Goal: Task Accomplishment & Management: Manage account settings

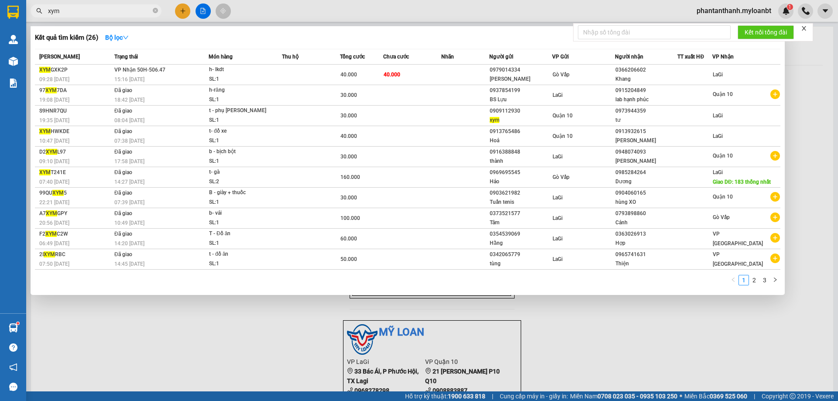
click at [120, 8] on input "xym" at bounding box center [99, 11] width 103 height 10
click at [117, 17] on span "xym" at bounding box center [96, 10] width 131 height 13
click at [119, 14] on input "xym" at bounding box center [99, 11] width 103 height 10
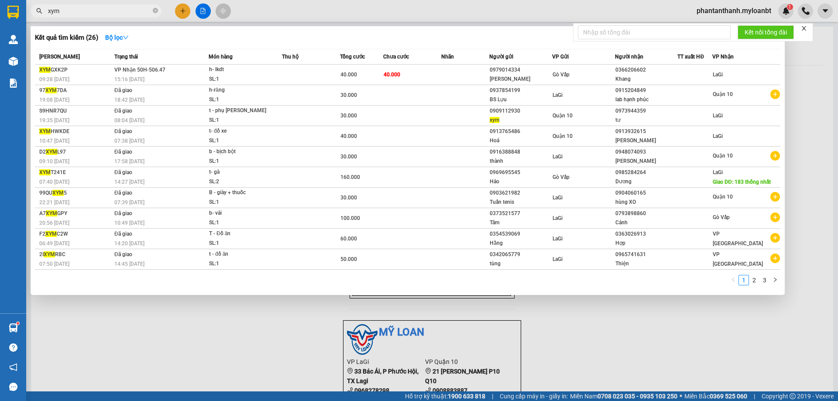
click at [127, 10] on input "xym" at bounding box center [99, 11] width 103 height 10
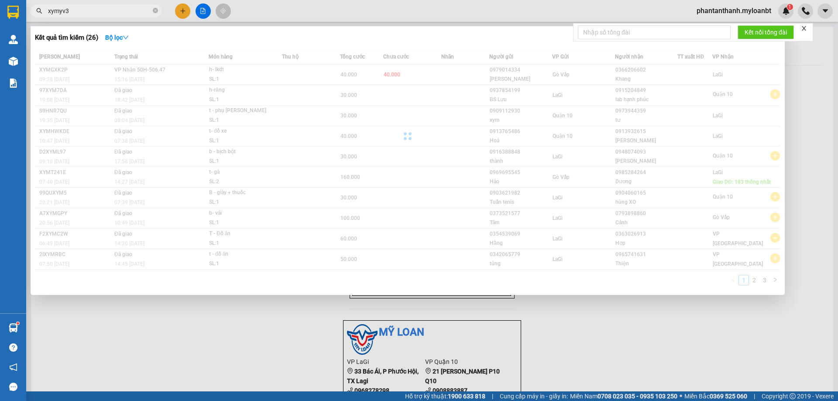
drag, startPoint x: 127, startPoint y: 10, endPoint x: 123, endPoint y: -6, distance: 17.0
click at [123, 0] on html "Kết quả tìm kiếm ( 26 ) Bộ lọc Mã ĐH Trạng thái Món hàng Thu hộ Tổng cước Chưa …" at bounding box center [419, 200] width 838 height 401
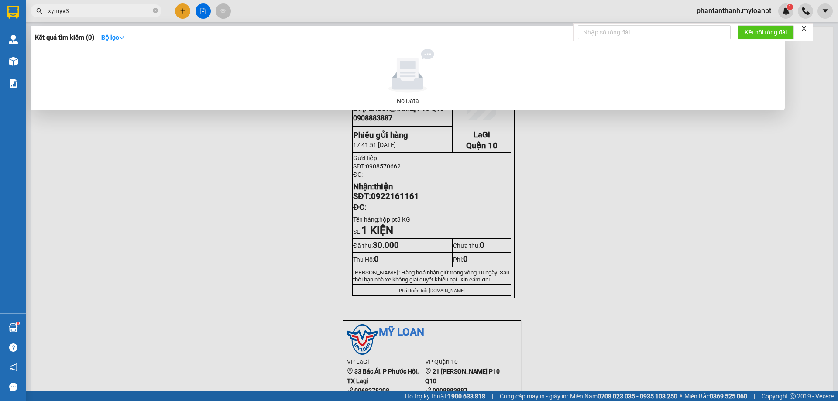
click at [128, 9] on input "xymyv3" at bounding box center [99, 11] width 103 height 10
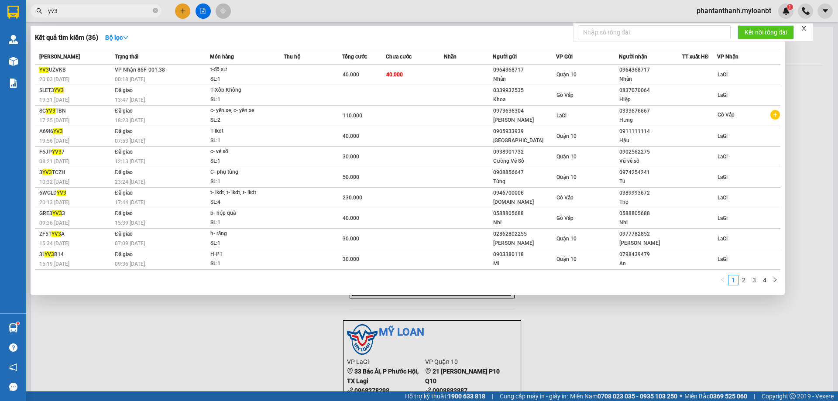
click at [83, 15] on input "yv3" at bounding box center [99, 11] width 103 height 10
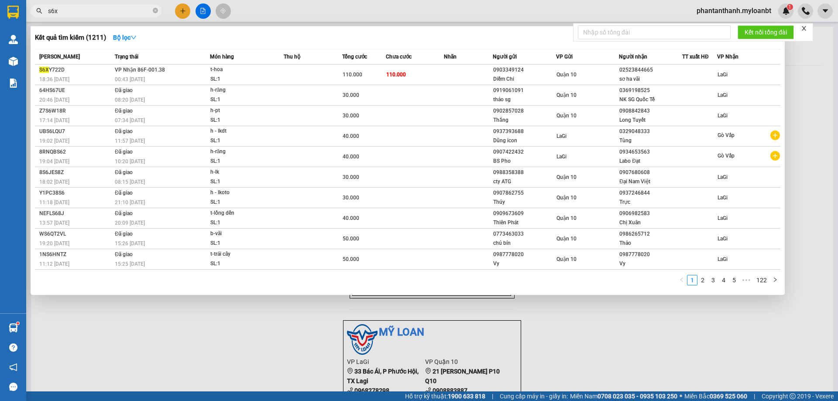
type input "s6xy"
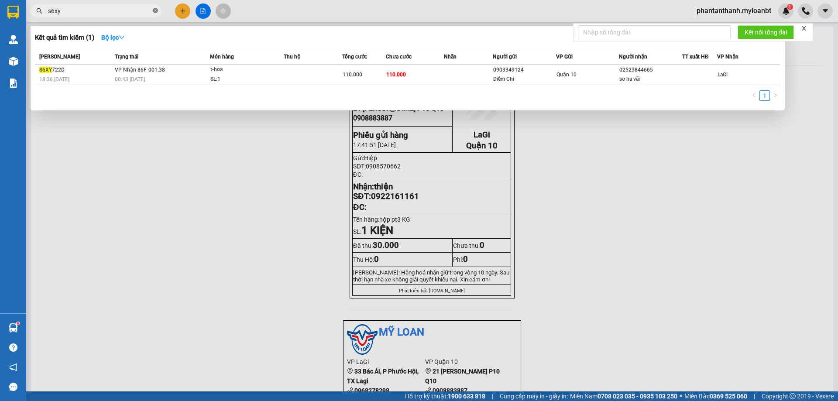
click at [153, 13] on icon "close-circle" at bounding box center [155, 10] width 5 height 5
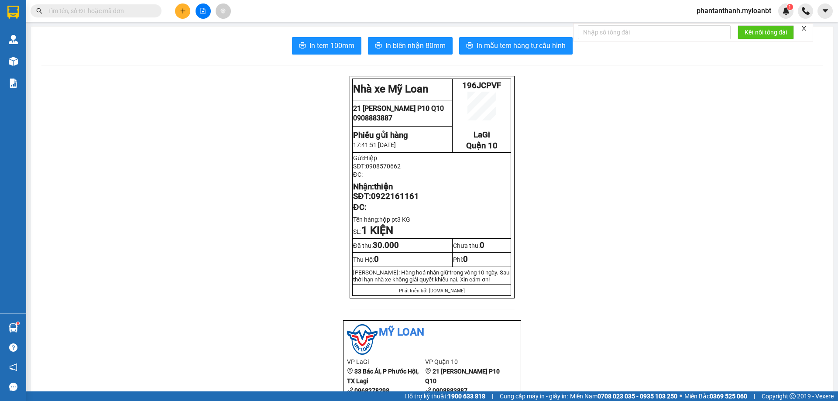
click at [131, 9] on input "text" at bounding box center [99, 11] width 103 height 10
click at [261, 16] on div "Kết quả tìm kiếm ( 1 ) Bộ lọc Mã ĐH Trạng thái Món hàng Thu hộ Tổng cước Chưa c…" at bounding box center [419, 11] width 838 height 22
click at [264, 15] on div "Kết quả tìm kiếm ( 1 ) Bộ lọc Mã ĐH Trạng thái Món hàng Thu hộ Tổng cước Chưa c…" at bounding box center [419, 11] width 838 height 22
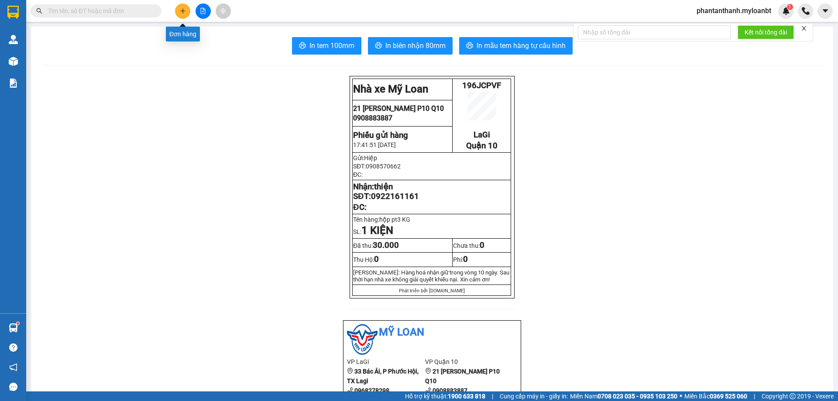
click at [175, 9] on button at bounding box center [182, 10] width 15 height 15
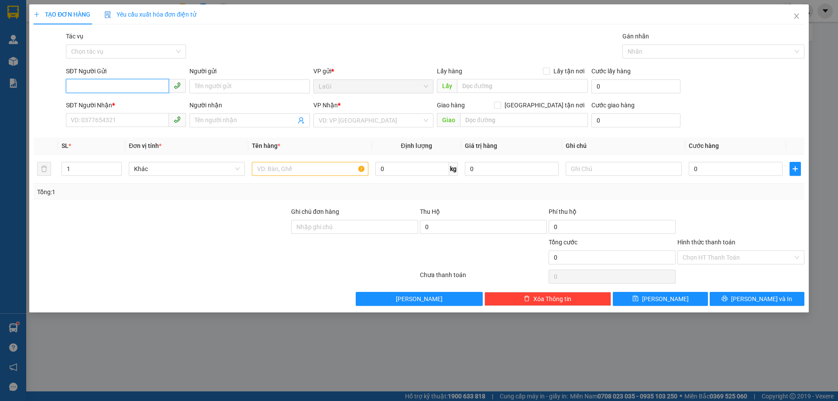
click at [154, 85] on input "SĐT Người Gửi" at bounding box center [117, 86] width 103 height 14
click at [128, 101] on div "0985122542 - [GEOGRAPHIC_DATA]" at bounding box center [126, 104] width 110 height 10
type input "0985122542"
type input "Việt Nhật"
type input "0937040848"
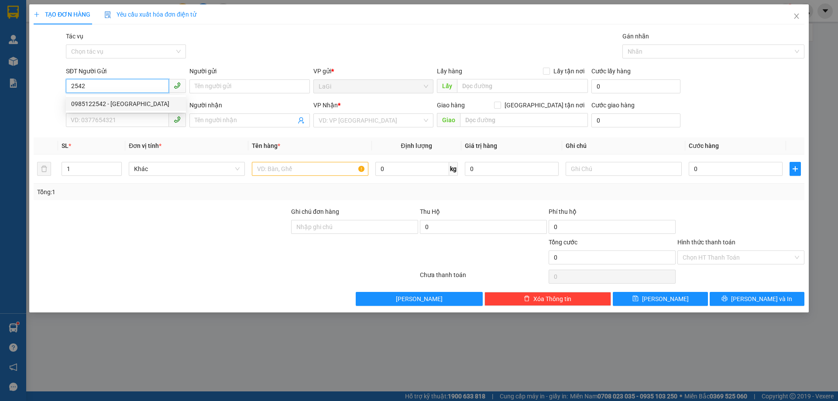
type input "Lab [GEOGRAPHIC_DATA]"
type input "0985122542"
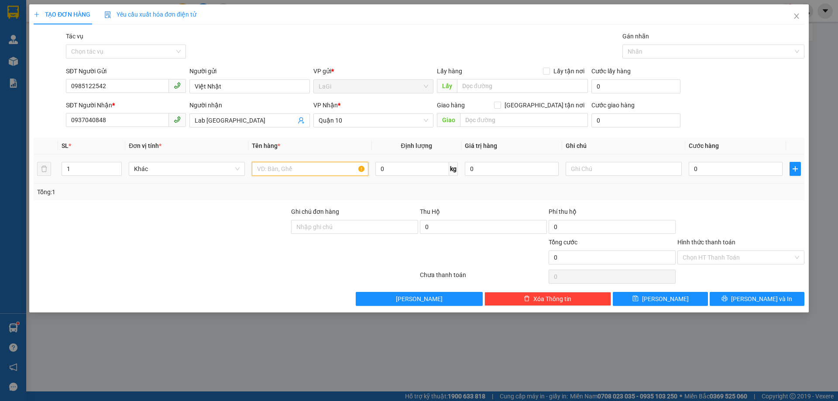
click at [278, 167] on input "text" at bounding box center [310, 169] width 116 height 14
type input "h-răng"
click at [727, 165] on input "0" at bounding box center [736, 169] width 94 height 14
type input "3"
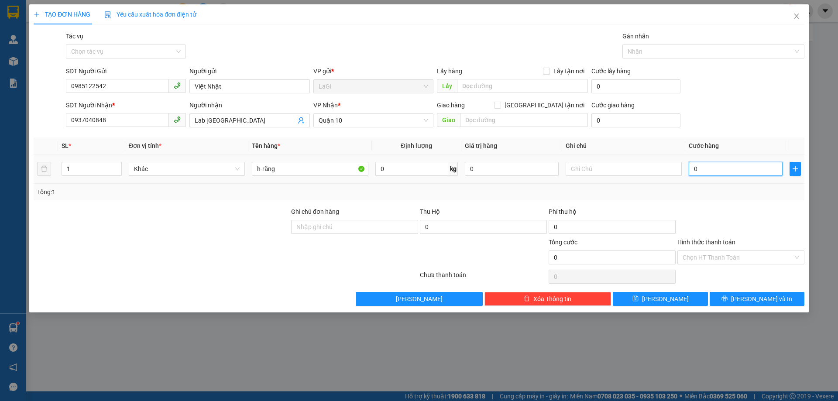
type input "3"
type input "30"
type input "30.000"
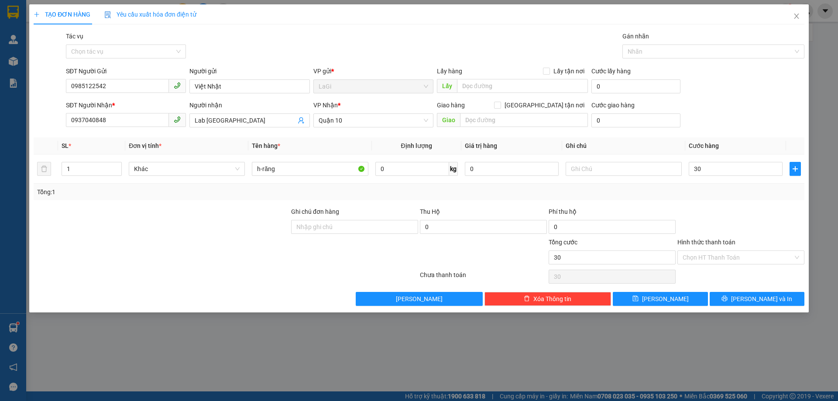
type input "30.000"
click at [734, 200] on div "Tổng: 1" at bounding box center [419, 192] width 771 height 17
click at [744, 264] on div "Hình thức thanh toán Chọn HT Thanh Toán" at bounding box center [740, 252] width 127 height 31
click at [743, 263] on input "Hình thức thanh toán" at bounding box center [737, 257] width 110 height 13
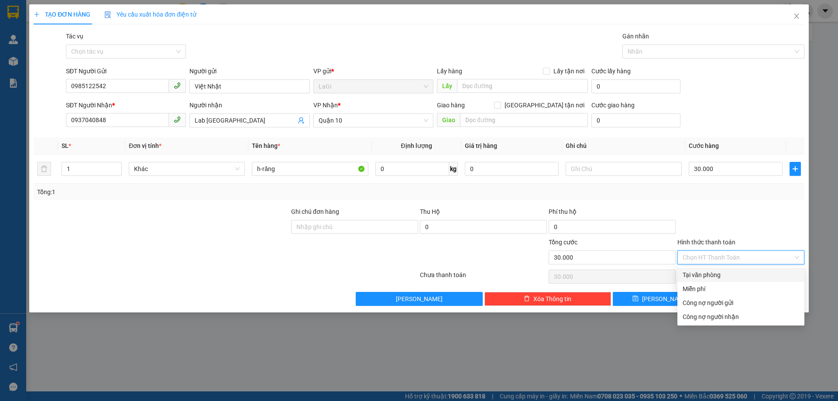
drag, startPoint x: 734, startPoint y: 277, endPoint x: 775, endPoint y: 297, distance: 45.3
click at [734, 276] on div "Tại văn phòng" at bounding box center [740, 275] width 117 height 10
type input "0"
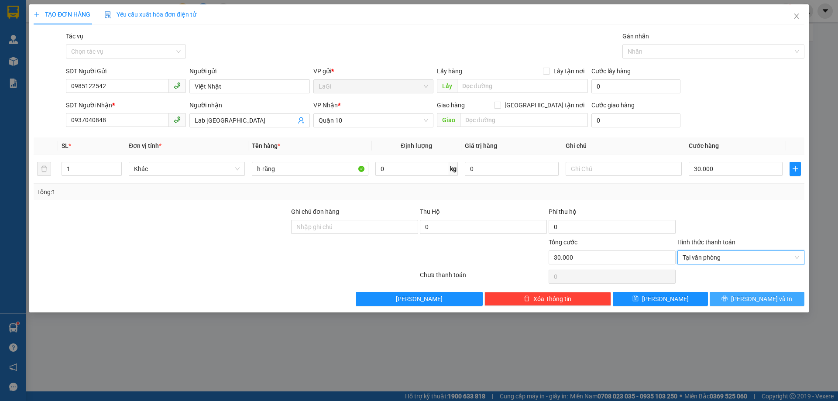
click at [774, 299] on button "[PERSON_NAME] và In" at bounding box center [757, 299] width 95 height 14
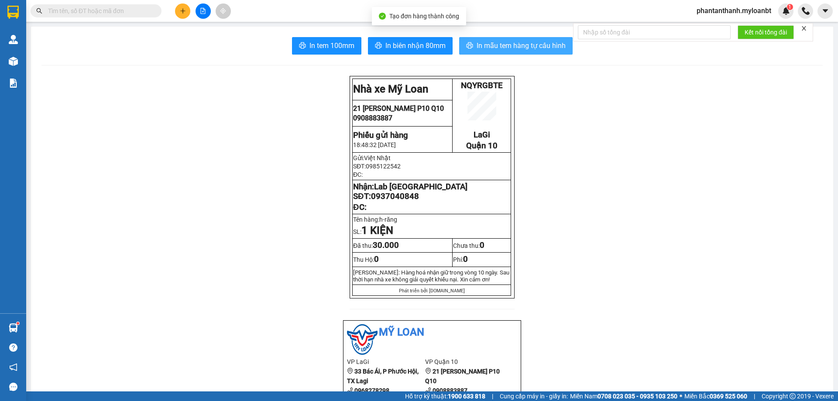
click at [504, 52] on button "In mẫu tem hàng tự cấu hình" at bounding box center [515, 45] width 113 height 17
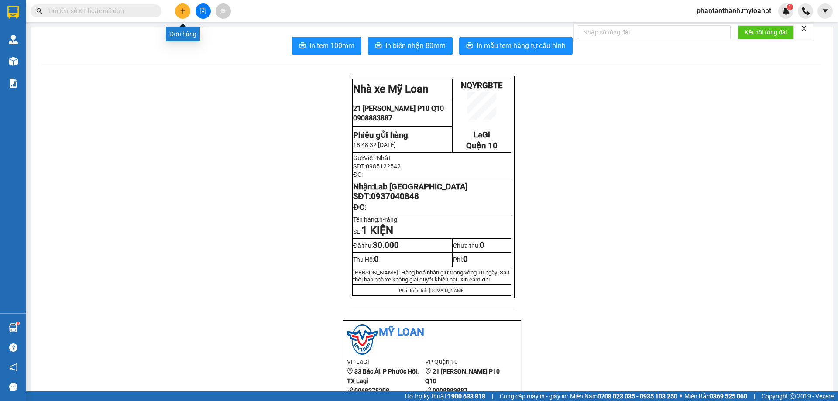
click at [182, 9] on icon "plus" at bounding box center [183, 11] width 6 height 6
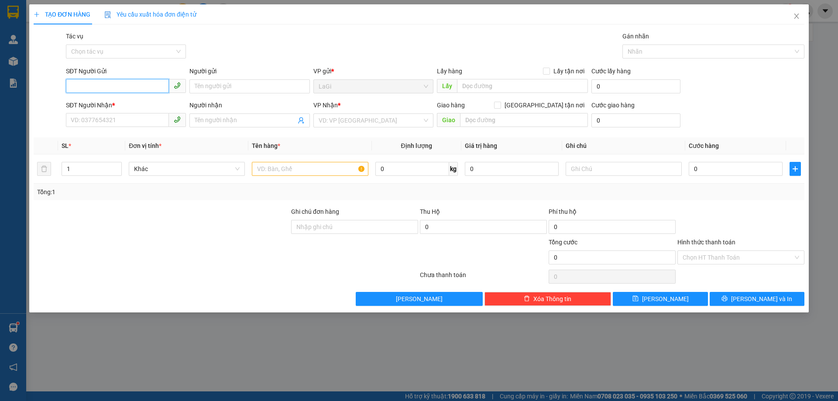
click at [147, 89] on input "SĐT Người Gửi" at bounding box center [117, 86] width 103 height 14
click at [122, 100] on div "0931276970 - NK Ngọc Anh - Lagi" at bounding box center [126, 104] width 110 height 10
type input "0931276970"
type input "NK Ngọc Anh - Lagi"
type input "0976666879"
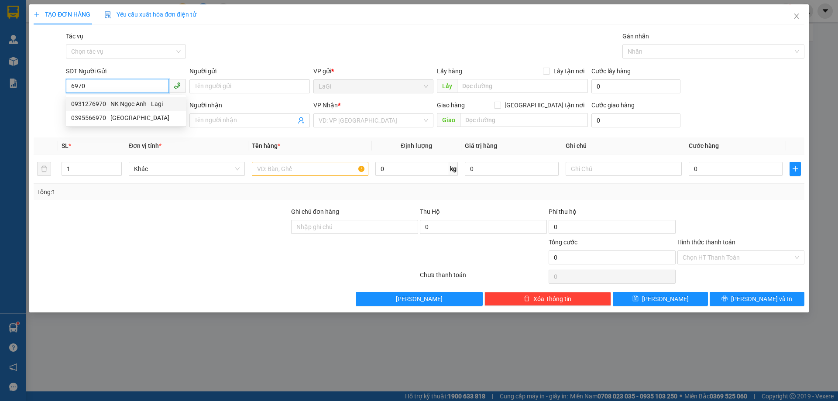
type input "Thảo SG"
type input "0931276970"
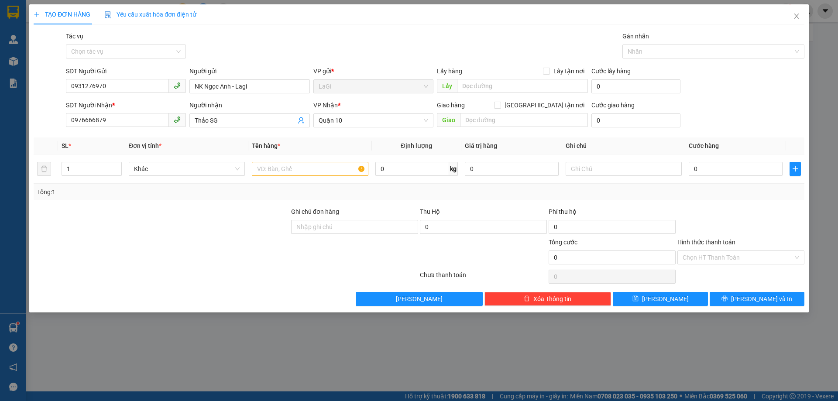
click at [123, 128] on div "SĐT Người Nhận * 0976666879" at bounding box center [126, 115] width 120 height 31
click at [133, 120] on input "0976666879" at bounding box center [117, 120] width 103 height 14
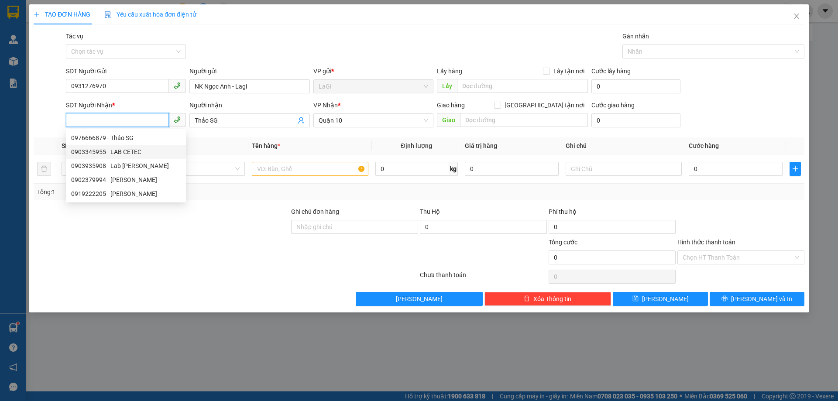
click at [144, 150] on div "0903345955 - LAB CETEC" at bounding box center [126, 152] width 110 height 10
type input "0903345955"
type input "LAB CETEC"
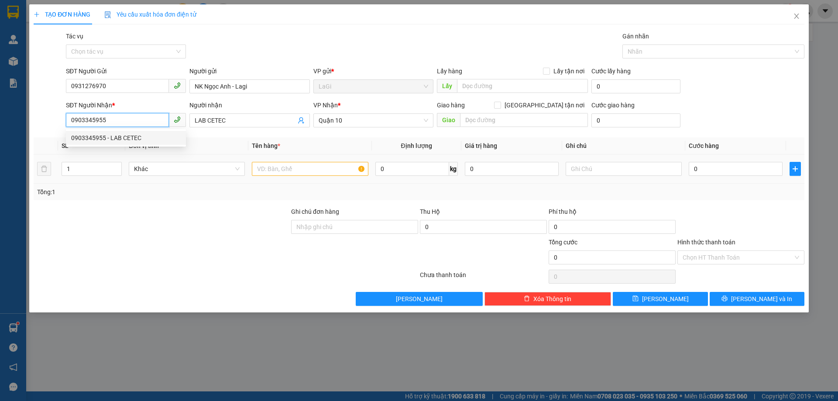
type input "0903345955"
click at [313, 172] on input "text" at bounding box center [310, 169] width 116 height 14
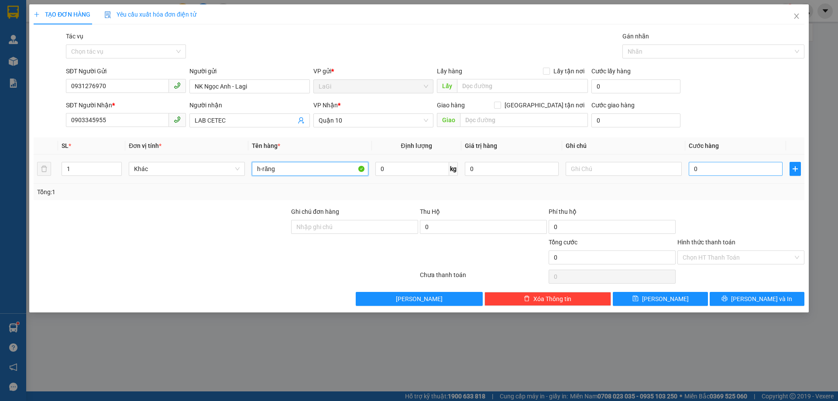
type input "h-răng"
click at [705, 171] on input "0" at bounding box center [736, 169] width 94 height 14
type input "3"
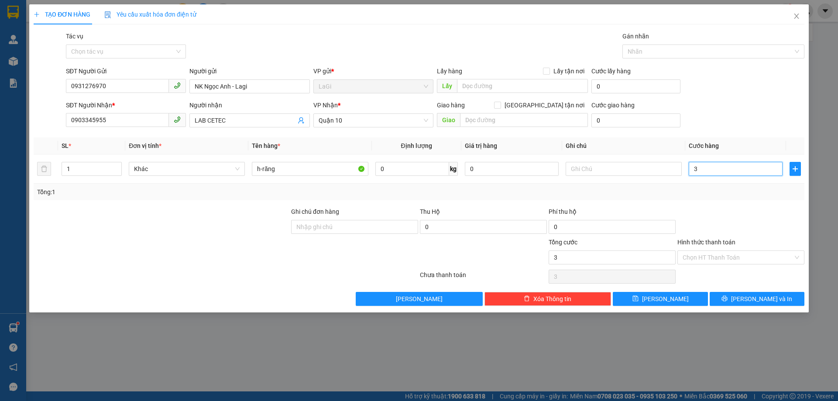
type input "30"
click at [708, 203] on div "Transit Pickup Surcharge Ids Transit Deliver Surcharge Ids Transit Deliver Surc…" at bounding box center [419, 168] width 771 height 274
type input "30.000"
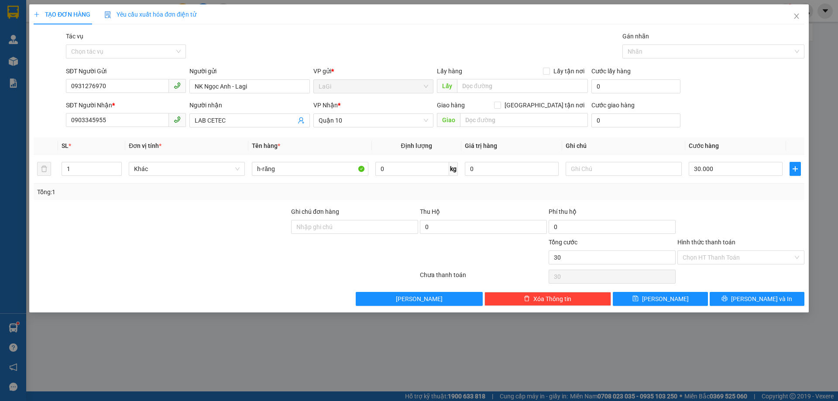
type input "30.000"
click at [731, 297] on button "[PERSON_NAME] và In" at bounding box center [757, 299] width 95 height 14
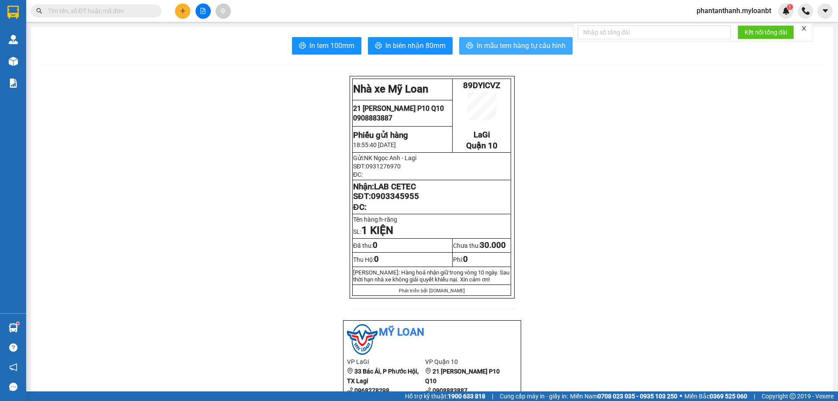
click at [519, 52] on button "In mẫu tem hàng tự cấu hình" at bounding box center [515, 45] width 113 height 17
click at [110, 10] on input "text" at bounding box center [99, 11] width 103 height 10
click at [147, 14] on input "text" at bounding box center [99, 11] width 103 height 10
click at [176, 13] on button at bounding box center [182, 10] width 15 height 15
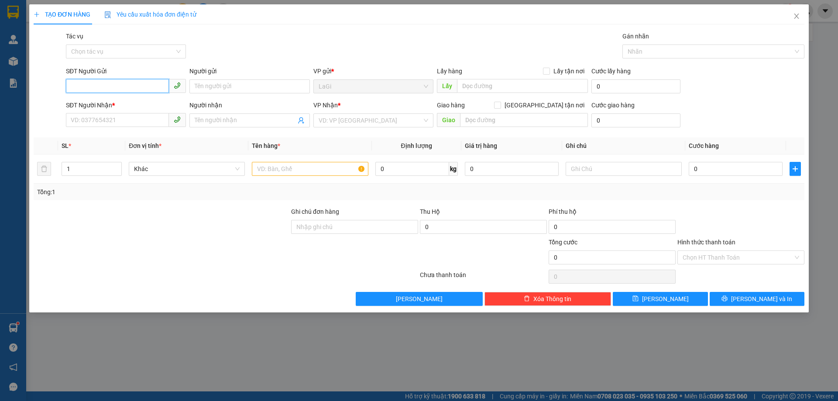
click at [144, 87] on input "SĐT Người Gửi" at bounding box center [117, 86] width 103 height 14
click at [138, 105] on div "0931276970 - NK Ngọc Anh - Lagi" at bounding box center [126, 104] width 110 height 10
type input "0931276970"
type input "NK Ngọc Anh - Lagi"
type input "0903345955"
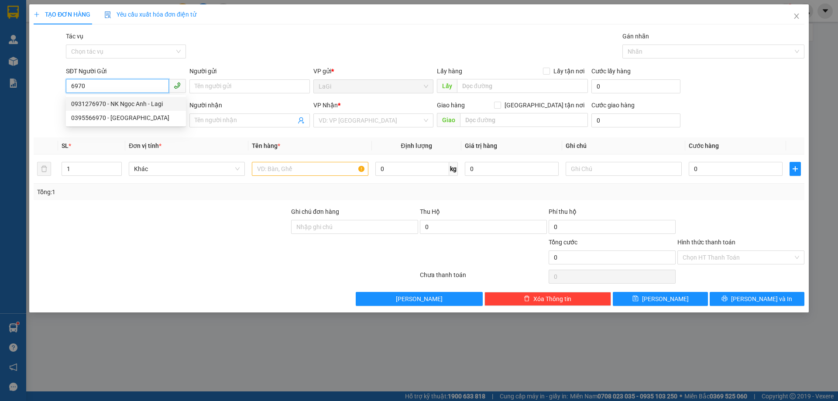
type input "LAB CETEC"
type input "0931276970"
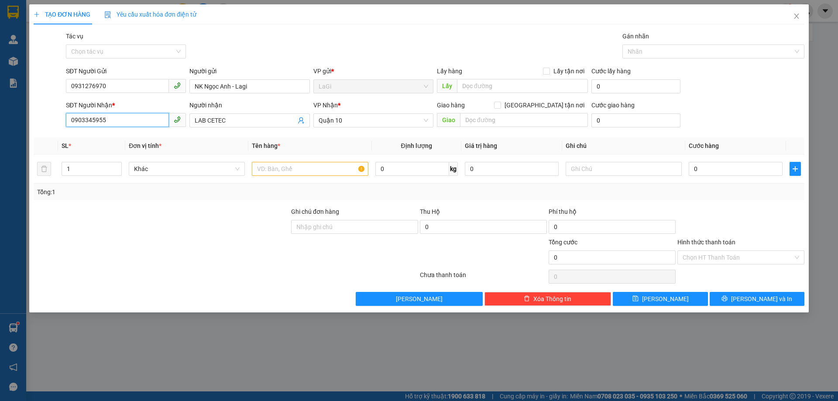
click at [156, 120] on input "0903345955" at bounding box center [117, 120] width 103 height 14
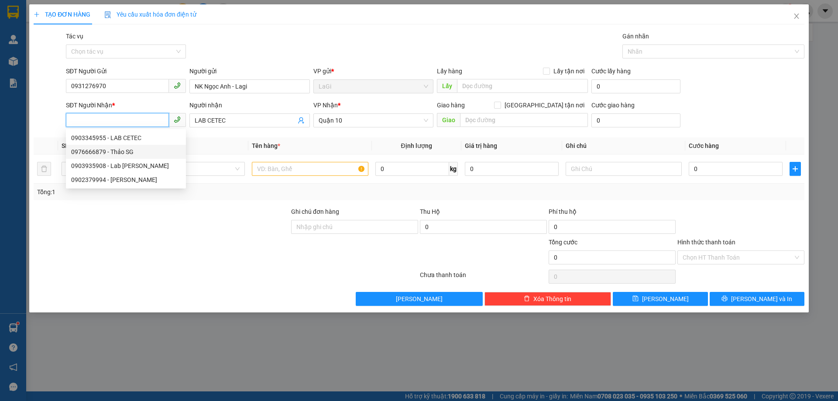
click at [150, 149] on div "0976666879 - Thảo SG" at bounding box center [126, 152] width 110 height 10
type input "0976666879"
type input "Thảo SG"
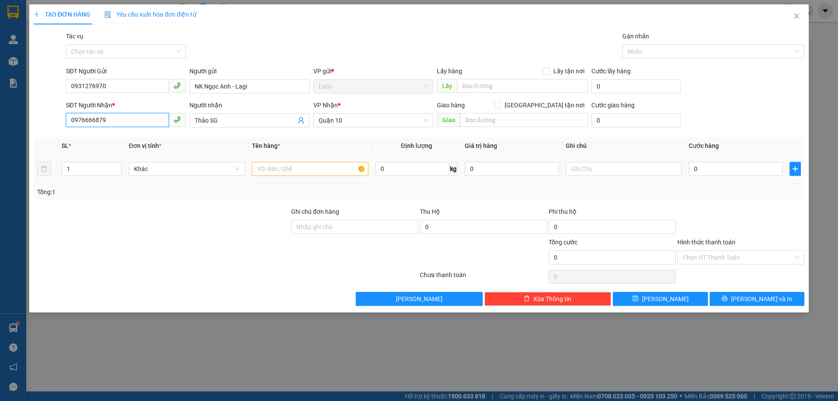
type input "0976666879"
click at [299, 174] on input "text" at bounding box center [310, 169] width 116 height 14
type input "h-răng"
click at [736, 170] on input "0" at bounding box center [736, 169] width 94 height 14
type input "3"
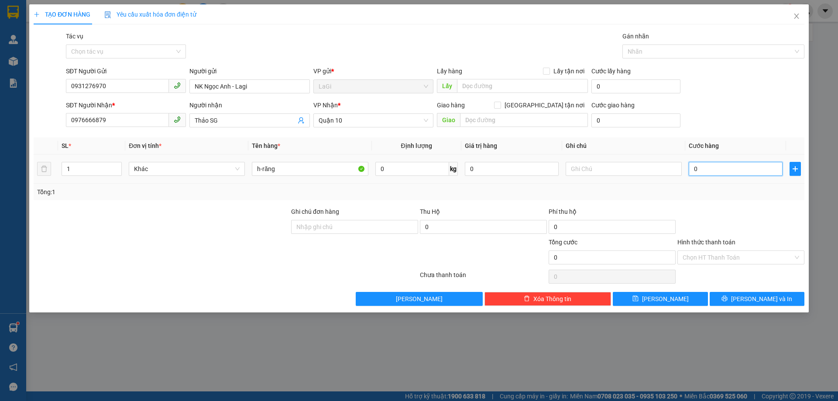
type input "3"
type input "30"
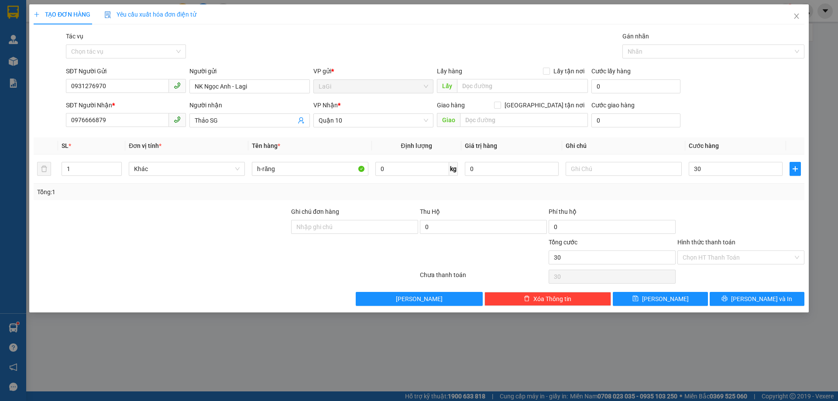
type input "30.000"
click at [747, 209] on div at bounding box center [740, 222] width 129 height 31
click at [745, 308] on div "TẠO ĐƠN HÀNG Yêu cầu xuất hóa đơn điện tử Transit Pickup Surcharge Ids Transit …" at bounding box center [418, 158] width 779 height 308
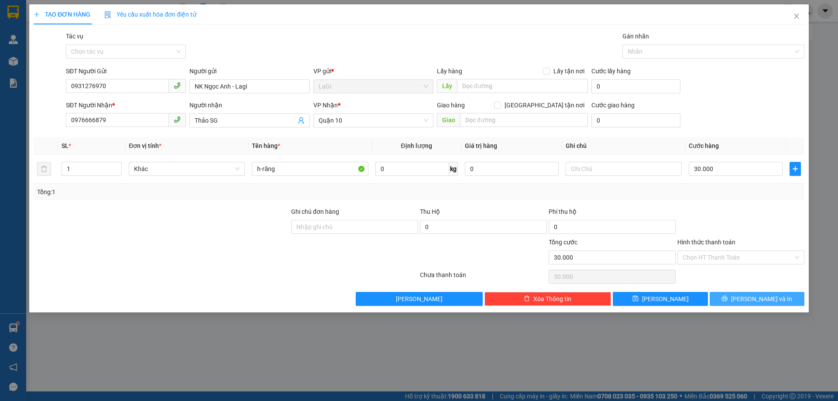
click at [748, 292] on button "[PERSON_NAME] và In" at bounding box center [757, 299] width 95 height 14
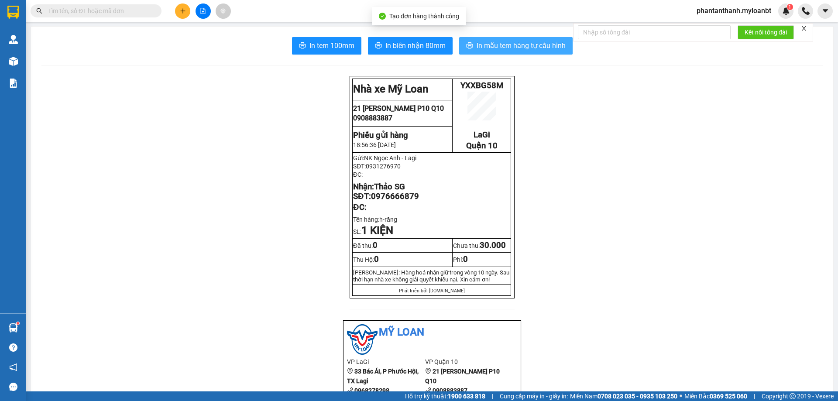
click at [490, 45] on span "In mẫu tem hàng tự cấu hình" at bounding box center [521, 45] width 89 height 11
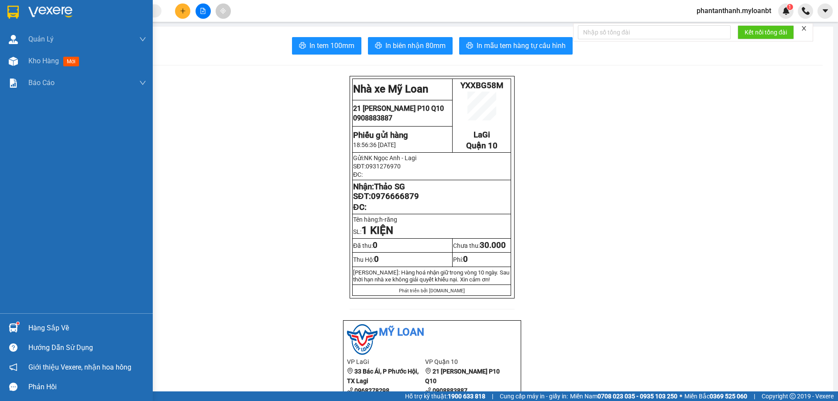
click at [21, 326] on div at bounding box center [13, 327] width 15 height 15
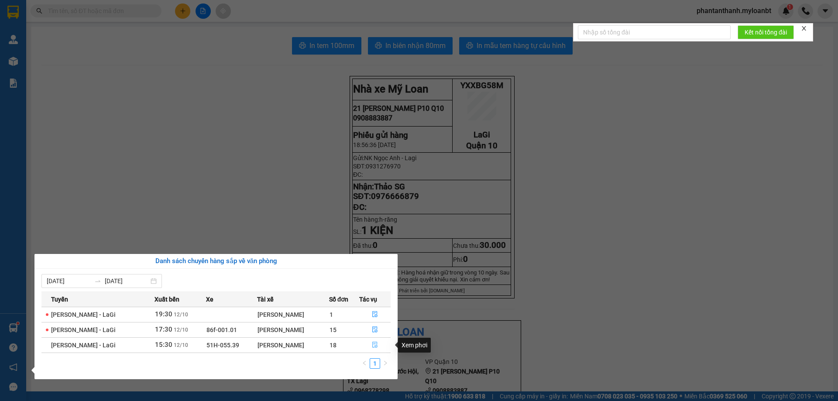
click at [375, 343] on icon "file-done" at bounding box center [375, 345] width 6 height 6
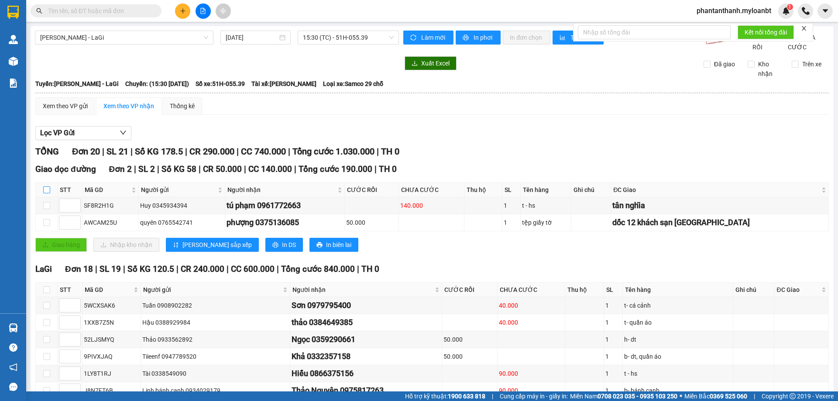
click at [47, 193] on input "checkbox" at bounding box center [46, 189] width 7 height 7
checkbox input "true"
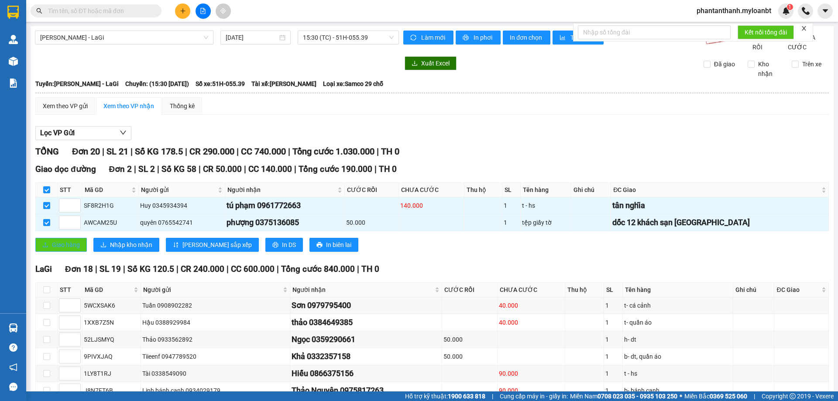
click at [72, 250] on span "Giao hàng" at bounding box center [66, 245] width 28 height 10
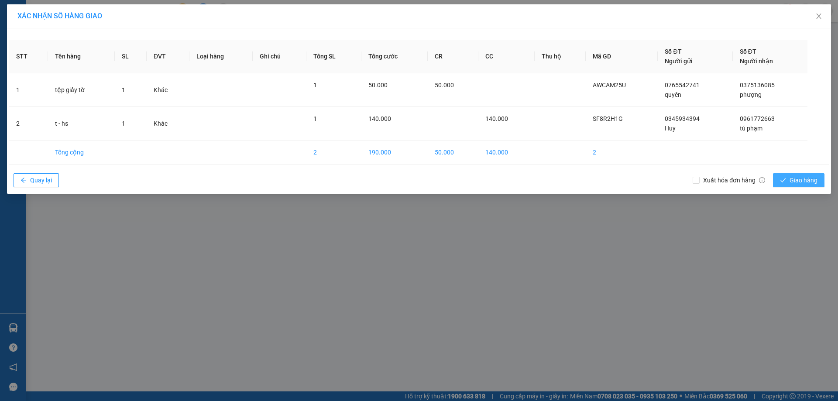
drag, startPoint x: 792, startPoint y: 180, endPoint x: 786, endPoint y: 195, distance: 16.1
click at [791, 182] on span "Giao hàng" at bounding box center [803, 180] width 28 height 10
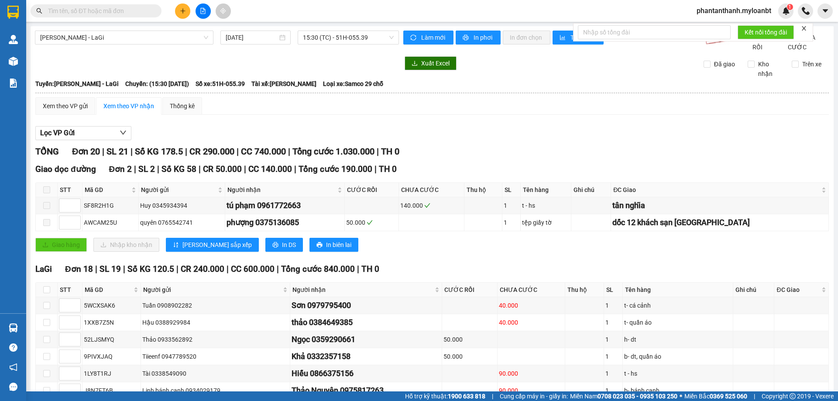
click at [138, 16] on span at bounding box center [96, 10] width 131 height 13
click at [139, 10] on input "text" at bounding box center [99, 11] width 103 height 10
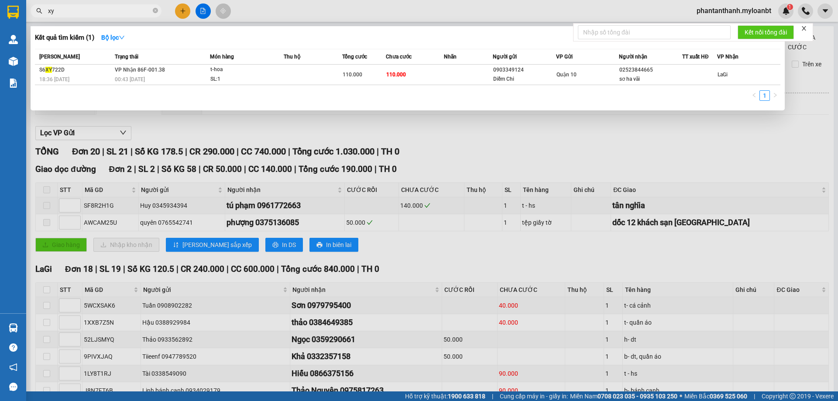
type input "xym"
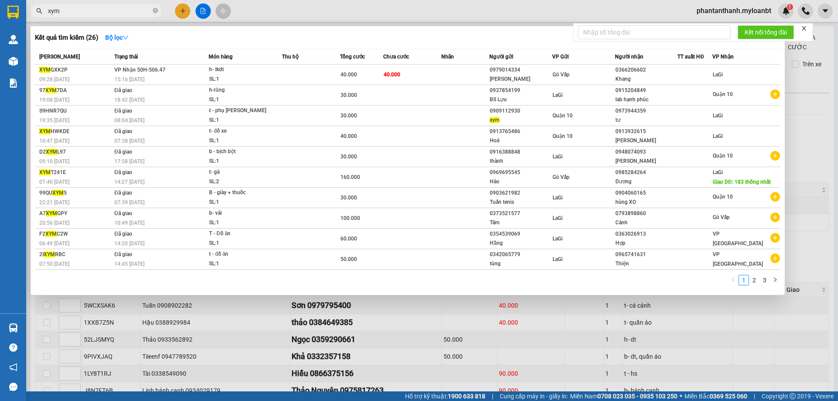
click at [157, 10] on icon "close-circle" at bounding box center [155, 10] width 5 height 5
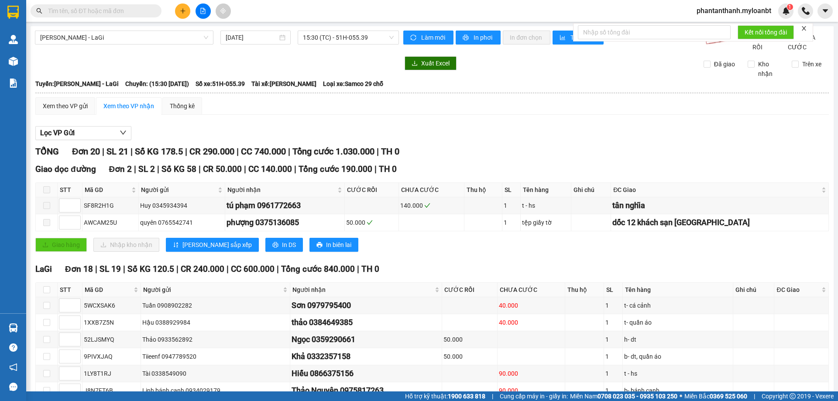
click at [114, 10] on input "text" at bounding box center [99, 11] width 103 height 10
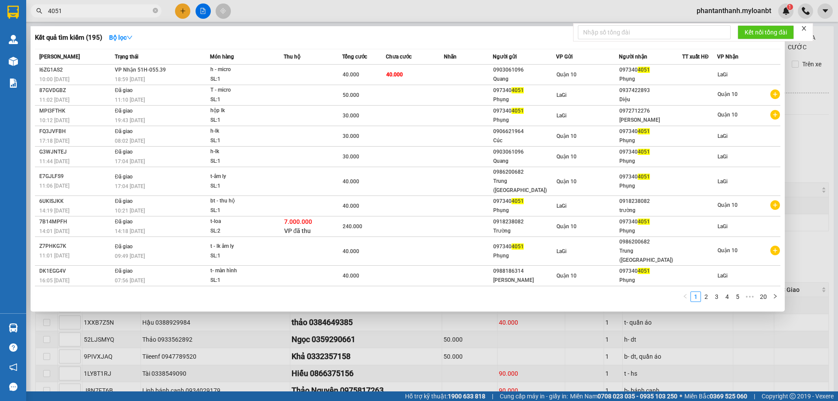
type input "4051"
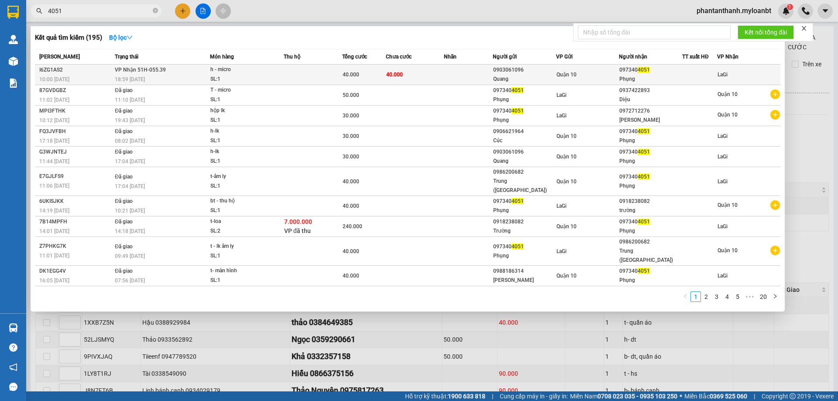
click at [400, 71] on span "40.000" at bounding box center [394, 74] width 17 height 7
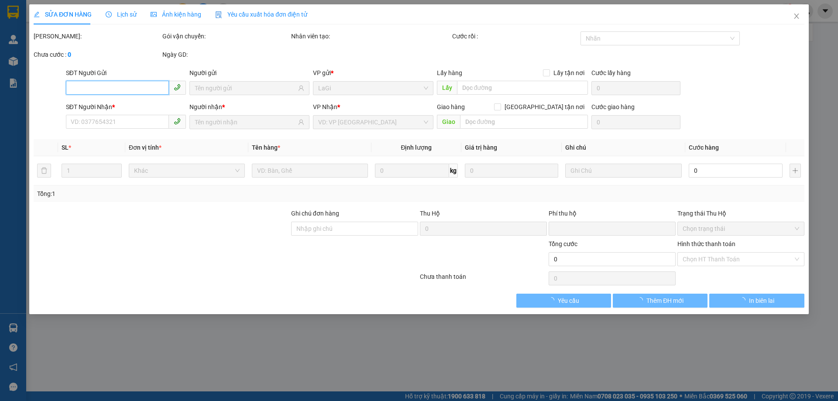
type input "0903061096"
type input "Quang"
type input "0973404051"
type input "Phụng"
type input "0"
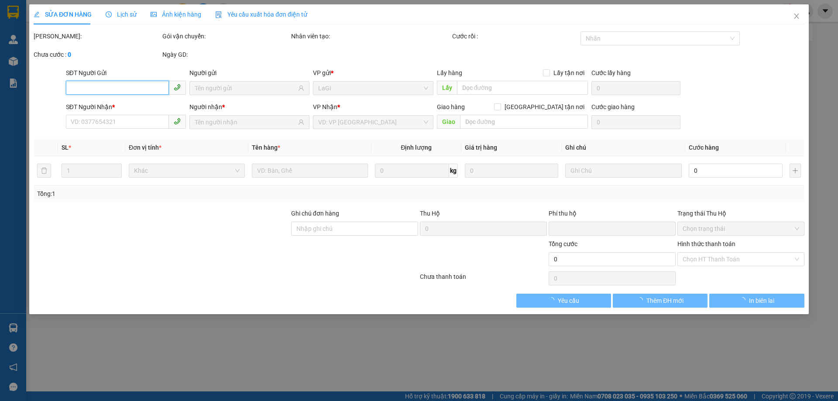
type input "40.000"
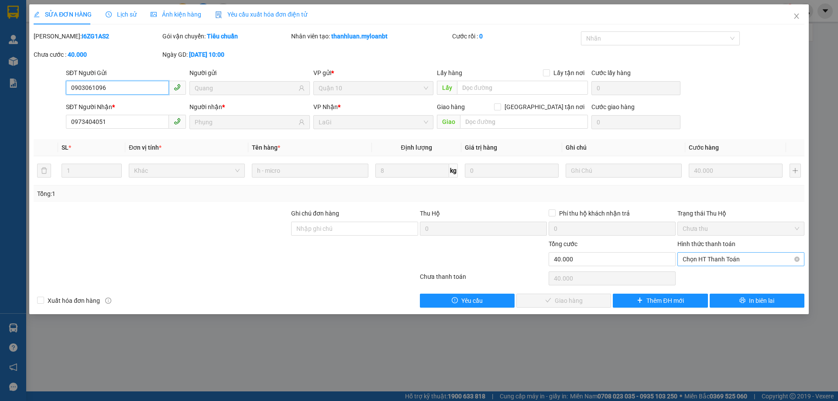
click at [706, 259] on span "Chọn HT Thanh Toán" at bounding box center [740, 259] width 117 height 13
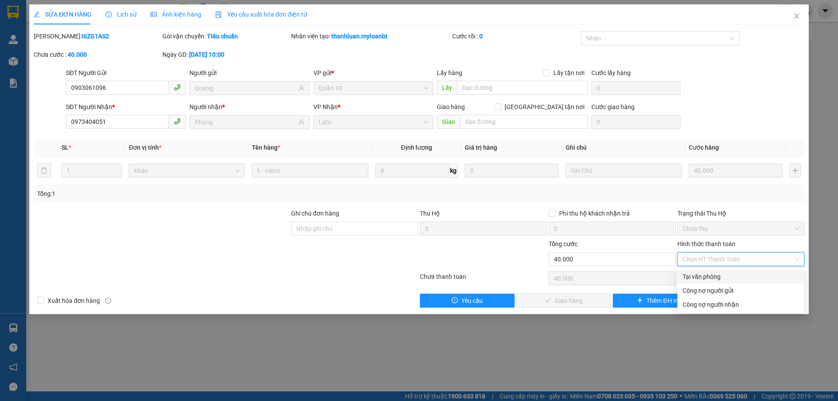
click at [698, 278] on div "Tại văn phòng" at bounding box center [740, 277] width 117 height 10
type input "0"
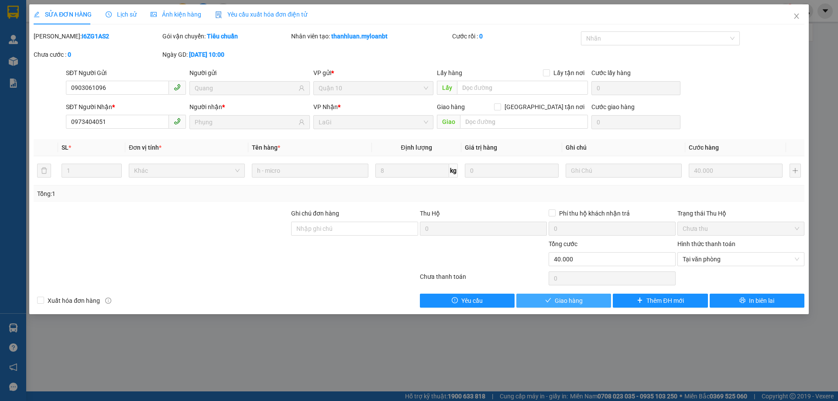
click at [583, 305] on button "Giao hàng" at bounding box center [563, 301] width 95 height 14
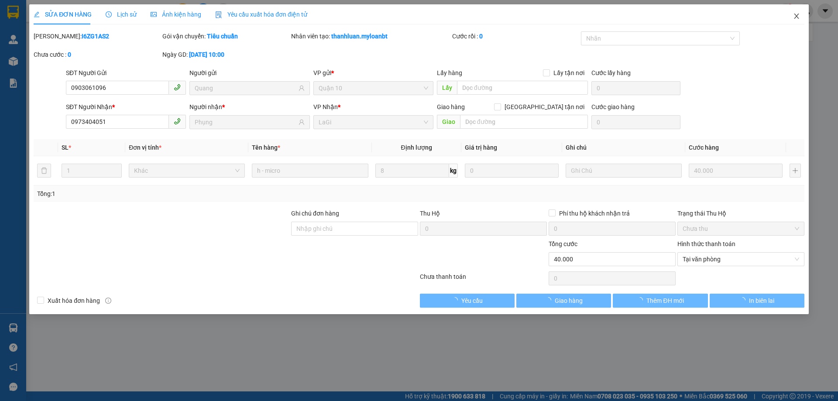
click at [797, 17] on icon "close" at bounding box center [796, 16] width 5 height 5
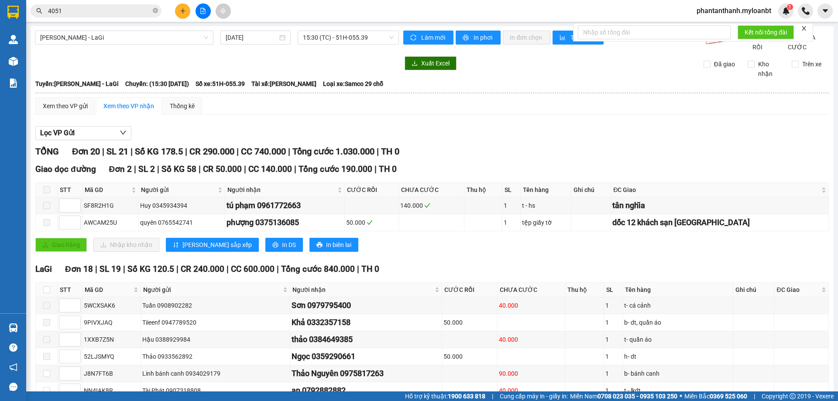
click at [26, 327] on main "[PERSON_NAME] - LaGi [DATE] 15:30 (TC) - 51H-055.39 Làm mới In phơi In đơn chọn…" at bounding box center [419, 195] width 838 height 391
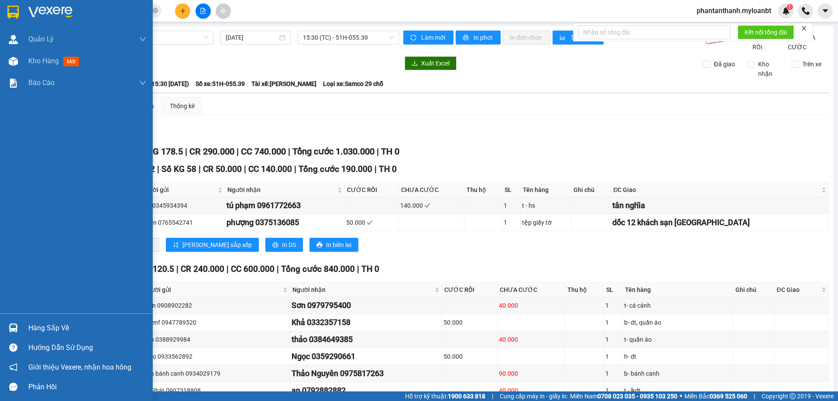
click at [21, 326] on div "Hàng sắp về" at bounding box center [76, 328] width 153 height 20
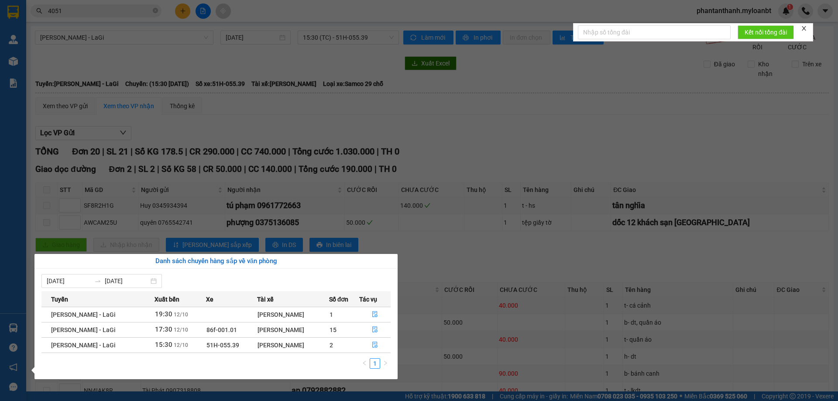
click at [487, 264] on section "Kết quả tìm kiếm ( 195 ) Bộ lọc Mã ĐH Trạng thái Món hàng Thu hộ Tổng cước Chưa…" at bounding box center [419, 200] width 838 height 401
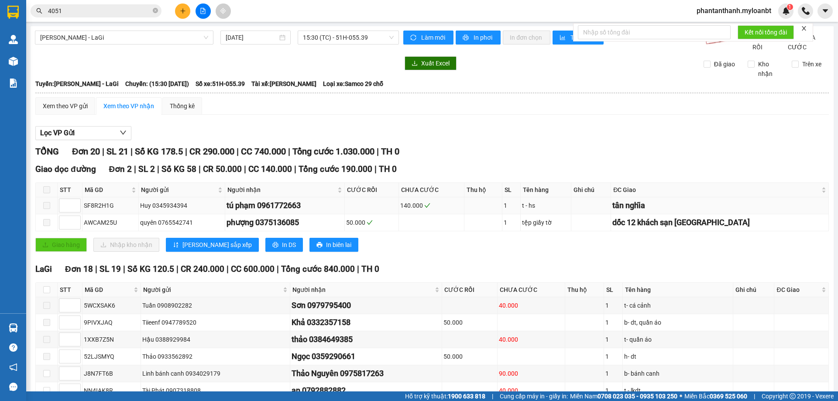
scroll to position [44, 0]
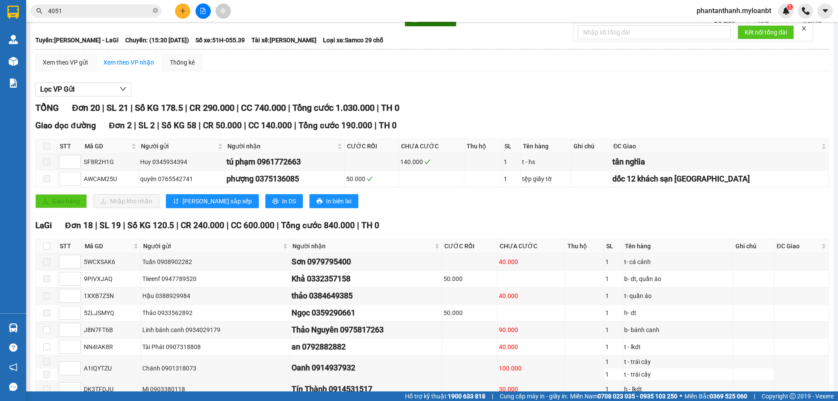
click at [112, 13] on input "4051" at bounding box center [99, 11] width 103 height 10
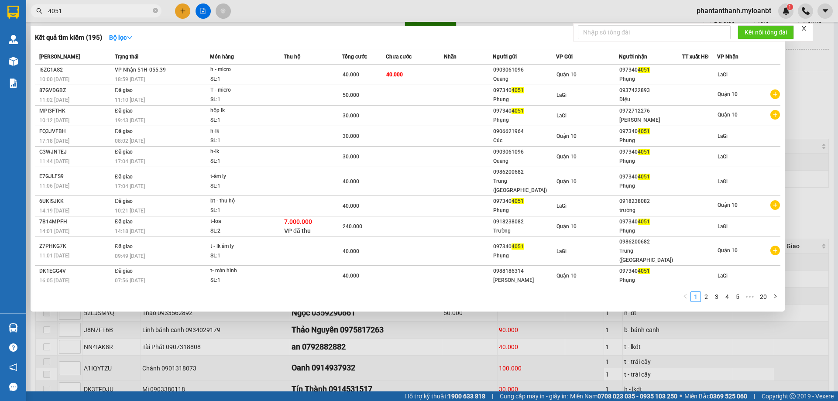
click at [112, 13] on input "4051" at bounding box center [99, 11] width 103 height 10
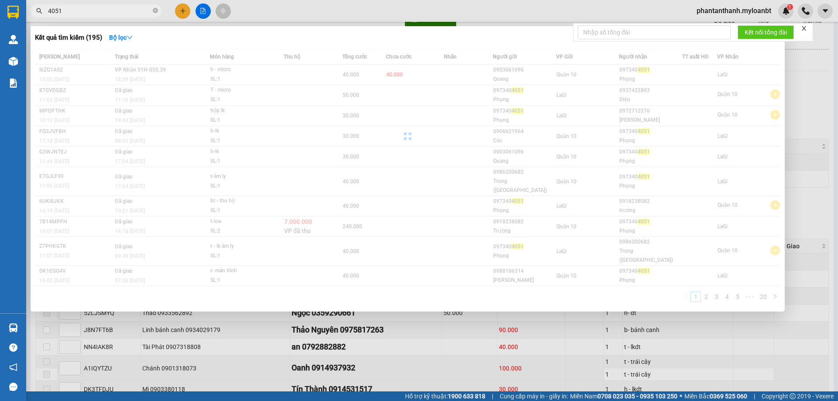
drag, startPoint x: 112, startPoint y: 13, endPoint x: 119, endPoint y: 9, distance: 8.0
click at [113, 12] on input "4051" at bounding box center [99, 11] width 103 height 10
click at [120, 8] on input "4051" at bounding box center [99, 11] width 103 height 10
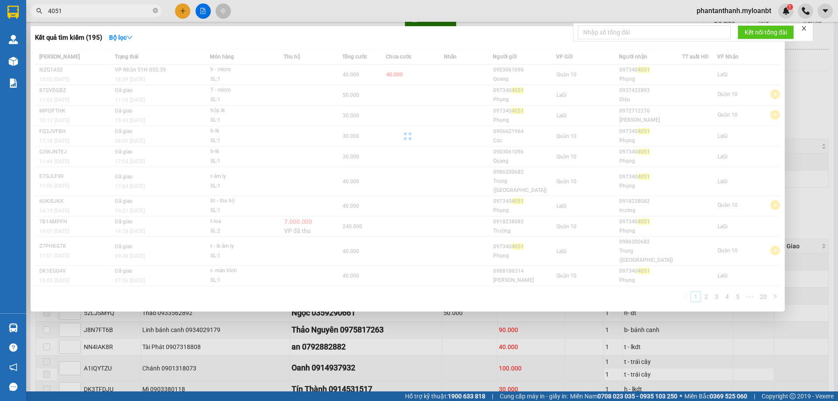
click at [120, 8] on input "4051" at bounding box center [99, 11] width 103 height 10
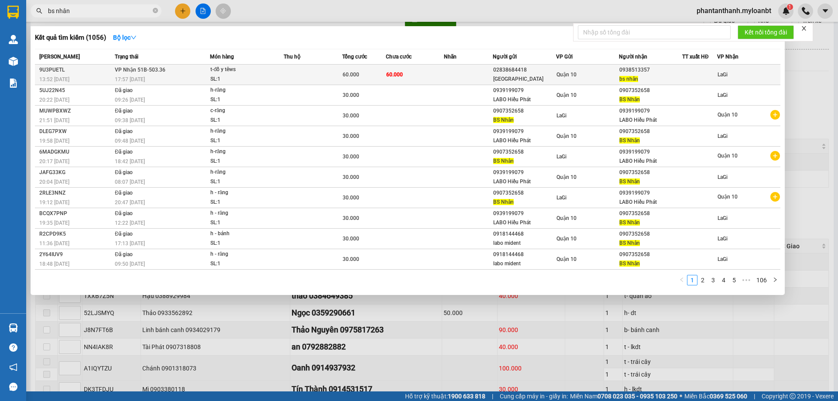
type input "bs nhân"
click at [646, 65] on td "0938513357 bs nhân" at bounding box center [650, 75] width 63 height 21
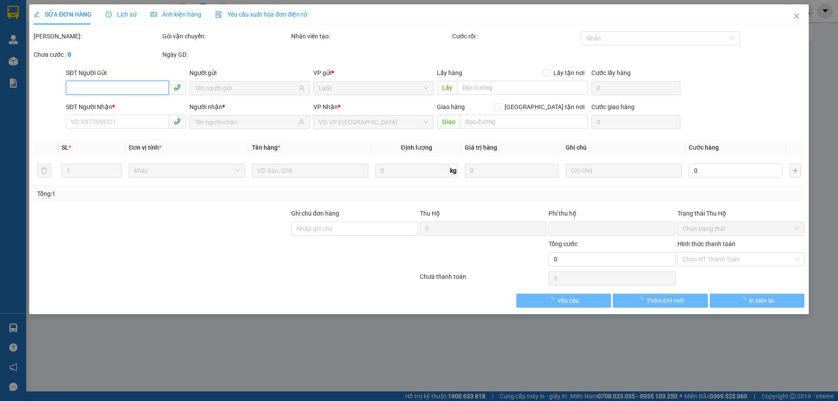
type input "02838684418"
type input "[GEOGRAPHIC_DATA]"
type input "0938513357"
type input "bs nhân"
type input "0"
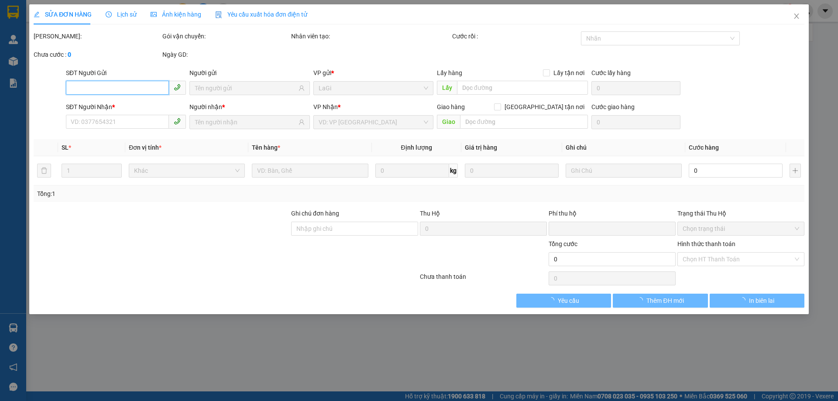
type input "60.000"
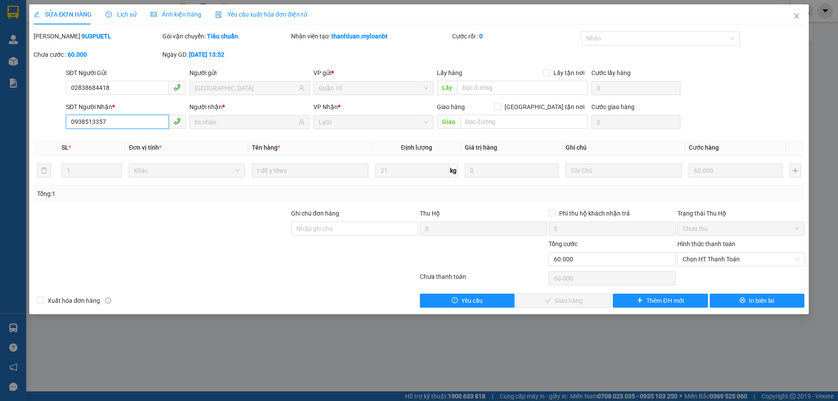
click at [140, 123] on input "0938513357" at bounding box center [117, 122] width 103 height 14
drag, startPoint x: 140, startPoint y: 123, endPoint x: 283, endPoint y: 121, distance: 143.1
click at [139, 123] on input "0938513357" at bounding box center [117, 122] width 103 height 14
click at [802, 19] on span "Close" at bounding box center [796, 16] width 24 height 24
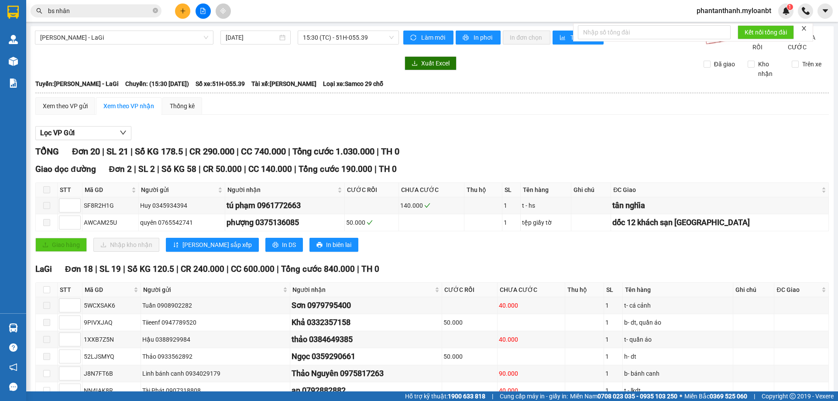
click at [186, 13] on button at bounding box center [182, 10] width 15 height 15
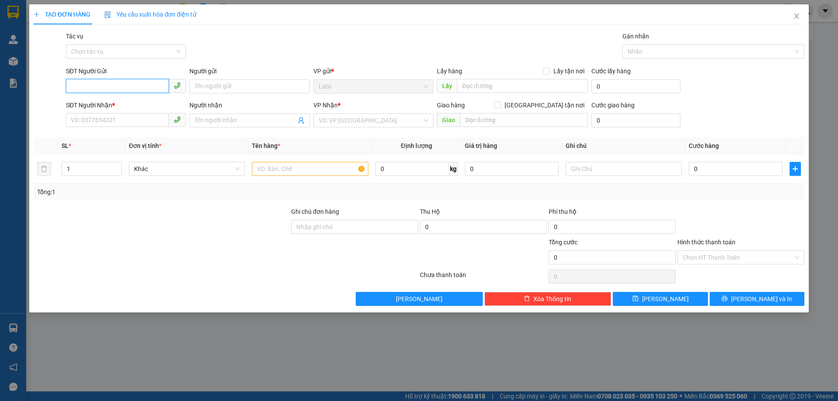
click at [136, 85] on input "SĐT Người Gửi" at bounding box center [117, 86] width 103 height 14
paste input "0938513357"
type input "0938513357"
click at [142, 87] on input "0938513357" at bounding box center [117, 86] width 103 height 14
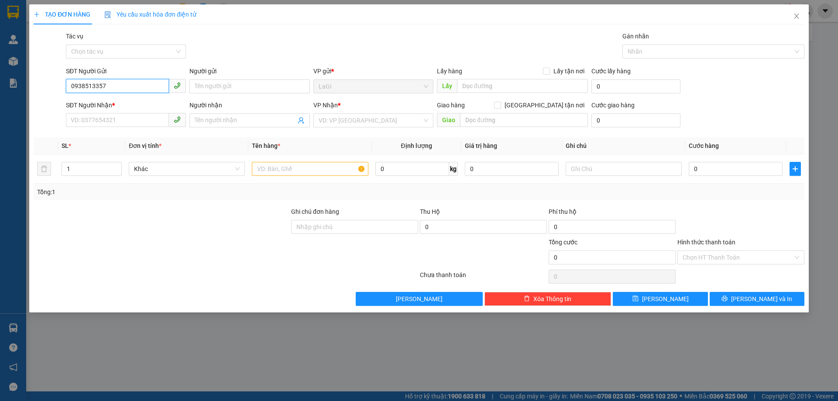
click at [142, 87] on input "0938513357" at bounding box center [117, 86] width 103 height 14
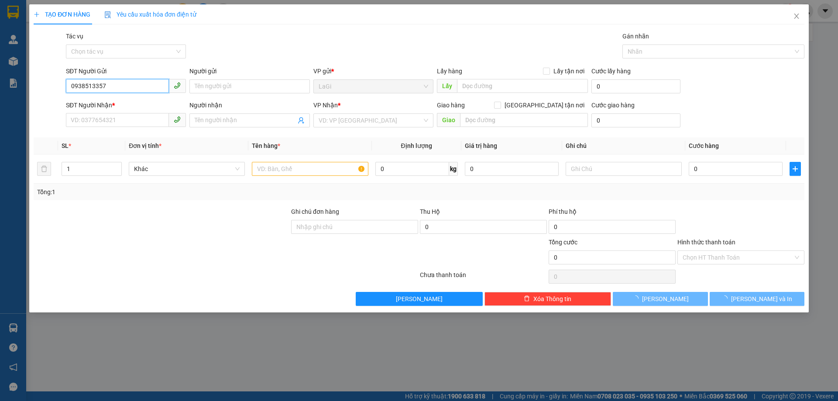
click at [142, 87] on input "0938513357" at bounding box center [117, 86] width 103 height 14
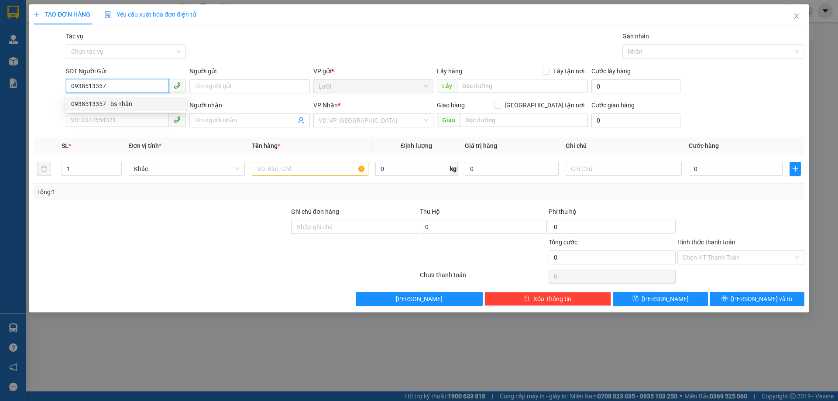
click at [137, 104] on div "0938513357 - bs nhân" at bounding box center [126, 104] width 110 height 10
type input "bs nhân"
type input "0939199079"
type input "LABO Hiếu Phát"
type input "0938513357"
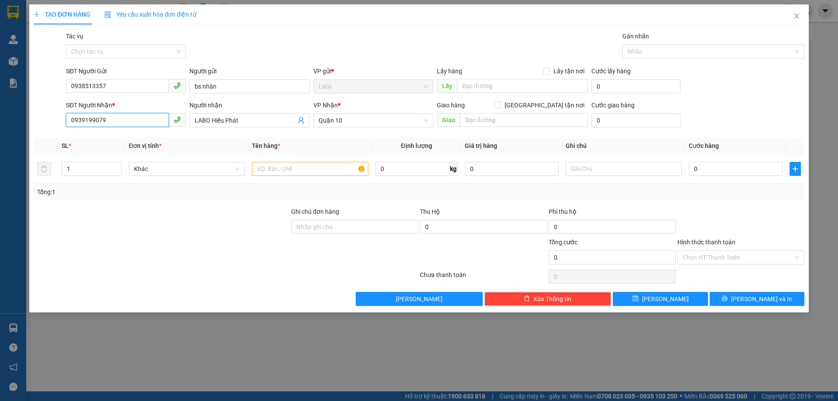
click at [134, 120] on input "0939199079" at bounding box center [117, 120] width 103 height 14
type input "0918144468"
click at [131, 138] on div "0918144468 - labo mident" at bounding box center [126, 138] width 110 height 10
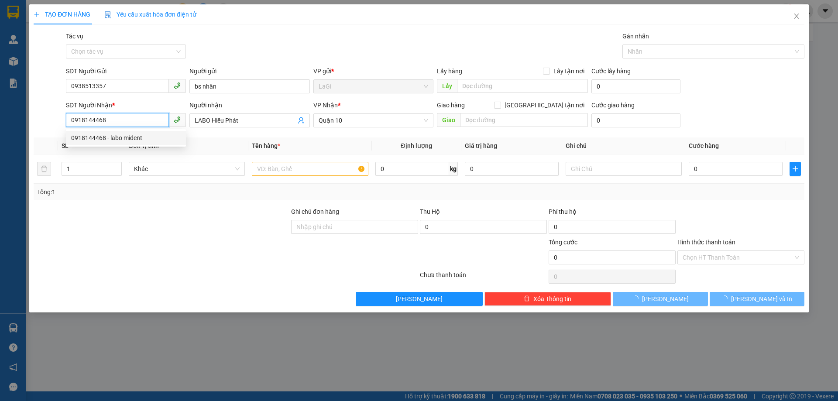
type input "labo mident"
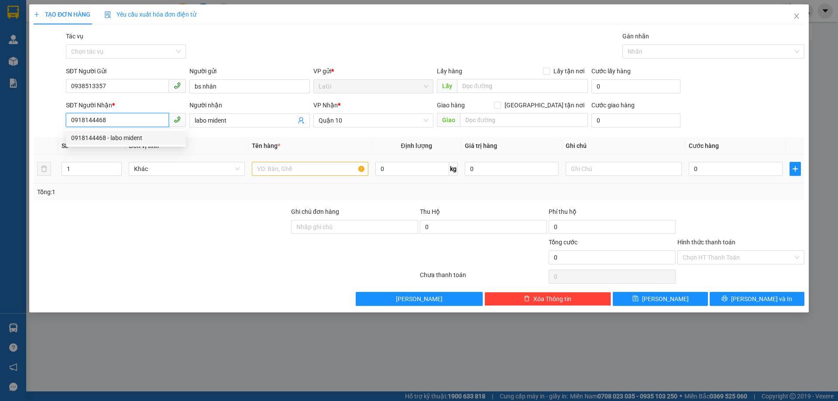
type input "0918144468"
click at [277, 167] on input "text" at bounding box center [310, 169] width 116 height 14
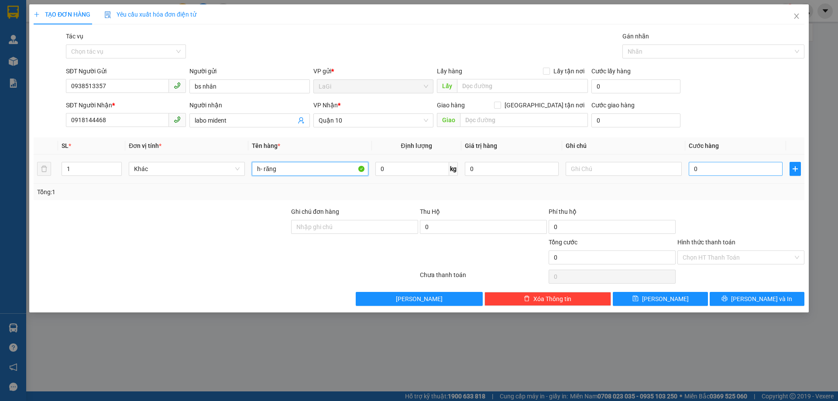
type input "h- răng"
click at [710, 165] on input "0" at bounding box center [736, 169] width 94 height 14
type input "3"
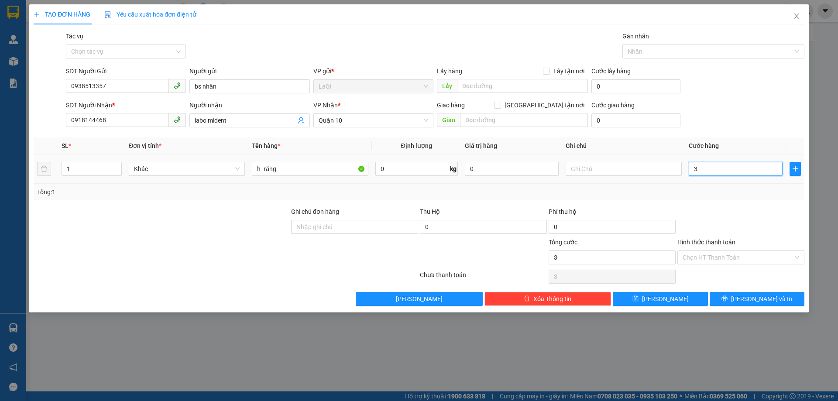
type input "30"
type input "30.000"
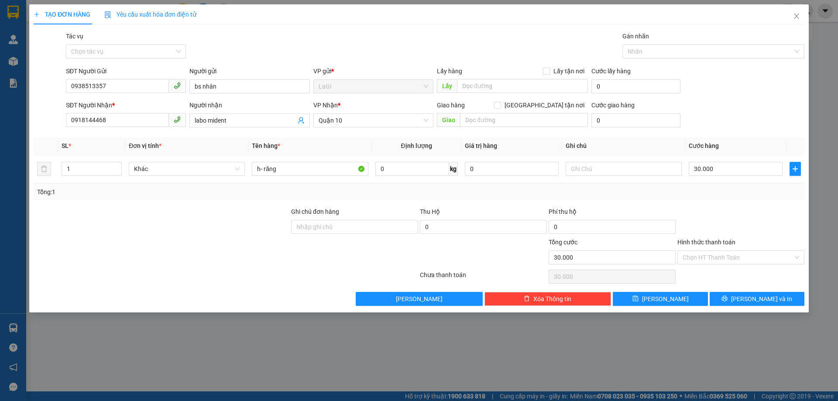
click at [731, 203] on div "Transit Pickup Surcharge Ids Transit Deliver Surcharge Ids Transit Deliver Surc…" at bounding box center [419, 168] width 771 height 274
click at [734, 258] on input "Hình thức thanh toán" at bounding box center [737, 257] width 110 height 13
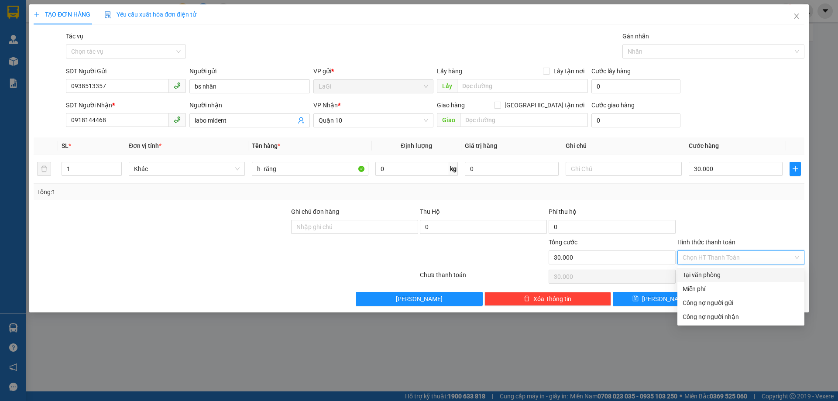
click at [722, 278] on div "Tại văn phòng" at bounding box center [740, 275] width 117 height 10
type input "0"
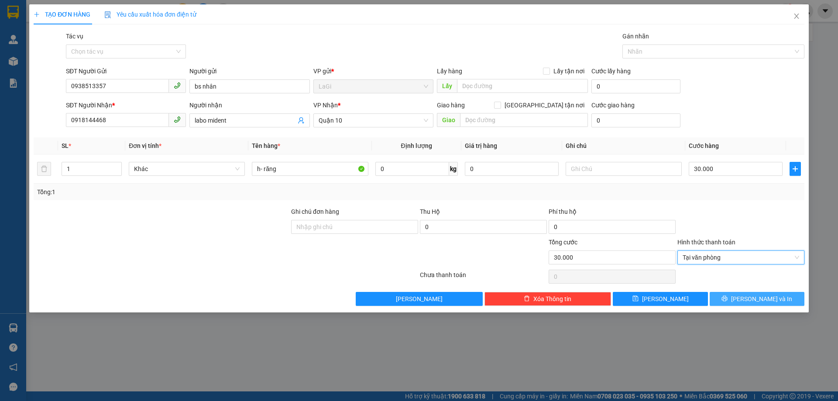
click at [750, 294] on span "[PERSON_NAME] và In" at bounding box center [761, 299] width 61 height 10
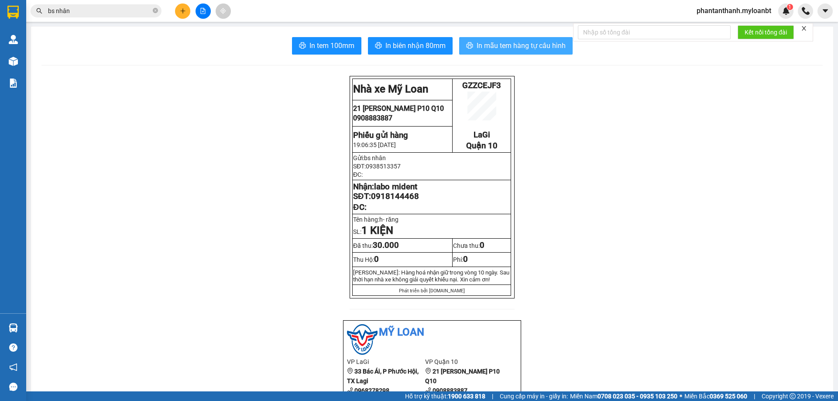
click at [511, 42] on span "In mẫu tem hàng tự cấu hình" at bounding box center [521, 45] width 89 height 11
click at [126, 14] on input "bs nhân" at bounding box center [99, 11] width 103 height 10
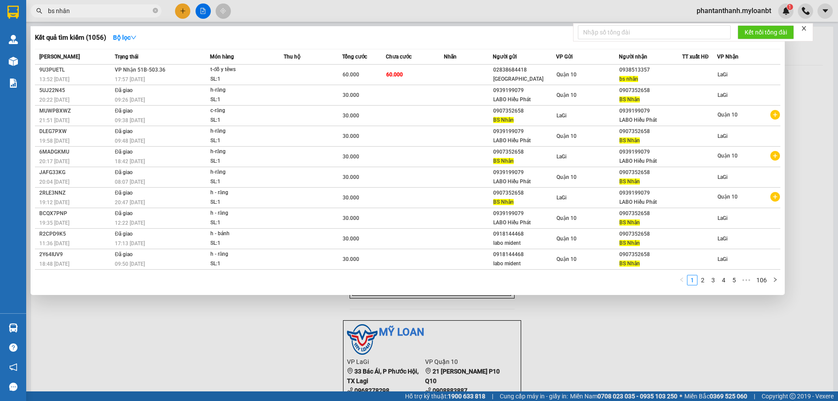
click at [128, 12] on input "bs nhân" at bounding box center [99, 11] width 103 height 10
type input "b"
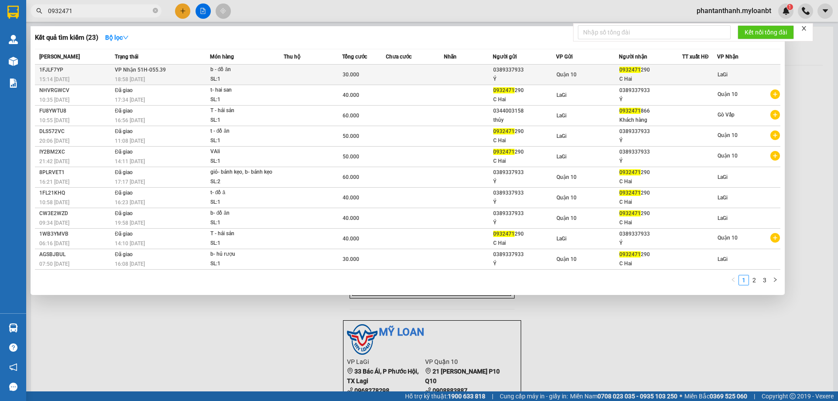
type input "0932471"
click at [465, 73] on td at bounding box center [468, 75] width 48 height 21
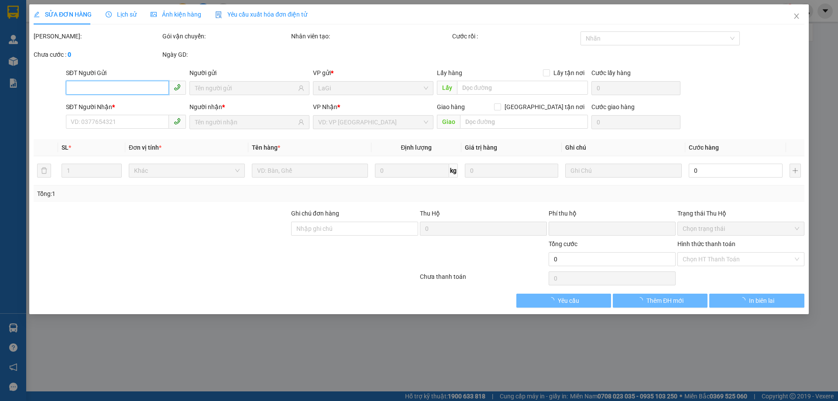
type input "0389337933"
type input "Ý"
type input "0932471290"
type input "C Hai"
type input "0"
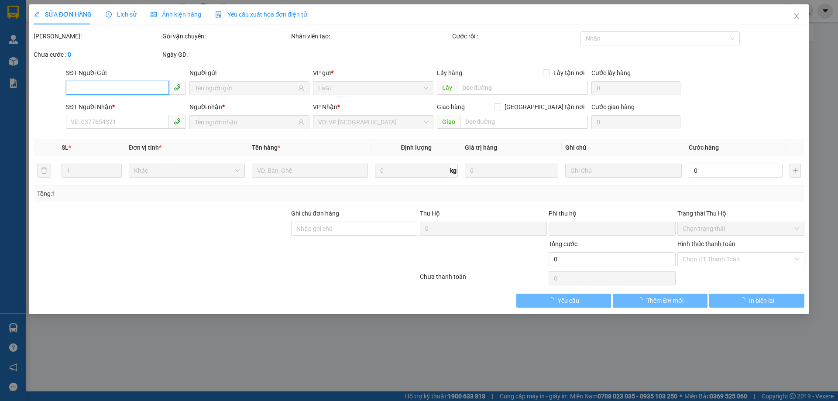
type input "30.000"
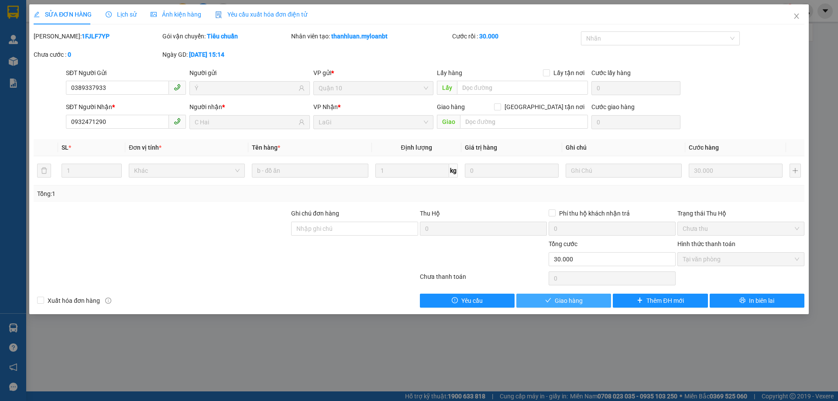
click at [596, 295] on button "Giao hàng" at bounding box center [563, 301] width 95 height 14
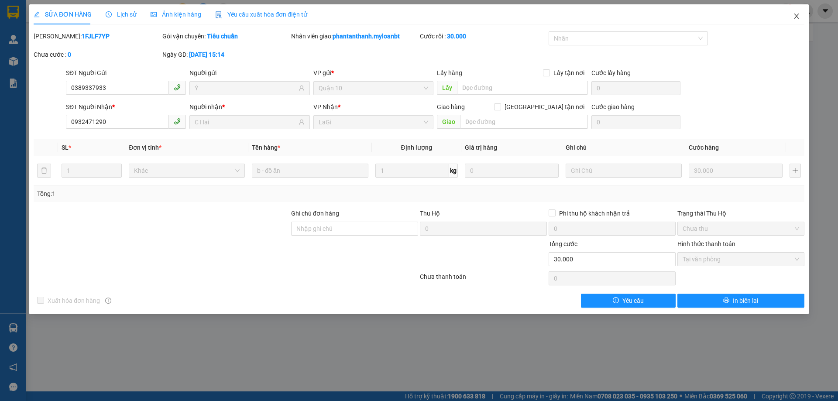
click at [804, 20] on span "Close" at bounding box center [796, 16] width 24 height 24
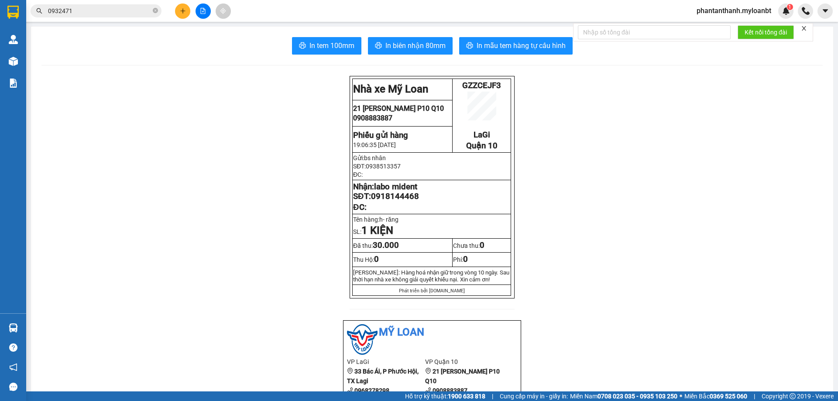
click at [116, 15] on span "0932471" at bounding box center [96, 10] width 131 height 13
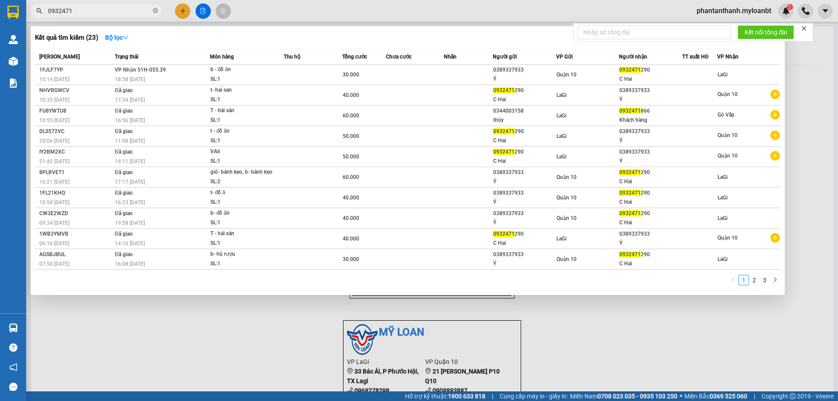
click at [121, 13] on input "0932471" at bounding box center [99, 11] width 103 height 10
click at [122, 13] on input "0932471" at bounding box center [99, 11] width 103 height 10
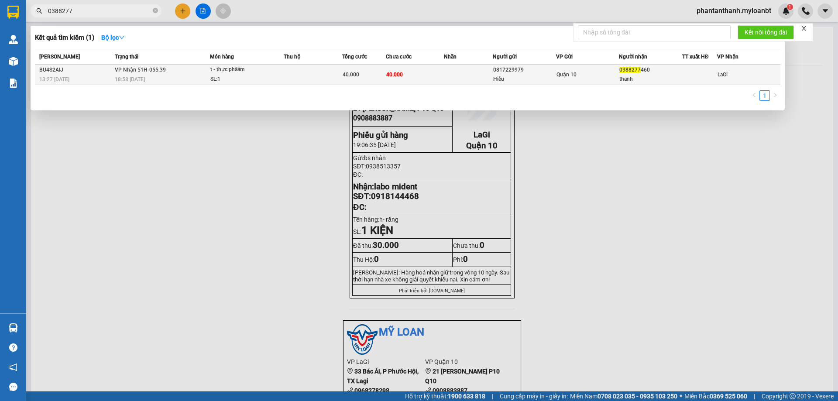
type input "0388277"
click at [656, 69] on div "0388277 460" at bounding box center [650, 69] width 62 height 9
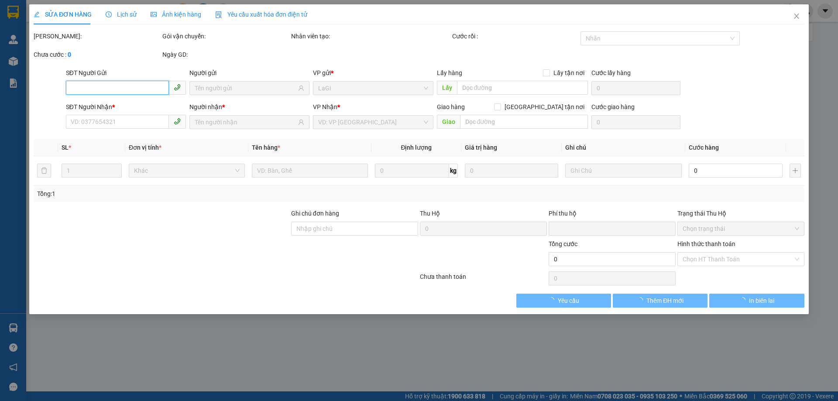
type input "0817229979"
type input "Hiếu"
type input "0388277460"
type input "thanh"
type input "0"
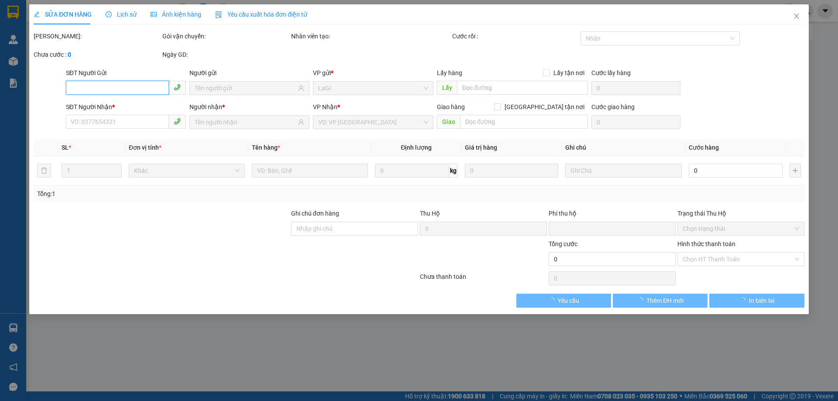
type input "40.000"
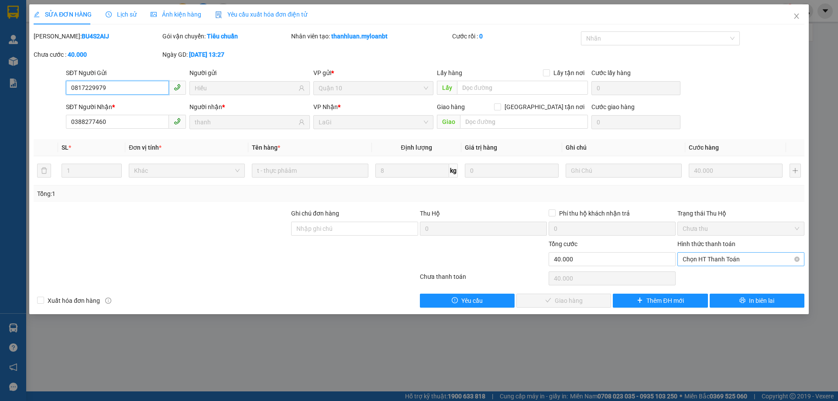
click at [723, 253] on span "Chọn HT Thanh Toán" at bounding box center [740, 259] width 117 height 13
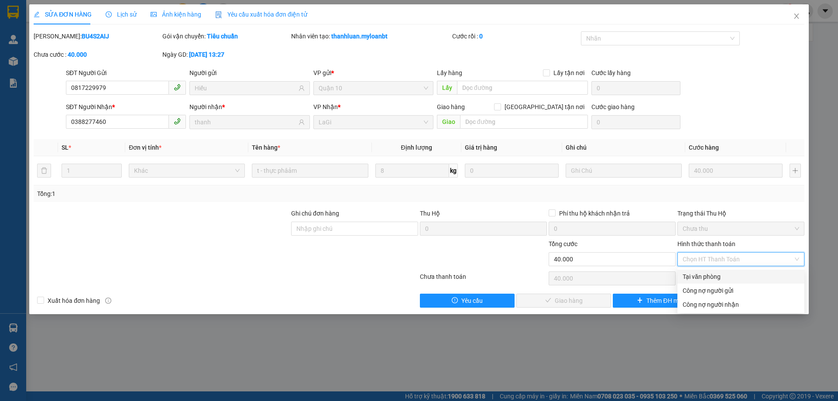
click at [712, 275] on div "Tại văn phòng" at bounding box center [740, 277] width 117 height 10
type input "0"
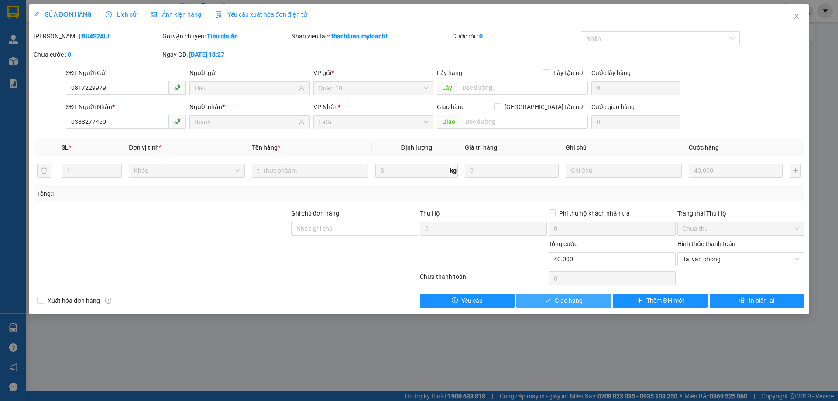
click at [577, 294] on button "Giao hàng" at bounding box center [563, 301] width 95 height 14
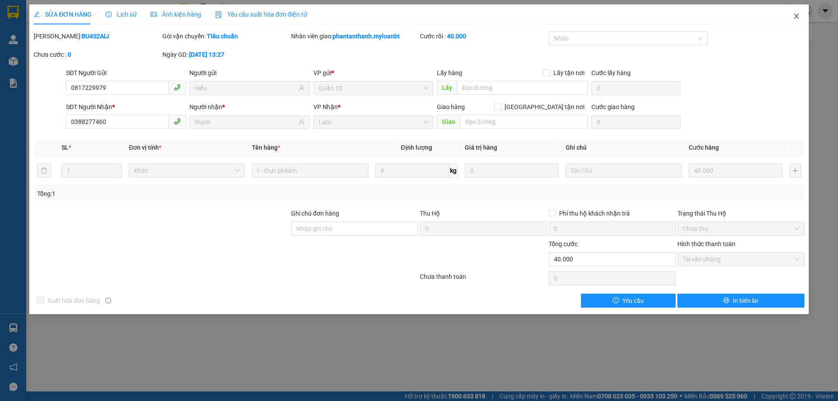
click at [791, 14] on span "Close" at bounding box center [796, 16] width 24 height 24
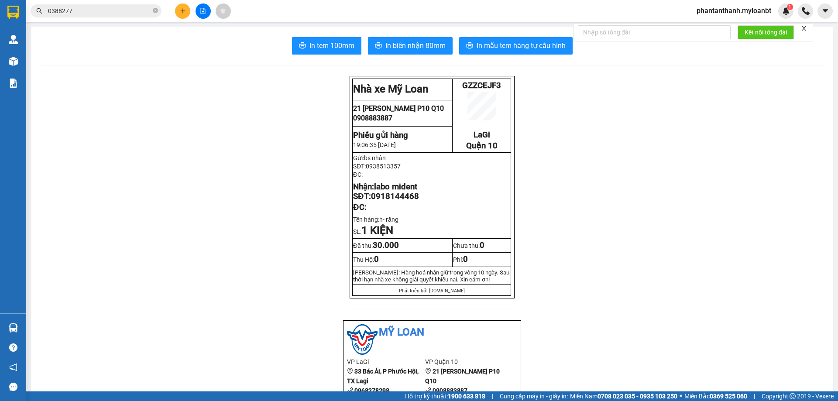
drag, startPoint x: 118, startPoint y: 2, endPoint x: 107, endPoint y: 11, distance: 13.9
click at [117, 3] on div "Kết quả tìm kiếm ( 1 ) Bộ lọc Mã ĐH Trạng thái Món hàng Thu hộ Tổng cước Chưa c…" at bounding box center [419, 11] width 838 height 22
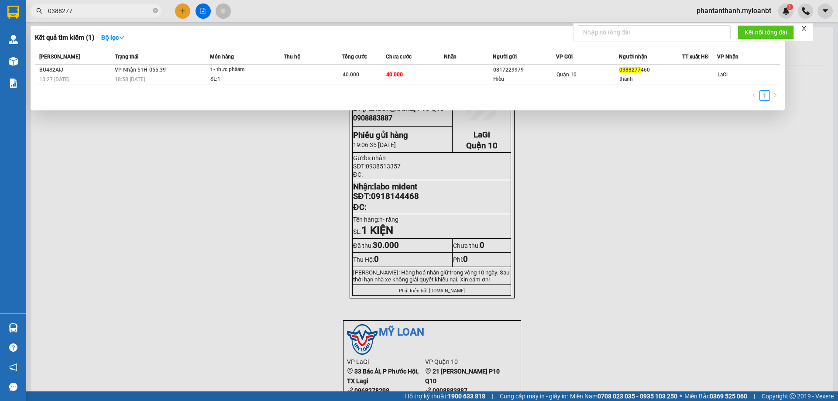
click at [107, 11] on input "0388277" at bounding box center [99, 11] width 103 height 10
click at [127, 11] on input "0388277" at bounding box center [99, 11] width 103 height 10
click at [130, 11] on input "0388277" at bounding box center [99, 11] width 103 height 10
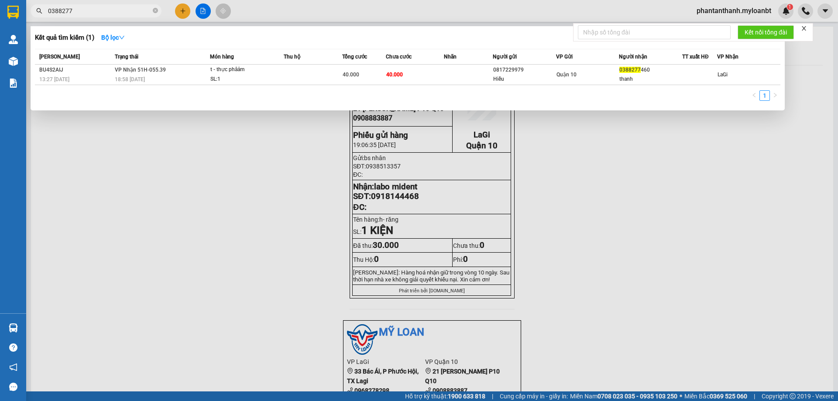
click at [130, 11] on input "0388277" at bounding box center [99, 11] width 103 height 10
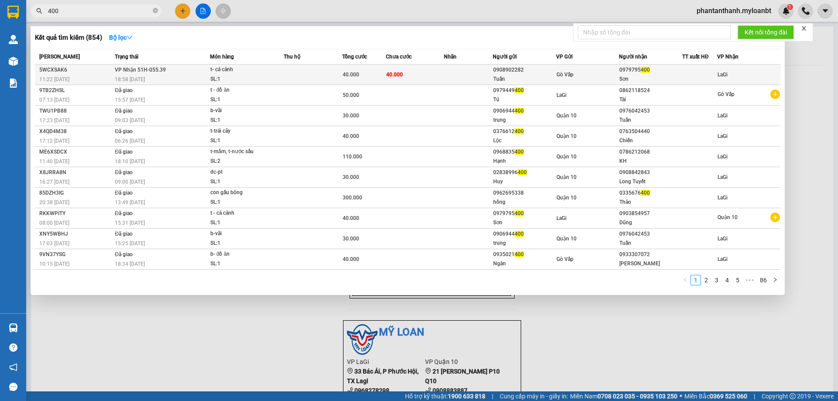
type input "400"
click at [327, 69] on td at bounding box center [313, 75] width 58 height 21
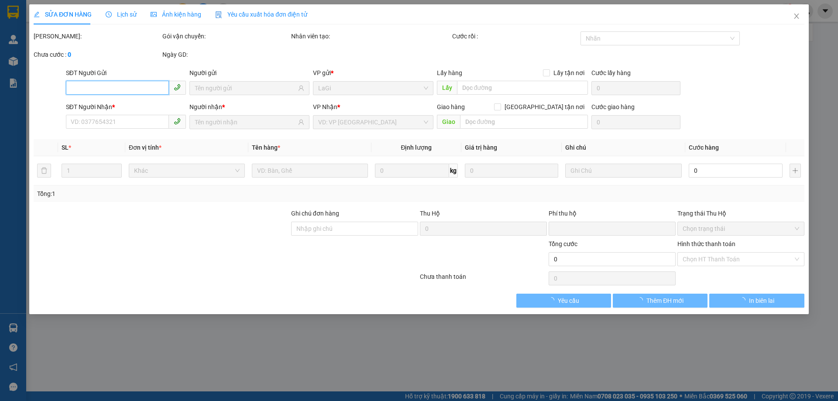
type input "0908902282"
type input "Tuấn"
type input "0979795400"
type input "Sơn"
type input "0"
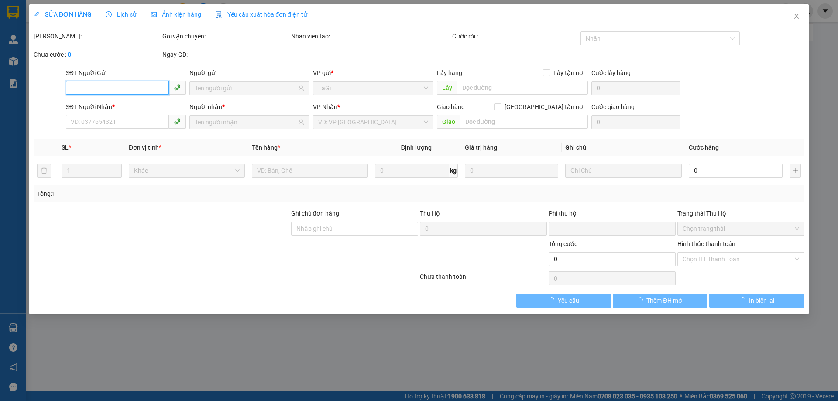
type input "40.000"
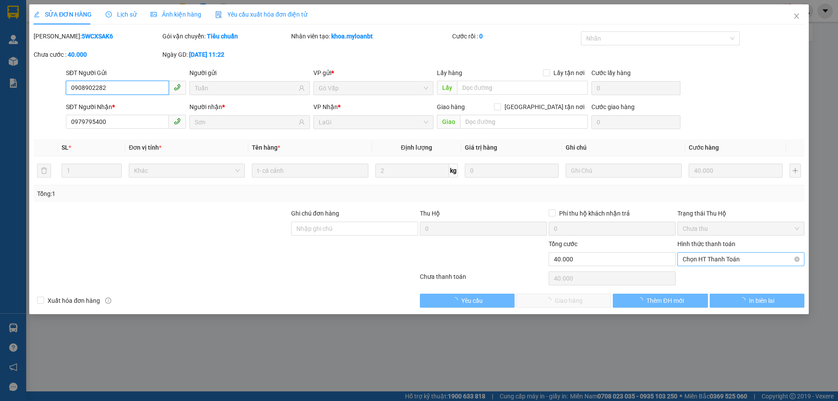
click at [706, 257] on span "Chọn HT Thanh Toán" at bounding box center [740, 259] width 117 height 13
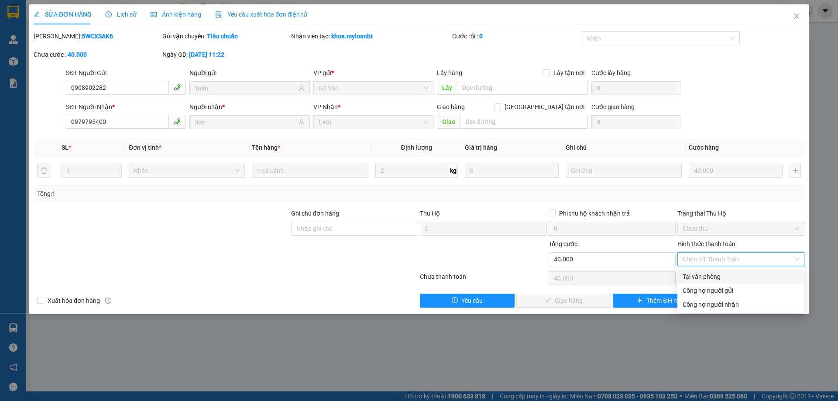
click at [699, 275] on div "Tại văn phòng" at bounding box center [740, 277] width 117 height 10
type input "0"
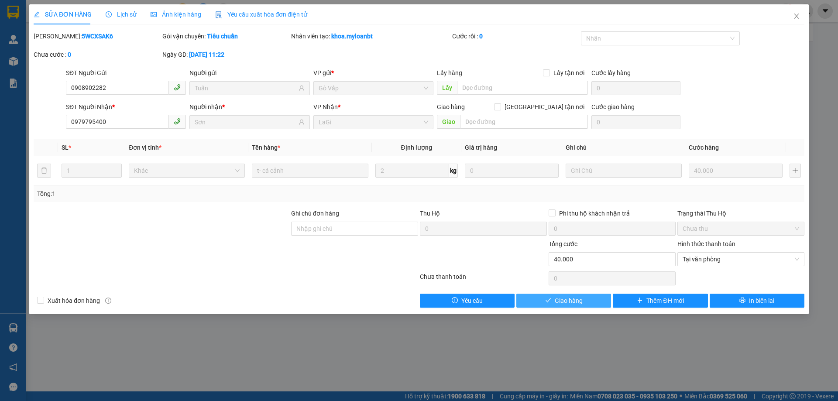
click at [577, 304] on span "Giao hàng" at bounding box center [569, 301] width 28 height 10
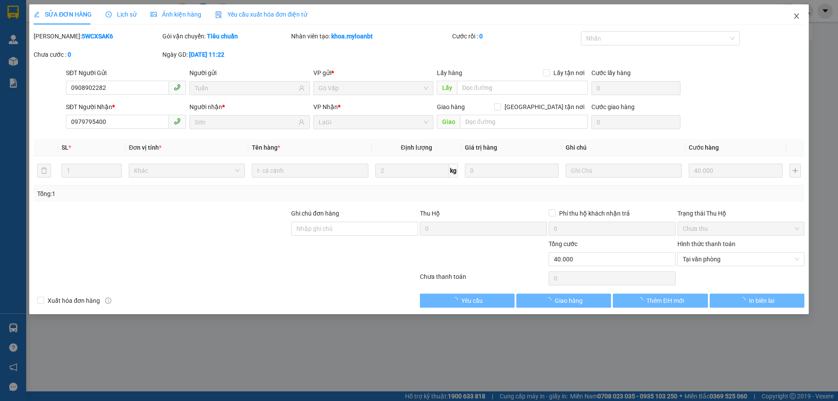
click at [802, 22] on span "Close" at bounding box center [796, 16] width 24 height 24
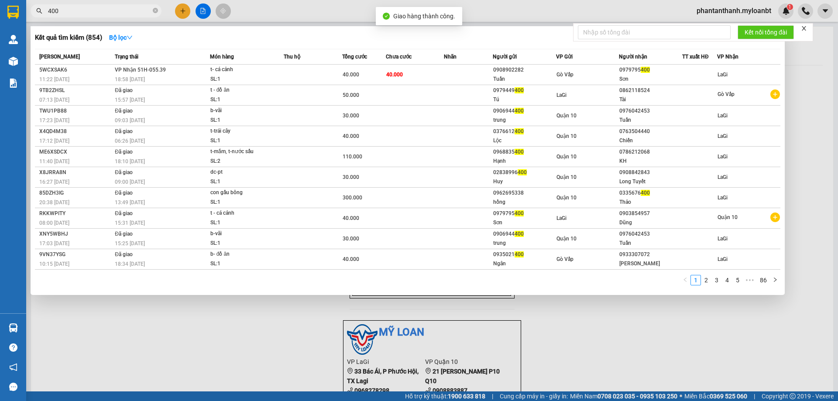
click at [100, 7] on input "400" at bounding box center [99, 11] width 103 height 10
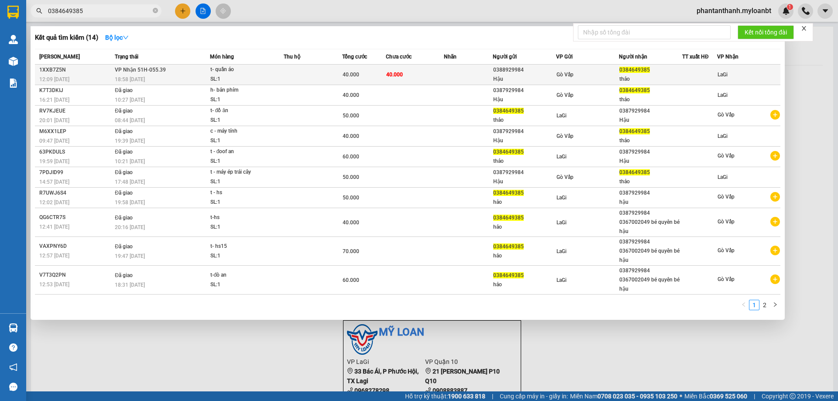
type input "0384649385"
click at [390, 74] on span "40.000" at bounding box center [394, 75] width 17 height 6
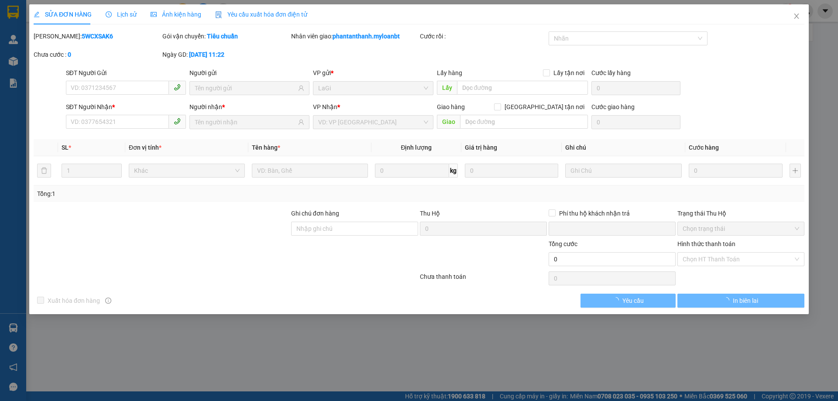
type input "0388929984"
type input "Hậu"
type input "0384649385"
type input "thảo"
type input "0"
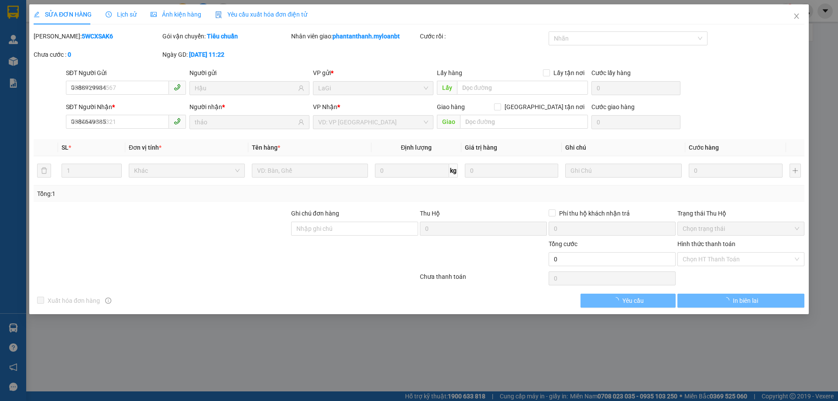
type input "40.000"
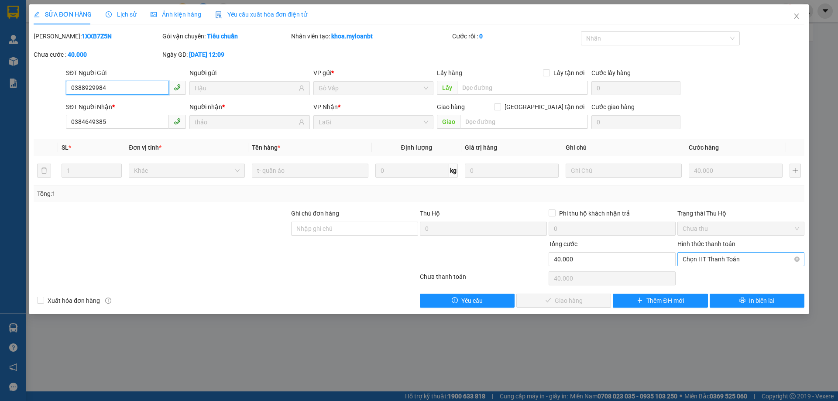
click at [691, 259] on span "Chọn HT Thanh Toán" at bounding box center [740, 259] width 117 height 13
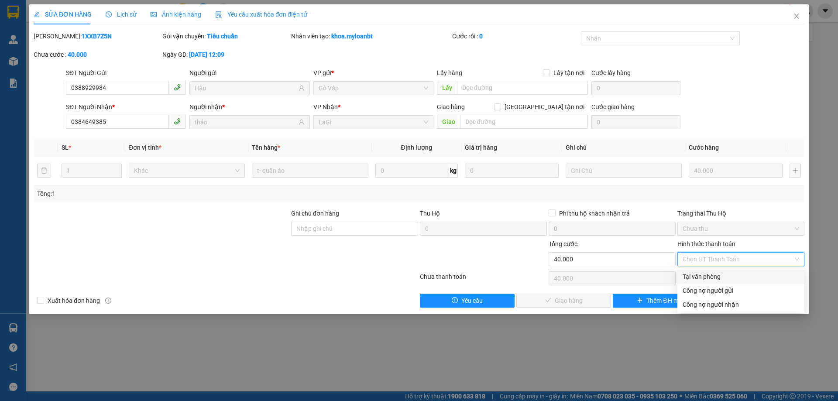
click at [691, 272] on div "Tại văn phòng" at bounding box center [740, 277] width 117 height 10
type input "0"
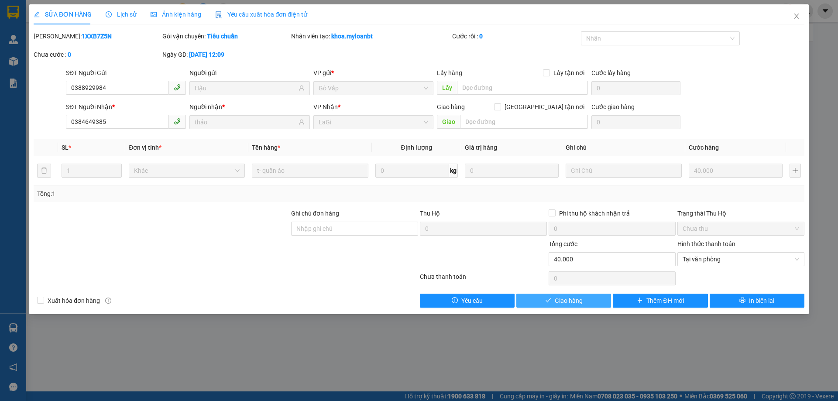
click at [564, 307] on button "Giao hàng" at bounding box center [563, 301] width 95 height 14
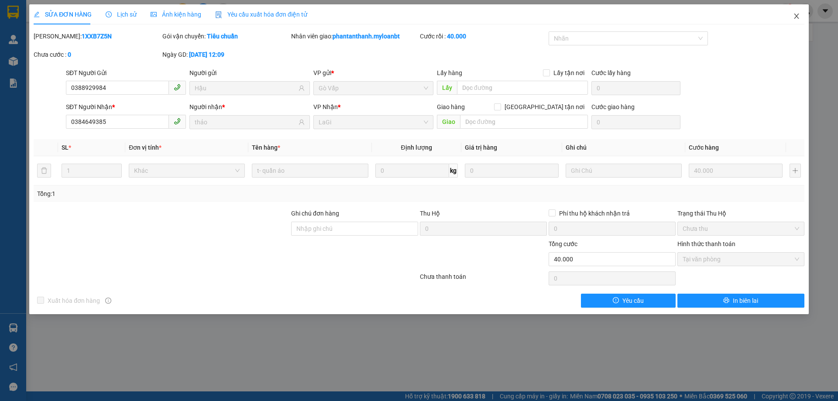
click at [799, 25] on span "Close" at bounding box center [796, 16] width 24 height 24
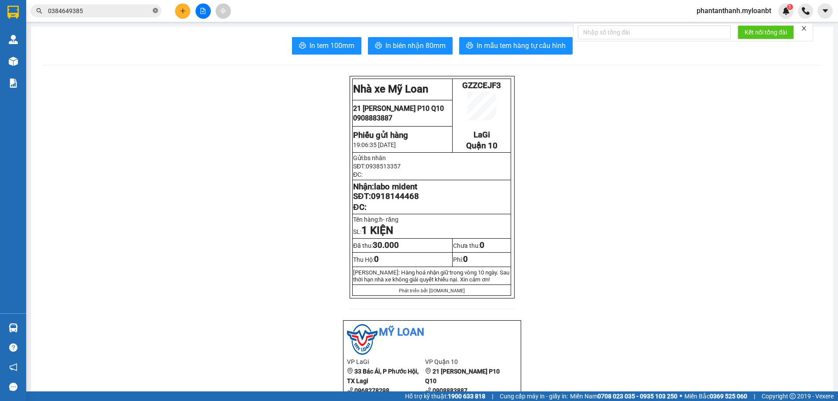
click at [153, 12] on icon "close-circle" at bounding box center [155, 10] width 5 height 5
click at [145, 13] on input "text" at bounding box center [99, 11] width 103 height 10
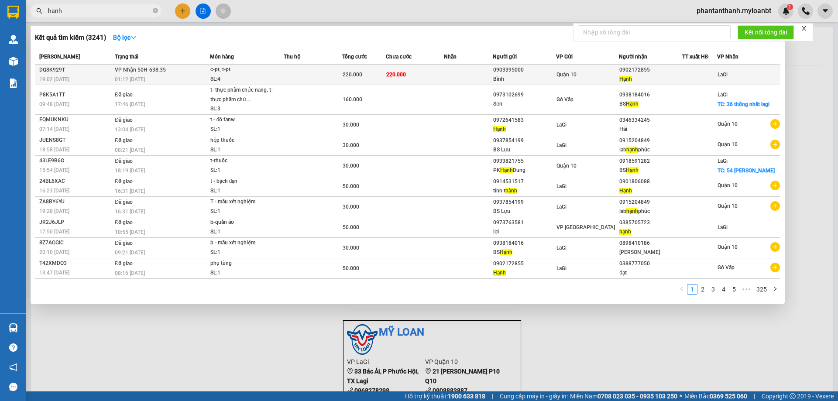
type input "hanh"
click at [426, 72] on td "220.000" at bounding box center [415, 75] width 58 height 21
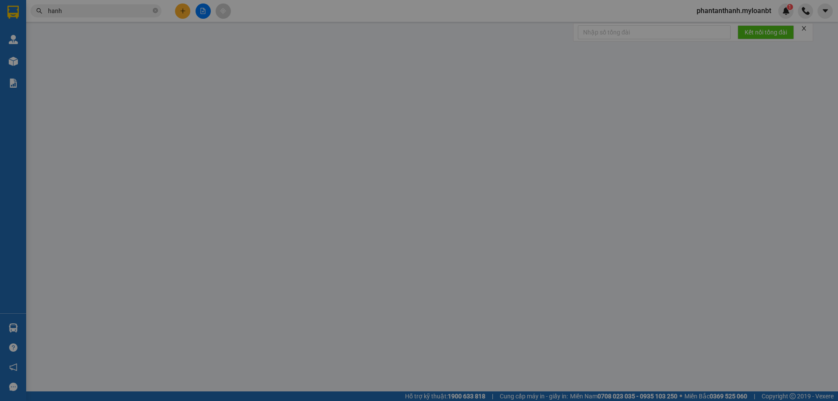
type input "0903395000"
type input "Bình"
type input "0902172855"
type input "Hạnh"
type input "0"
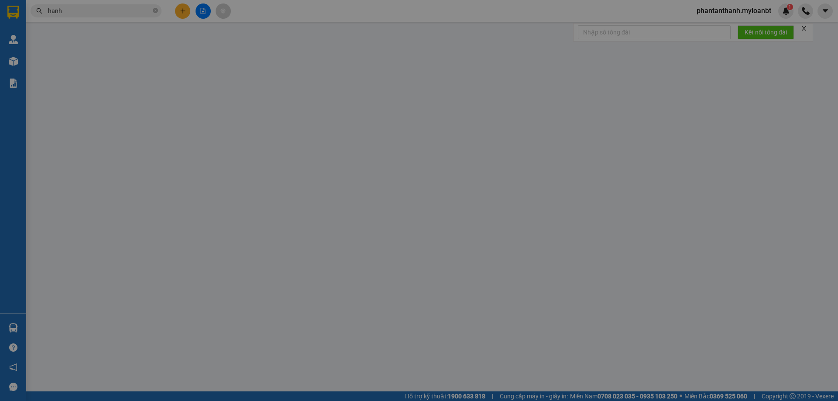
type input "220.000"
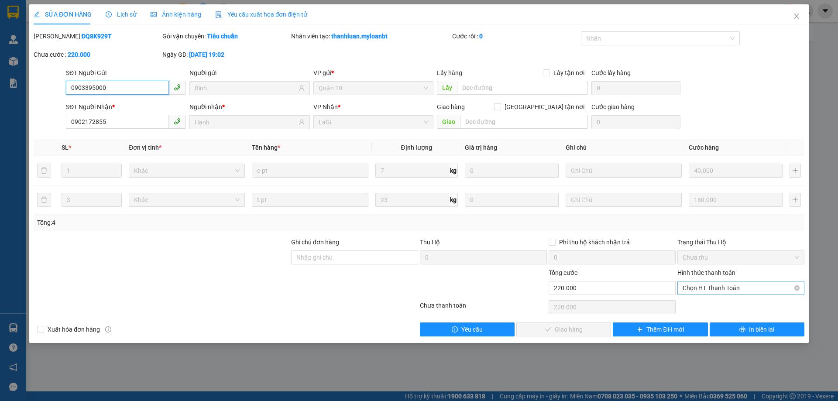
click at [729, 285] on span "Chọn HT Thanh Toán" at bounding box center [740, 287] width 117 height 13
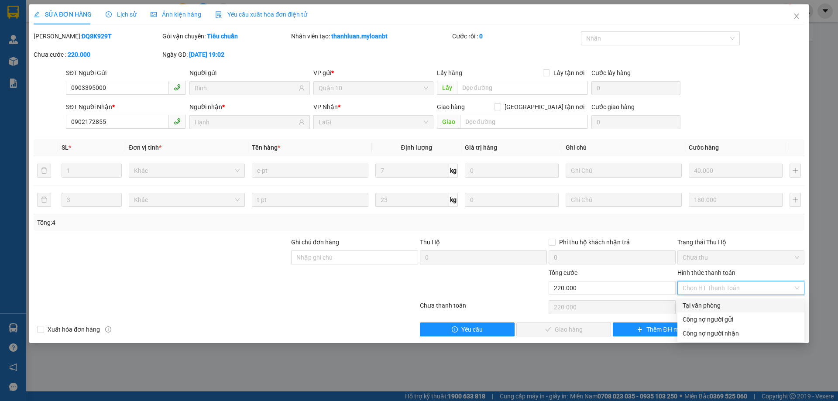
click at [715, 303] on div "Tại văn phòng" at bounding box center [740, 306] width 117 height 10
type input "0"
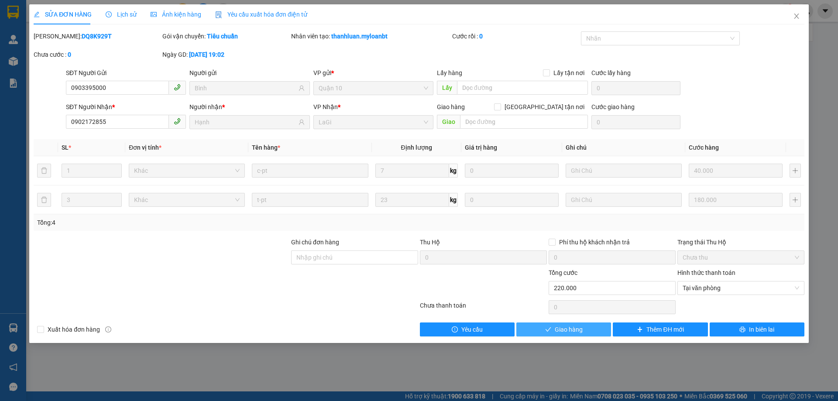
click at [582, 333] on span "Giao hàng" at bounding box center [569, 330] width 28 height 10
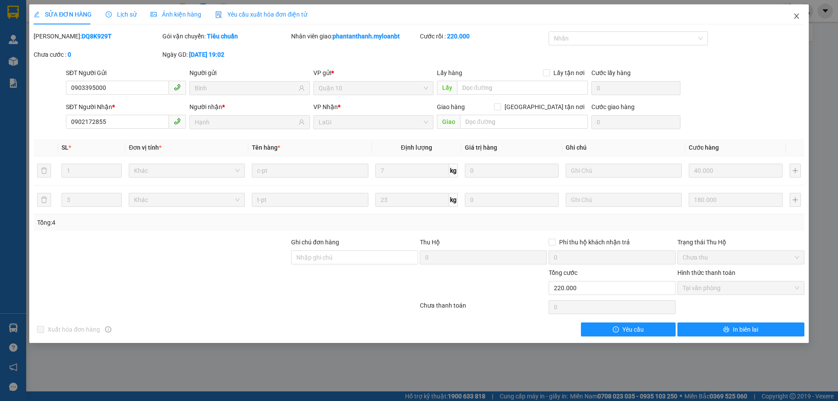
click at [800, 26] on span "Close" at bounding box center [796, 16] width 24 height 24
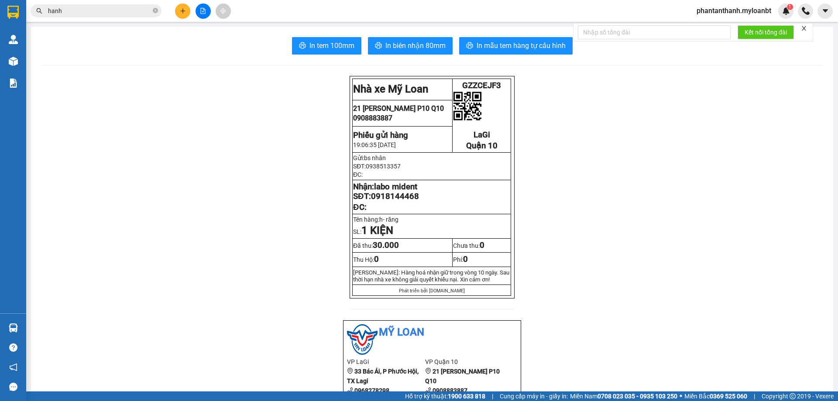
click at [189, 10] on button at bounding box center [182, 10] width 15 height 15
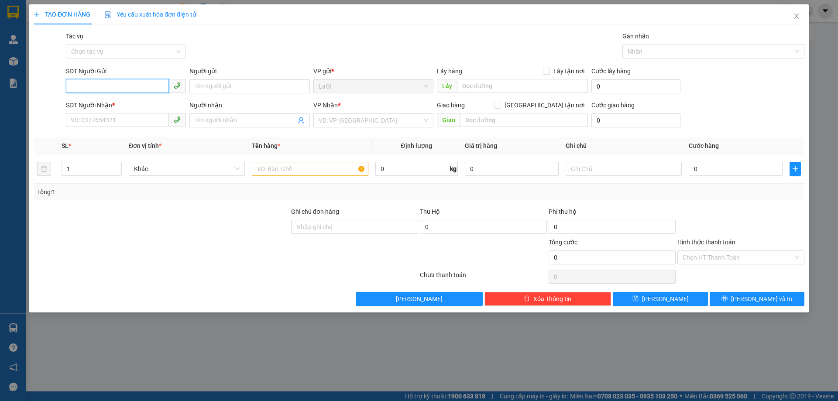
click at [103, 88] on input "SĐT Người Gửi" at bounding box center [117, 86] width 103 height 14
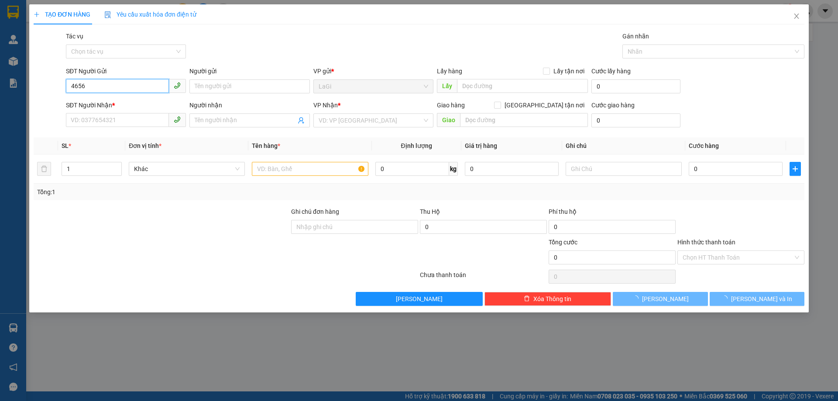
click at [107, 85] on input "4656" at bounding box center [117, 86] width 103 height 14
click at [111, 83] on input "4656" at bounding box center [117, 86] width 103 height 14
click at [112, 83] on input "4656" at bounding box center [117, 86] width 103 height 14
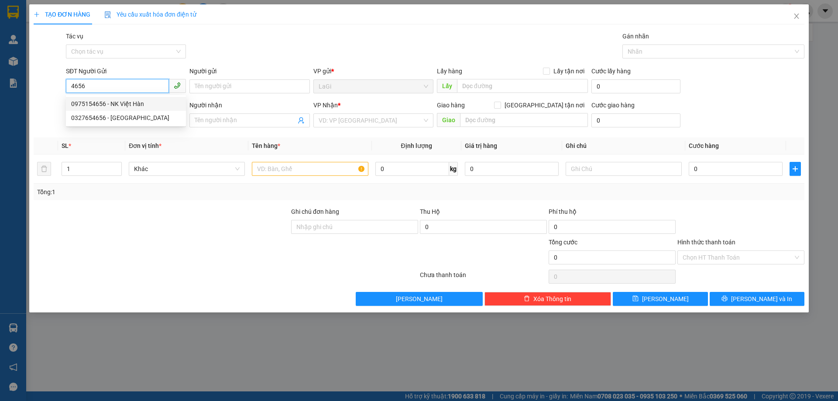
click at [129, 103] on div "0975154656 - NK Việt Hàn" at bounding box center [126, 104] width 110 height 10
type input "0975154656"
type input "NK Việt Hàn"
type input "0976810459"
type input "[PERSON_NAME]"
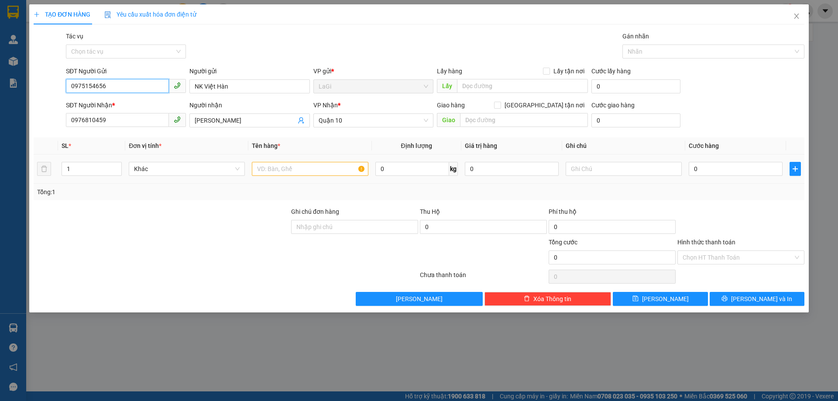
type input "0975154656"
click at [283, 170] on input "text" at bounding box center [310, 169] width 116 height 14
type input "h - răng"
click at [710, 171] on input "0" at bounding box center [736, 169] width 94 height 14
type input "3"
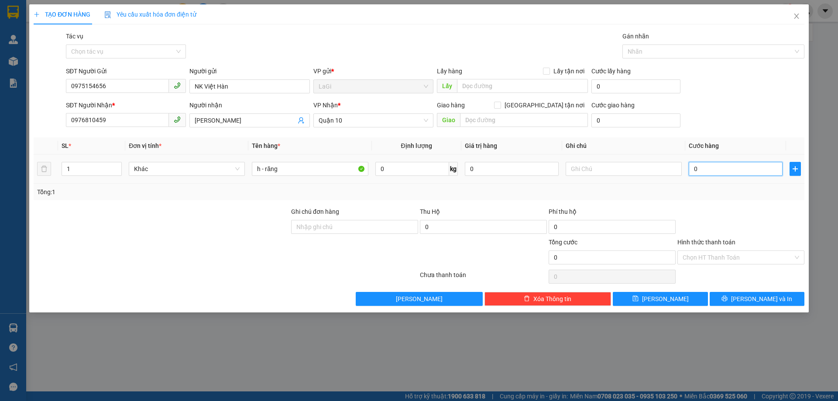
type input "3"
type input "30"
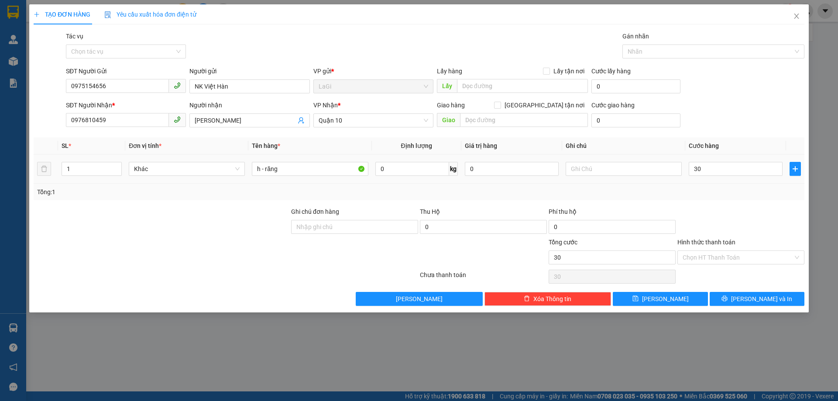
type input "30.000"
click at [724, 217] on div at bounding box center [740, 222] width 129 height 31
click at [746, 295] on button "[PERSON_NAME] và In" at bounding box center [757, 299] width 95 height 14
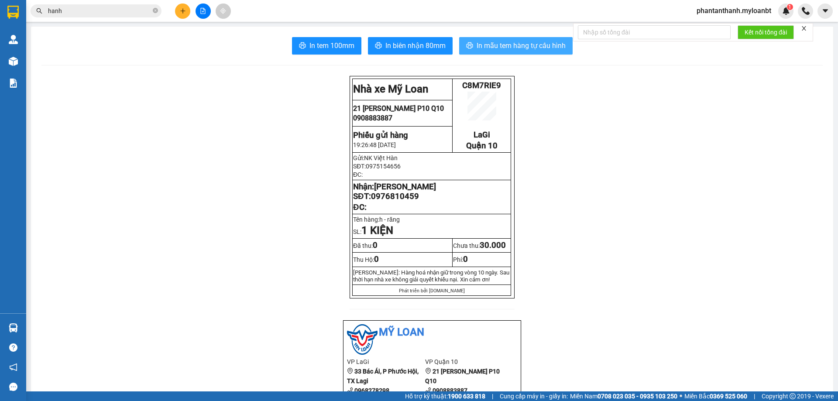
click at [521, 44] on span "In mẫu tem hàng tự cấu hình" at bounding box center [521, 45] width 89 height 11
click at [158, 13] on icon "close-circle" at bounding box center [155, 10] width 5 height 5
click at [111, 46] on div "In tem 100mm In biên nhận 80mm In mẫu tem hàng tự cấu hình" at bounding box center [431, 45] width 781 height 17
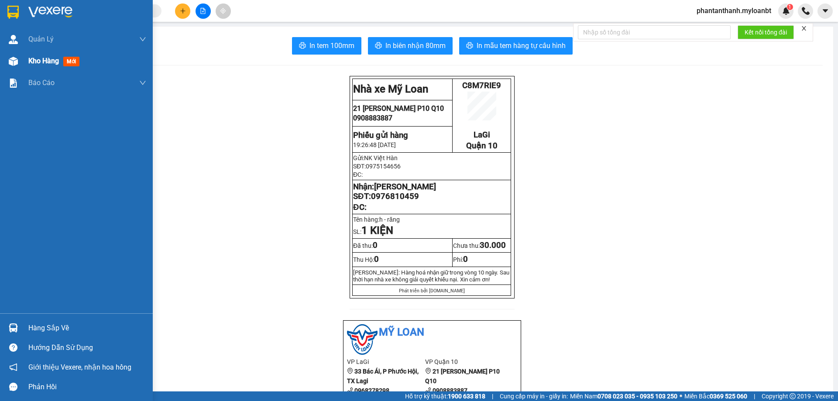
click at [13, 62] on img at bounding box center [13, 61] width 9 height 9
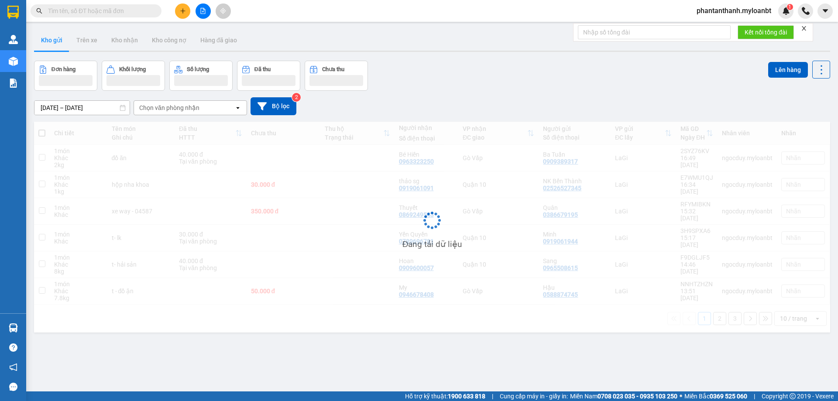
click at [260, 39] on div "Kho gửi Trên xe Kho nhận Kho công nợ Hàng đã giao" at bounding box center [432, 41] width 796 height 23
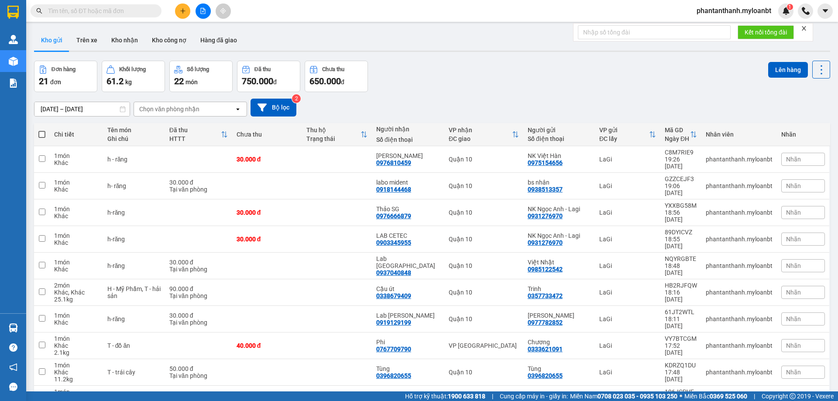
click at [423, 70] on div "Đơn hàng 21 đơn Khối lượng 61.2 kg Số lượng 22 món Đã thu 750.000 đ Chưa thu 65…" at bounding box center [432, 76] width 796 height 31
click at [305, 37] on div "Kho gửi Trên xe Kho nhận Kho công nợ Hàng đã giao" at bounding box center [432, 41] width 796 height 23
click at [428, 53] on div "ver 1.8.146 Kho gửi Trên xe Kho nhận Kho công nợ Hàng đã giao Đơn hàng 21 đơn K…" at bounding box center [432, 235] width 803 height 418
click at [432, 50] on div "Kho gửi Trên xe Kho nhận Kho công nợ Hàng đã giao" at bounding box center [432, 41] width 796 height 23
click at [415, 48] on div "Kho gửi Trên xe Kho nhận Kho công nợ Hàng đã giao" at bounding box center [432, 41] width 796 height 23
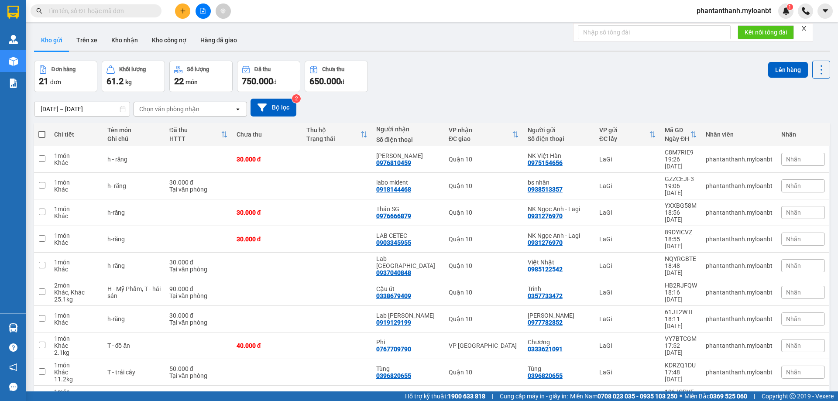
click at [417, 44] on div "Kho gửi Trên xe Kho nhận Kho công nợ Hàng đã giao" at bounding box center [432, 41] width 796 height 23
click at [419, 43] on div "Kho gửi Trên xe Kho nhận Kho công nợ Hàng đã giao" at bounding box center [432, 41] width 796 height 23
click at [418, 40] on div "Kho gửi Trên xe Kho nhận Kho công nợ Hàng đã giao" at bounding box center [432, 41] width 796 height 23
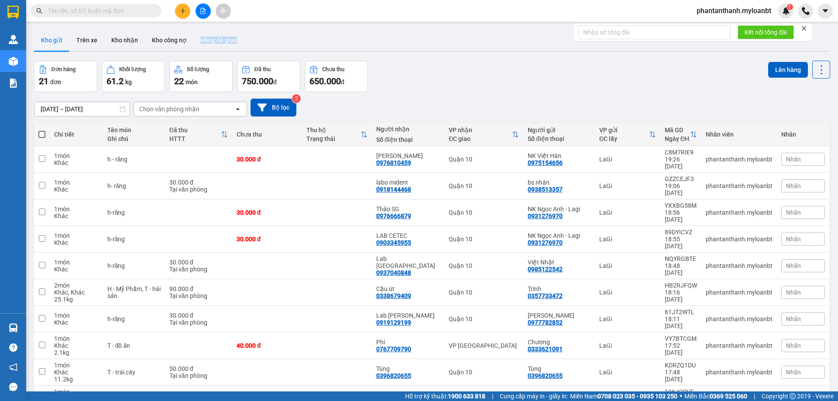
click at [418, 40] on div "Kho gửi Trên xe Kho nhận Kho công nợ Hàng đã giao" at bounding box center [432, 41] width 796 height 23
click at [417, 43] on div "Kho gửi Trên xe Kho nhận Kho công nợ Hàng đã giao" at bounding box center [432, 41] width 796 height 23
click at [418, 41] on div "Kho gửi Trên xe Kho nhận Kho công nợ Hàng đã giao" at bounding box center [432, 41] width 796 height 23
click at [417, 42] on div "Kho gửi Trên xe Kho nhận Kho công nợ Hàng đã giao" at bounding box center [432, 41] width 796 height 23
click at [417, 43] on div "Kho gửi Trên xe Kho nhận Kho công nợ Hàng đã giao" at bounding box center [432, 41] width 796 height 23
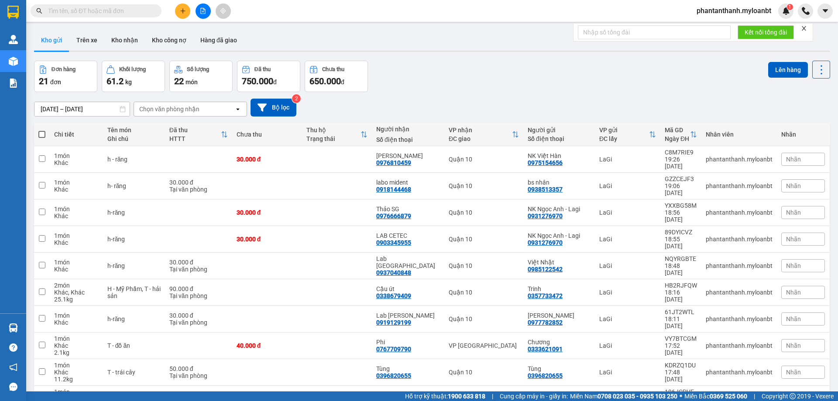
click at [418, 42] on div "Kho gửi Trên xe Kho nhận Kho công nợ Hàng đã giao" at bounding box center [432, 41] width 796 height 23
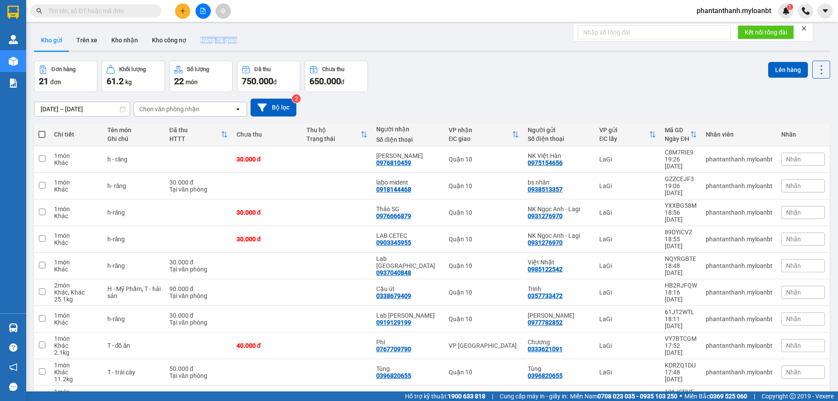
click at [418, 42] on div "Kho gửi Trên xe Kho nhận Kho công nợ Hàng đã giao" at bounding box center [432, 41] width 796 height 23
click at [422, 40] on div "Kho gửi Trên xe Kho nhận Kho công nợ Hàng đã giao" at bounding box center [432, 41] width 796 height 23
click at [425, 37] on div "Kho gửi Trên xe Kho nhận Kho công nợ Hàng đã giao" at bounding box center [432, 41] width 796 height 23
click at [456, 39] on div "Kho gửi Trên xe Kho nhận Kho công nợ Hàng đã giao" at bounding box center [432, 41] width 796 height 23
click at [450, 42] on div "Kho gửi Trên xe Kho nhận Kho công nợ Hàng đã giao" at bounding box center [432, 41] width 796 height 23
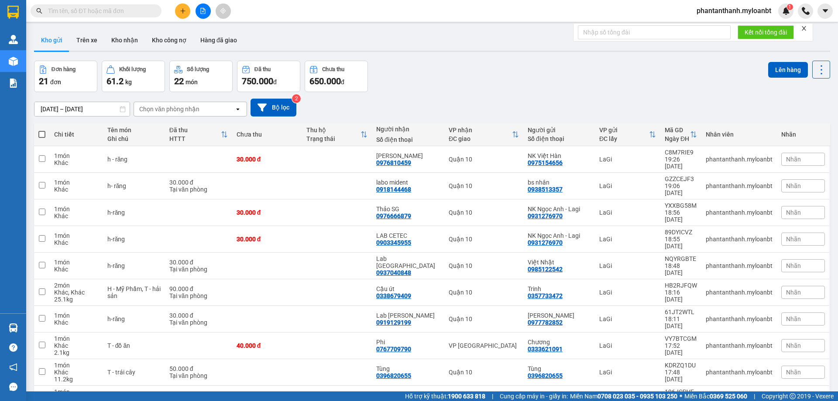
drag, startPoint x: 99, startPoint y: 8, endPoint x: 107, endPoint y: 3, distance: 9.2
click at [100, 8] on input "text" at bounding box center [99, 11] width 103 height 10
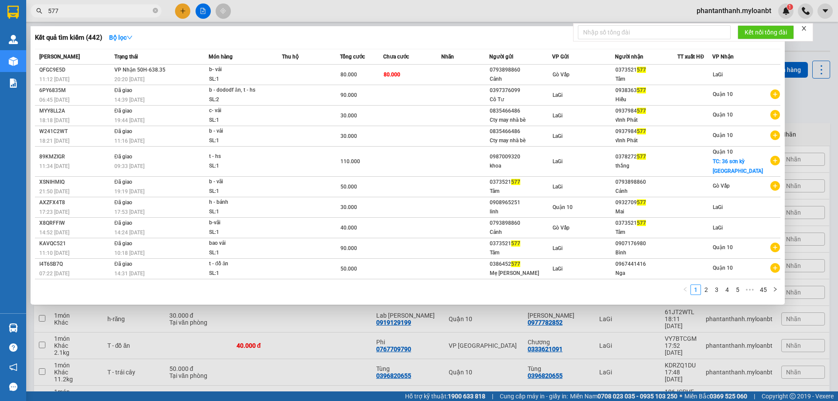
type input "577"
click at [379, 39] on div "Kết quả tìm kiếm ( 442 ) Bộ lọc" at bounding box center [407, 38] width 745 height 14
click at [421, 38] on div "Kết quả tìm kiếm ( 442 ) Bộ lọc" at bounding box center [407, 38] width 745 height 14
click at [144, 10] on input "577" at bounding box center [99, 11] width 103 height 10
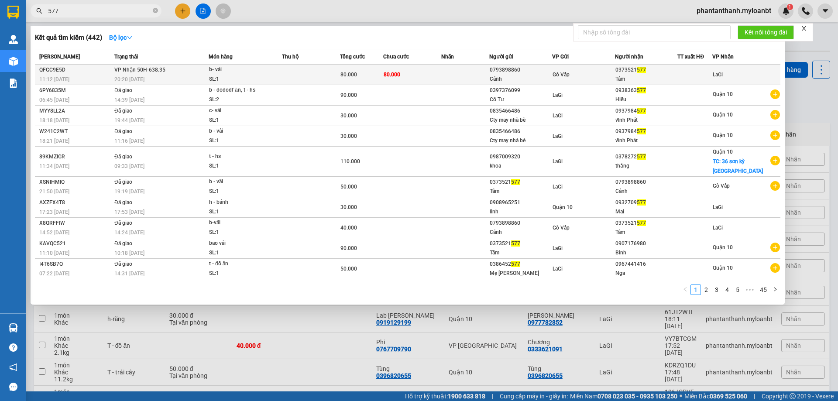
click at [189, 73] on td "VP Nhận 50H-638.35 20:20 [DATE]" at bounding box center [160, 75] width 96 height 21
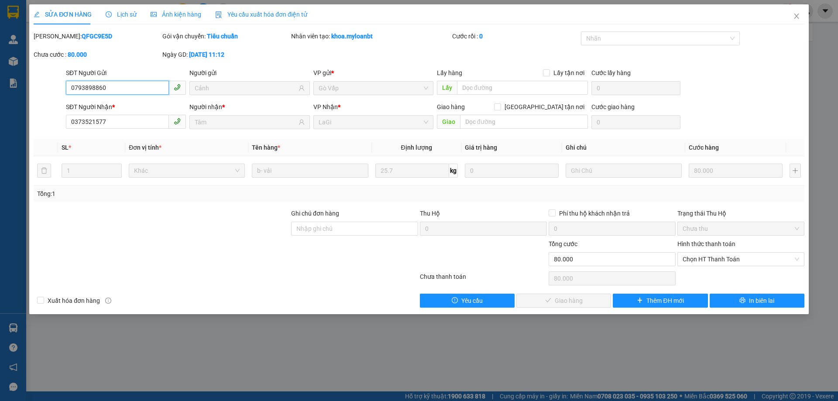
type input "0793898860"
type input "Cảnh"
type input "0373521577"
type input "Tâm"
type input "0"
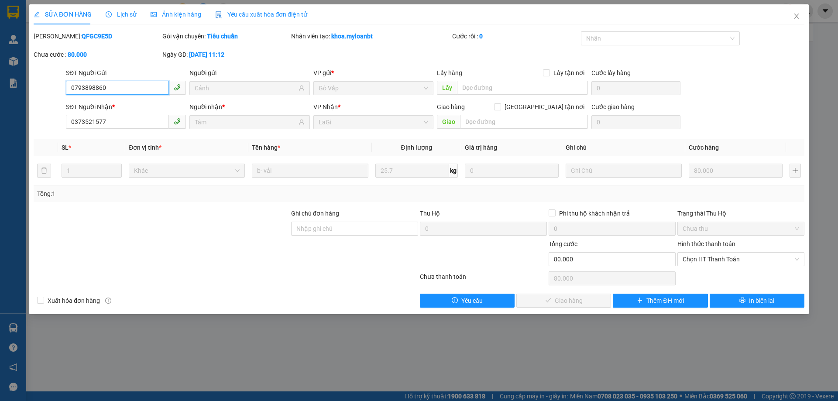
type input "80.000"
click at [705, 256] on span "Chọn HT Thanh Toán" at bounding box center [740, 259] width 117 height 13
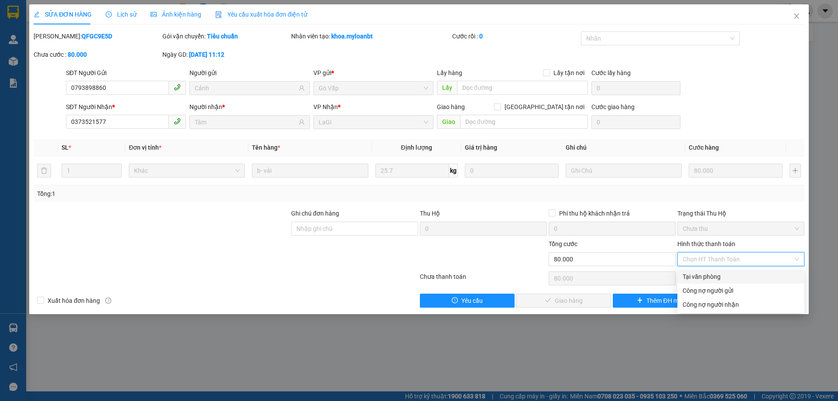
click at [703, 272] on div "Tại văn phòng" at bounding box center [740, 277] width 117 height 10
type input "0"
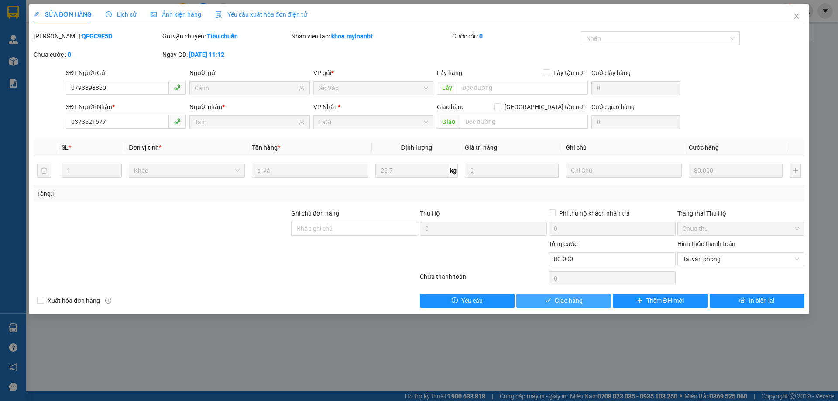
click at [561, 307] on button "Giao hàng" at bounding box center [563, 301] width 95 height 14
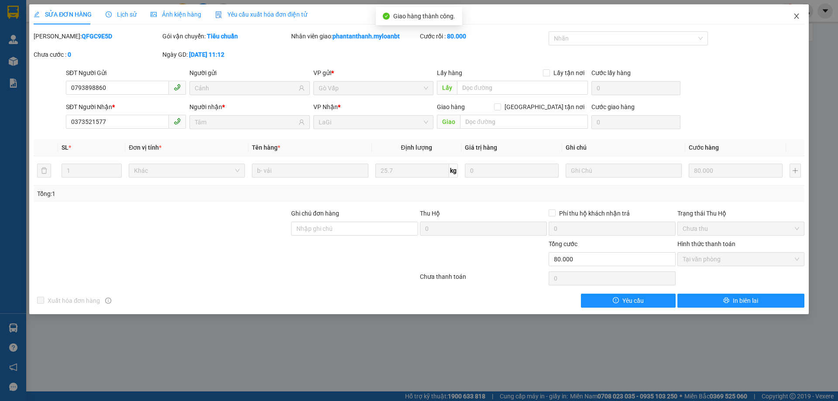
click at [792, 21] on span "Close" at bounding box center [796, 16] width 24 height 24
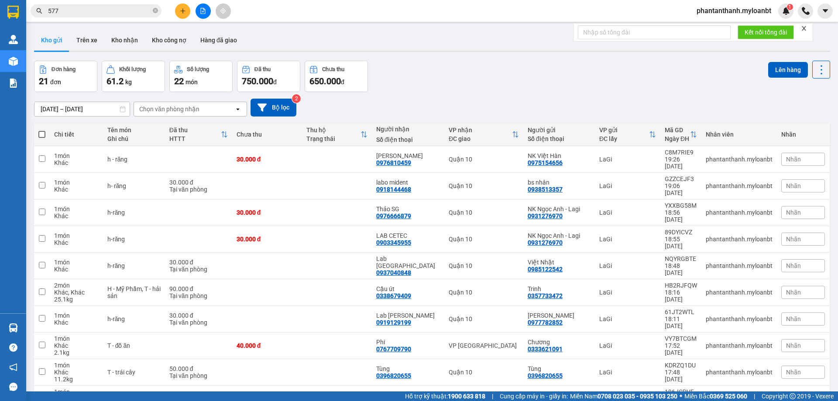
click at [156, 14] on span at bounding box center [155, 11] width 5 height 8
click at [156, 13] on span at bounding box center [155, 11] width 5 height 10
click at [122, 17] on div "Kết quả tìm kiếm ( 442 ) Bộ lọc Mã ĐH Trạng thái Món hàng Thu hộ Tổng cước Chưa…" at bounding box center [85, 10] width 170 height 15
click at [124, 14] on input "text" at bounding box center [99, 11] width 103 height 10
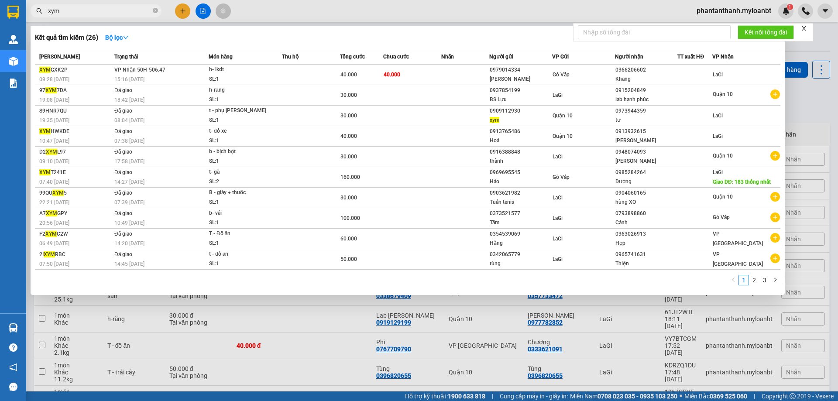
click at [133, 10] on input "xym" at bounding box center [99, 11] width 103 height 10
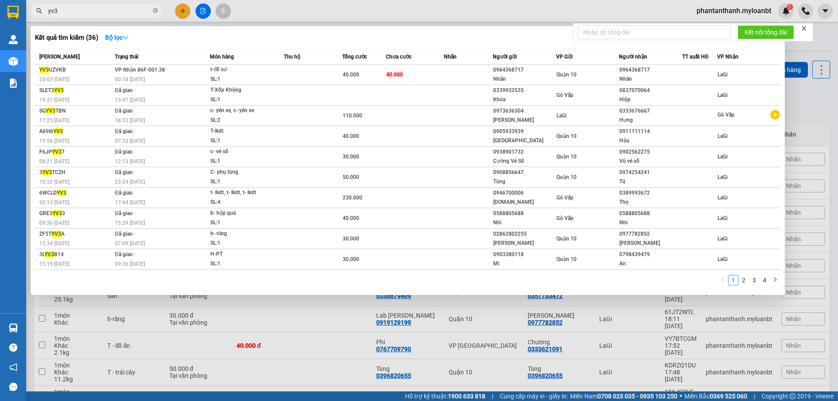
click at [113, 15] on input "yv3" at bounding box center [99, 11] width 103 height 10
click at [133, 14] on input "yv3" at bounding box center [99, 11] width 103 height 10
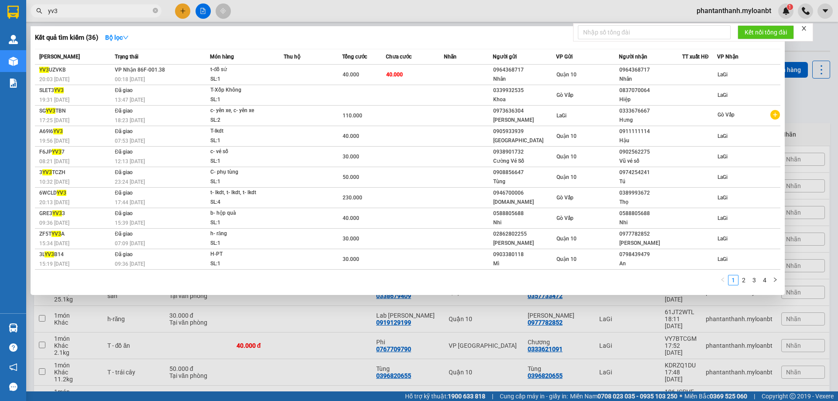
click at [133, 14] on input "yv3" at bounding box center [99, 11] width 103 height 10
type input "yv3"
click at [178, 10] on div at bounding box center [419, 200] width 838 height 401
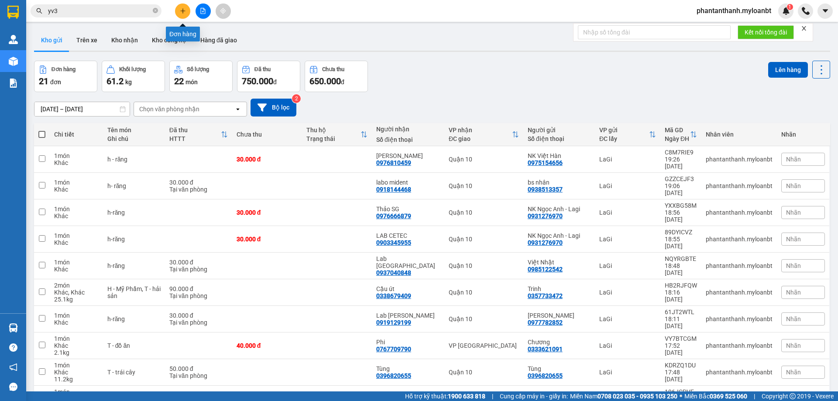
click at [181, 10] on icon "plus" at bounding box center [183, 11] width 6 height 6
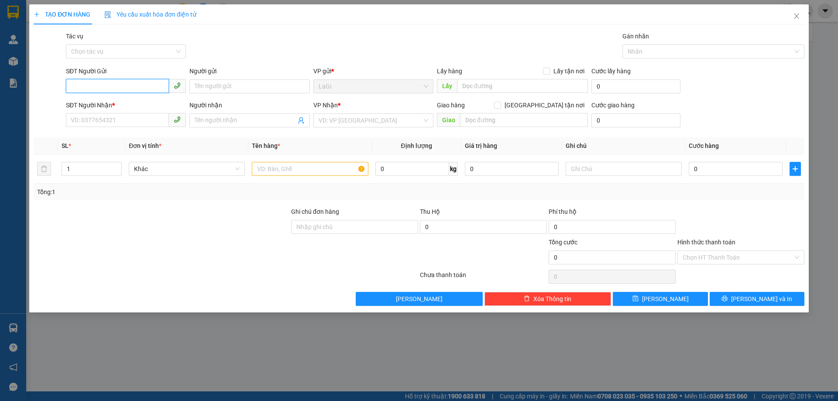
click at [113, 89] on input "SĐT Người Gửi" at bounding box center [117, 86] width 103 height 14
click at [137, 100] on div "0937854199 - BS Lựu" at bounding box center [126, 104] width 110 height 10
type input "0937854199"
type input "BS Lựu"
type input "0915204849"
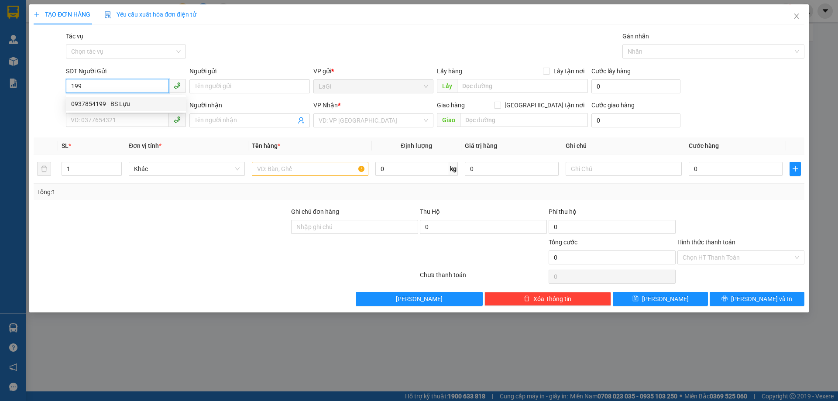
type input "lab hạnh phúc"
type input "0937854199"
click at [302, 164] on input "text" at bounding box center [310, 169] width 116 height 14
click at [294, 169] on input "text" at bounding box center [310, 169] width 116 height 14
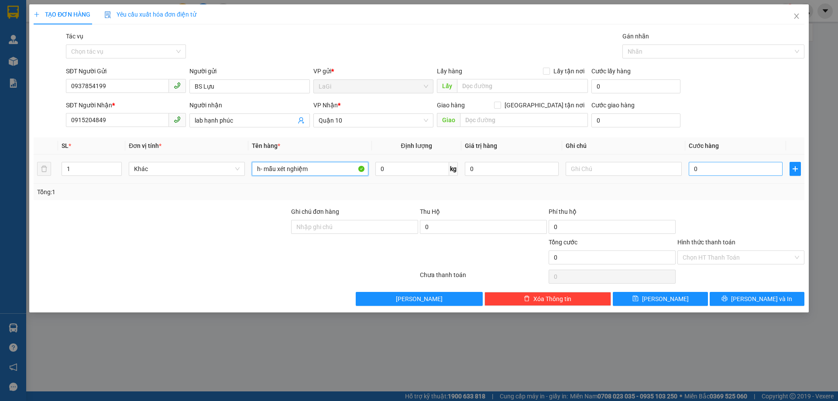
type input "h- mẫu xét nghiệm"
click at [716, 163] on input "0" at bounding box center [736, 169] width 94 height 14
type input "3"
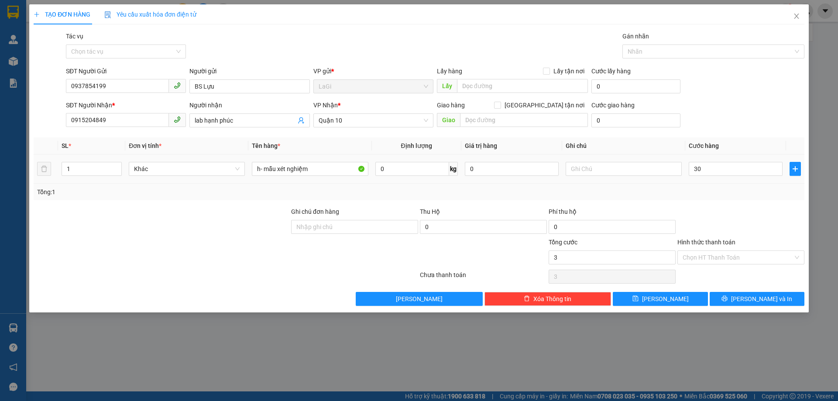
type input "30.000"
drag, startPoint x: 717, startPoint y: 197, endPoint x: 719, endPoint y: 234, distance: 37.2
click at [717, 201] on div "Transit Pickup Surcharge Ids Transit Deliver Surcharge Ids Transit Deliver Surc…" at bounding box center [419, 168] width 771 height 274
click at [724, 253] on input "Hình thức thanh toán" at bounding box center [737, 257] width 110 height 13
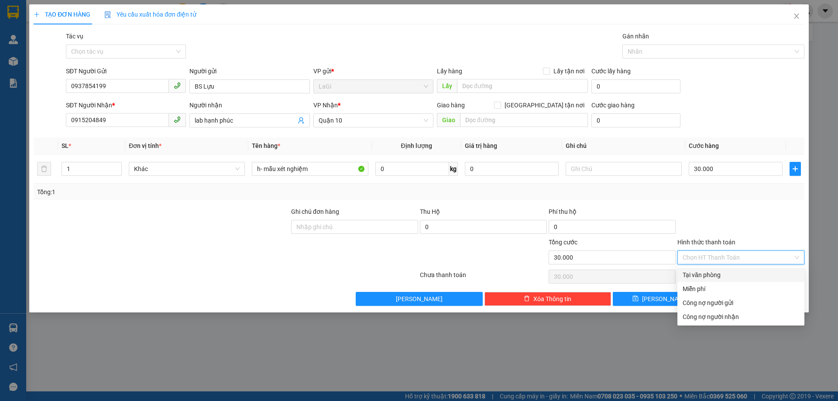
click at [715, 266] on div "Hình thức thanh toán Chọn HT Thanh Toán" at bounding box center [740, 252] width 127 height 31
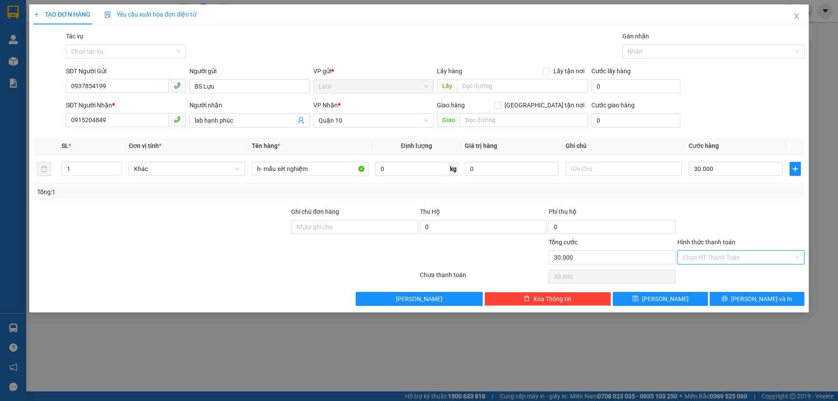
click at [721, 262] on input "Hình thức thanh toán" at bounding box center [737, 257] width 110 height 13
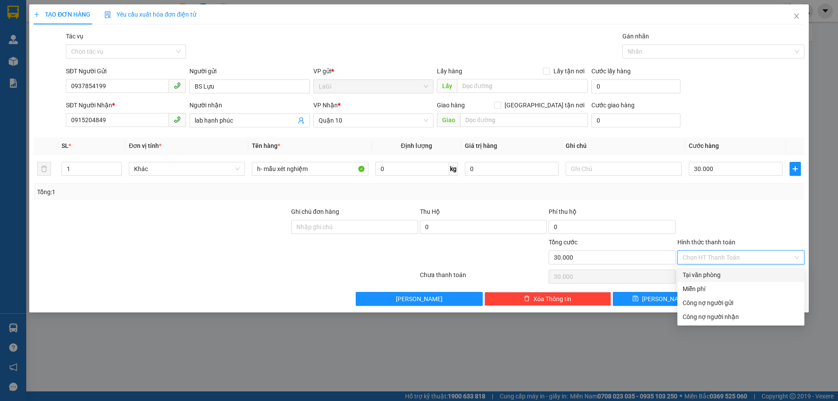
click at [711, 268] on div "Tại văn phòng" at bounding box center [740, 275] width 127 height 14
type input "0"
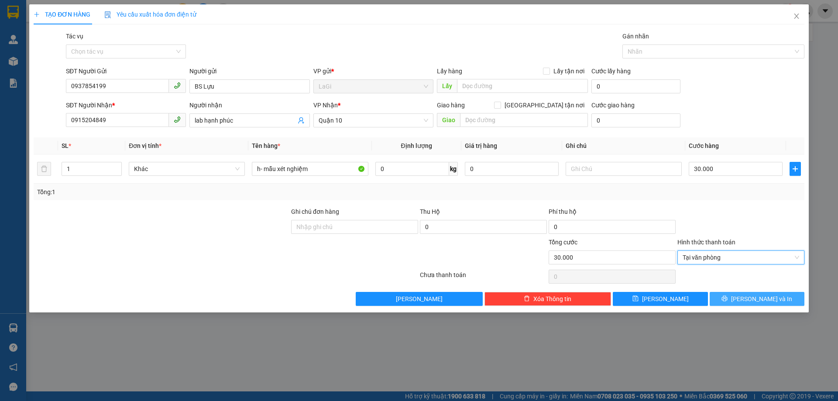
click at [745, 294] on button "[PERSON_NAME] và In" at bounding box center [757, 299] width 95 height 14
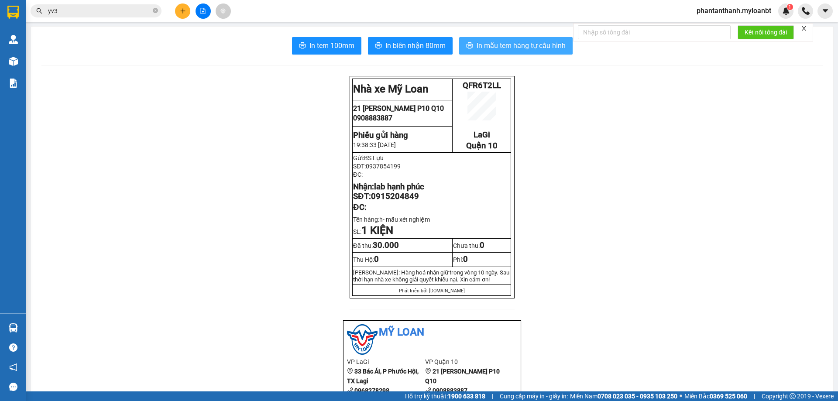
click at [509, 50] on span "In mẫu tem hàng tự cấu hình" at bounding box center [521, 45] width 89 height 11
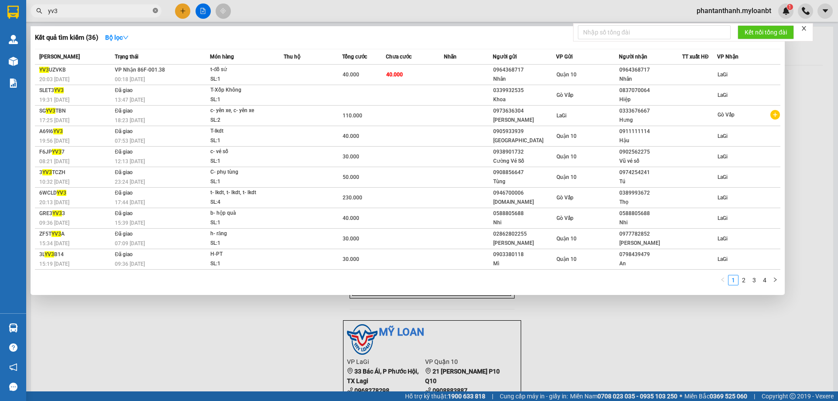
click at [157, 11] on icon "close-circle" at bounding box center [155, 10] width 5 height 5
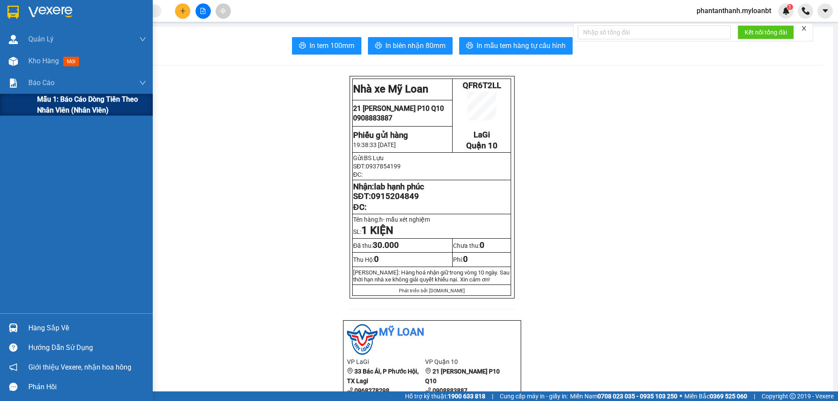
click at [54, 108] on span "Mẫu 1: Báo cáo dòng tiền theo nhân viên (Nhân viên)" at bounding box center [91, 105] width 109 height 22
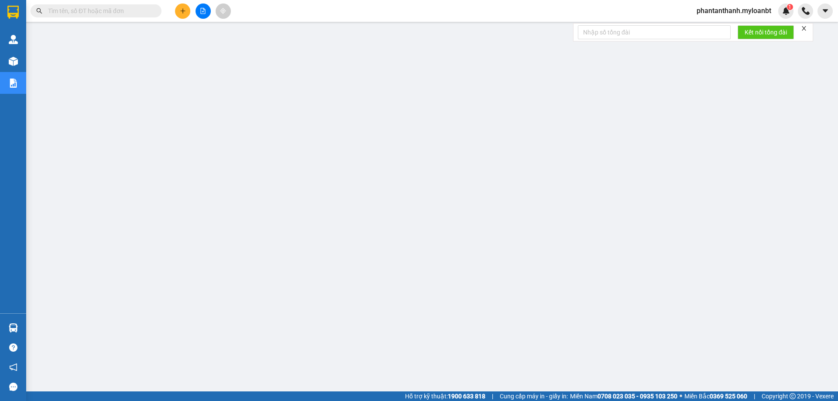
click at [121, 14] on input "text" at bounding box center [99, 11] width 103 height 10
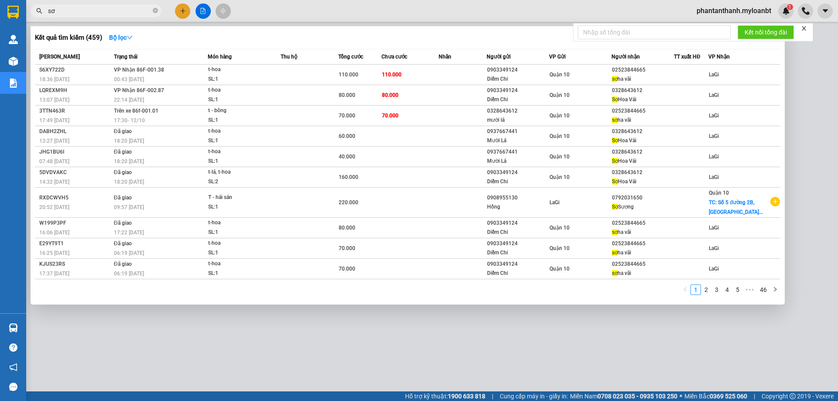
click at [66, 8] on input "sơ" at bounding box center [99, 11] width 103 height 10
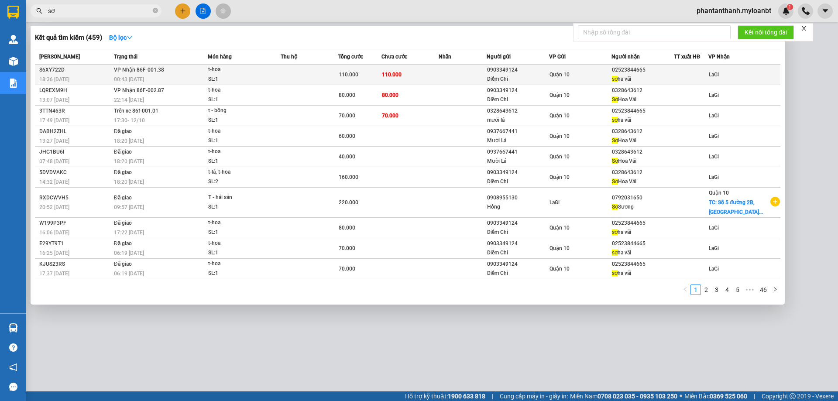
type input "sơ"
click at [590, 71] on div "Quận 10" at bounding box center [580, 75] width 62 height 10
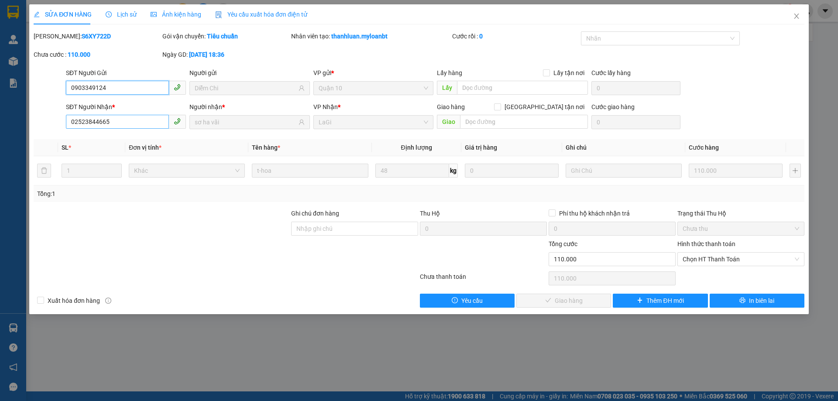
type input "0903349124"
type input "Diễm Chi"
type input "02523844665"
type input "sơ ha vãi"
type input "0"
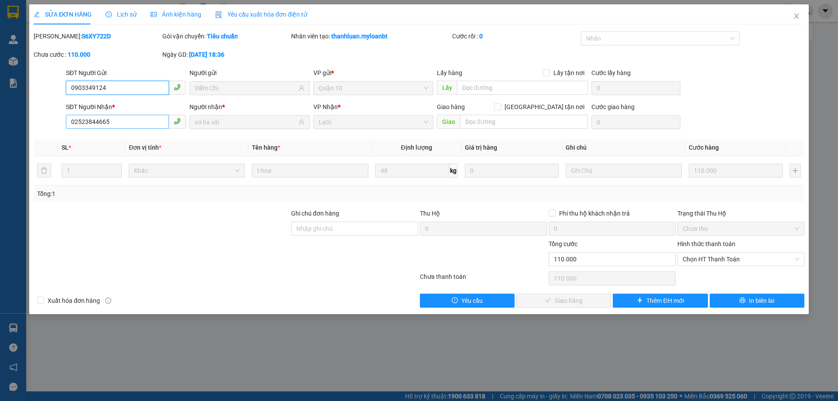
type input "110.000"
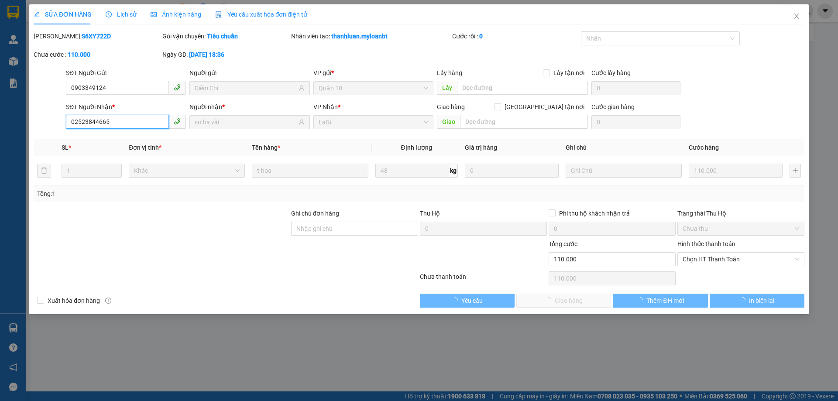
click at [150, 121] on input "02523844665" at bounding box center [117, 122] width 103 height 14
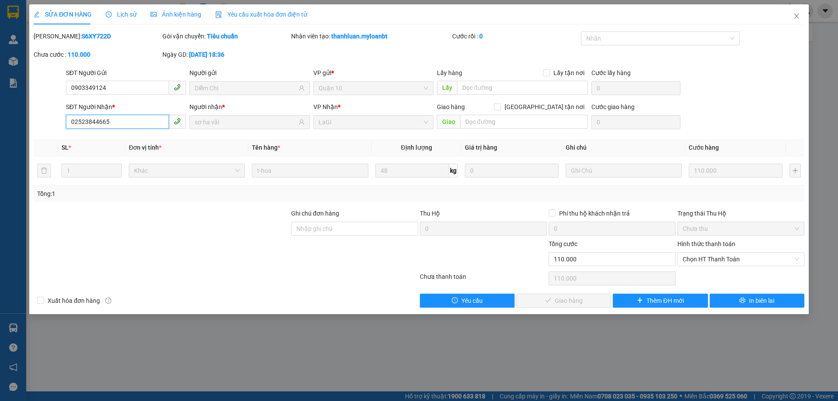
click at [150, 121] on input "02523844665" at bounding box center [117, 122] width 103 height 14
click at [801, 17] on span "Close" at bounding box center [796, 16] width 24 height 24
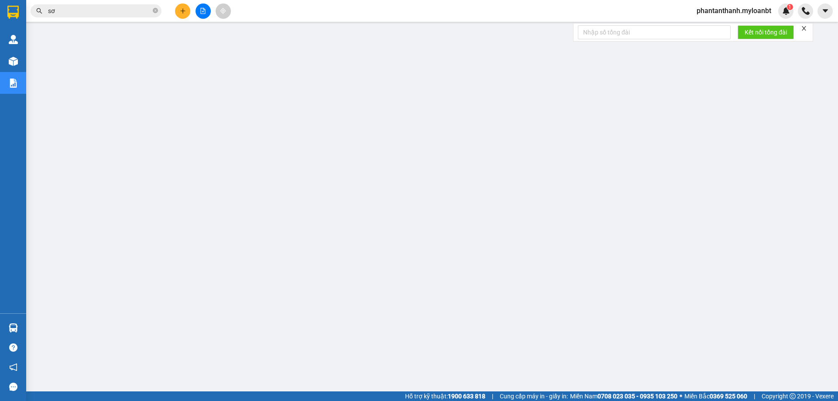
click at [110, 11] on input "sơ" at bounding box center [99, 11] width 103 height 10
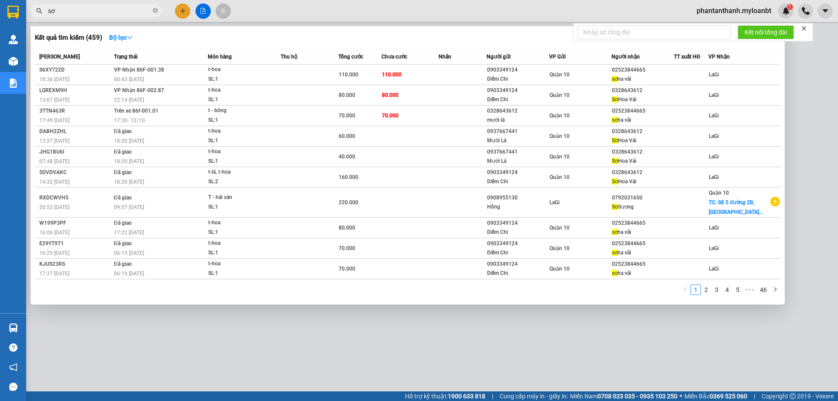
click at [110, 11] on input "sơ" at bounding box center [99, 11] width 103 height 10
paste input "02523844665"
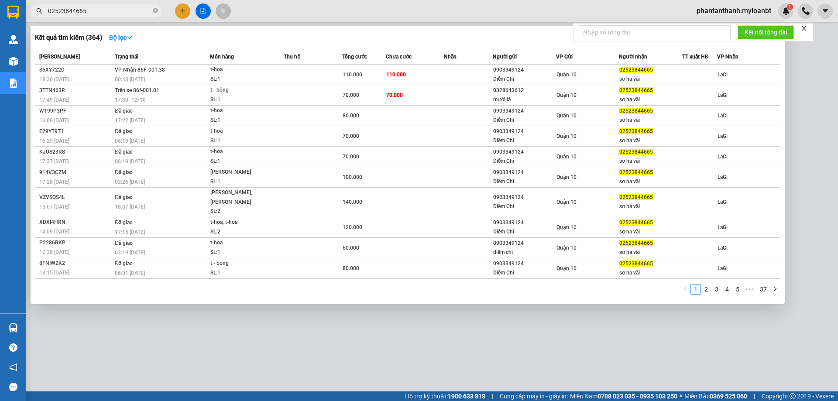
click at [107, 9] on input "02523844665" at bounding box center [99, 11] width 103 height 10
click at [106, 8] on input "02523844665" at bounding box center [99, 11] width 103 height 10
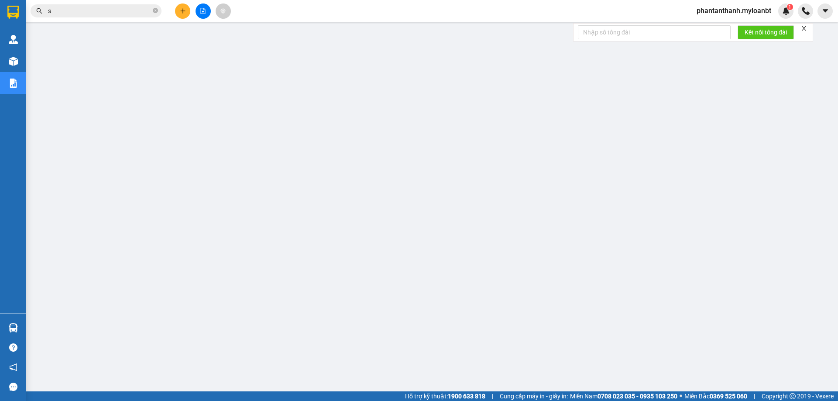
type input "sơ"
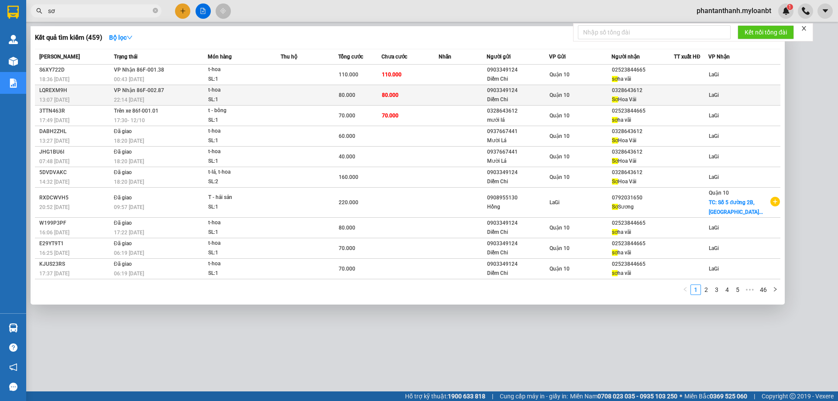
click at [259, 92] on div "t-hoa" at bounding box center [240, 91] width 65 height 10
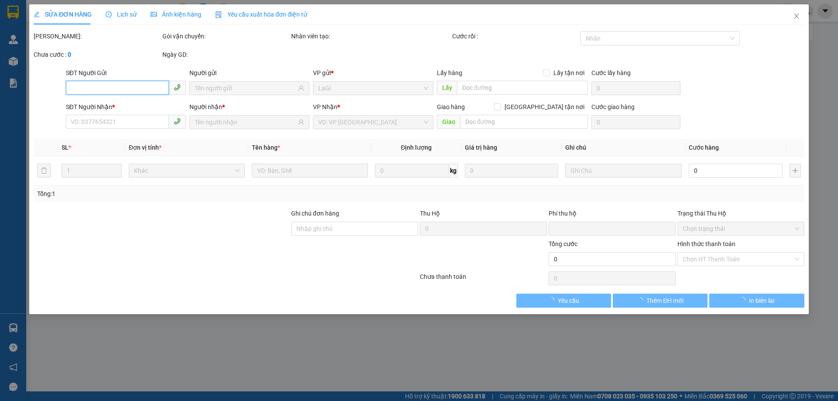
type input "0903349124"
type input "Diễm Chi"
type input "0328643612"
type input "Sơ Hoa Vải"
type input "0"
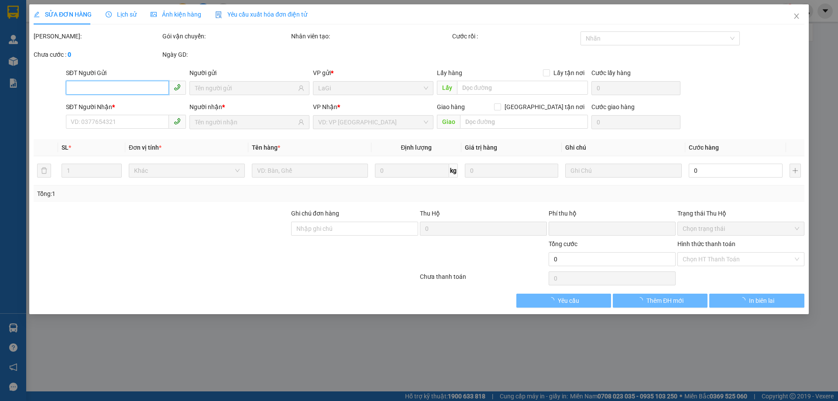
type input "80.000"
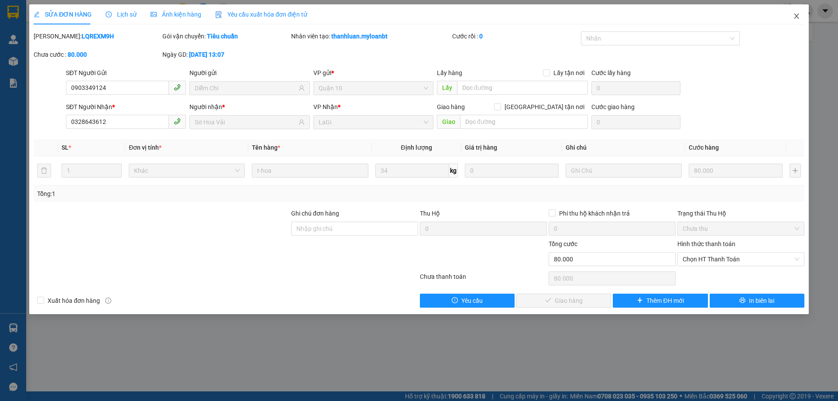
drag, startPoint x: 800, startPoint y: 17, endPoint x: 712, endPoint y: 12, distance: 88.3
click at [800, 16] on span "Close" at bounding box center [796, 16] width 24 height 24
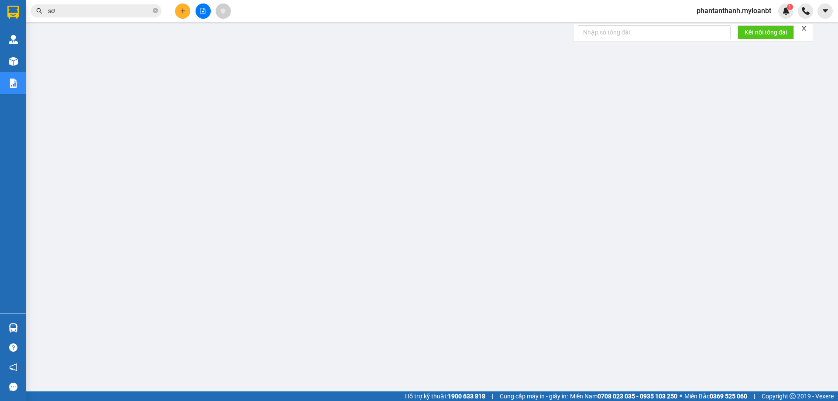
click at [138, 13] on input "sơ" at bounding box center [99, 11] width 103 height 10
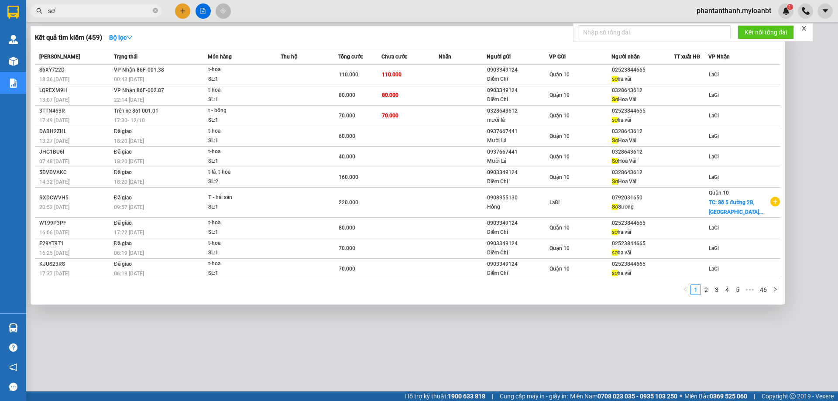
click at [364, 10] on div at bounding box center [419, 200] width 838 height 401
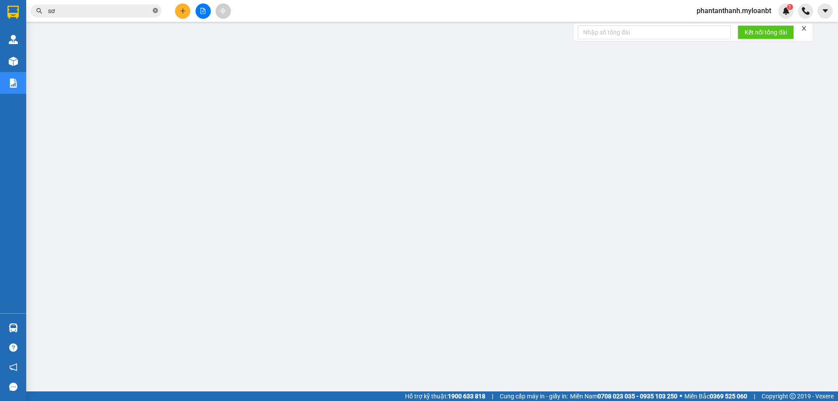
click at [156, 11] on icon "close-circle" at bounding box center [155, 10] width 5 height 5
click at [108, 9] on input "text" at bounding box center [99, 11] width 103 height 10
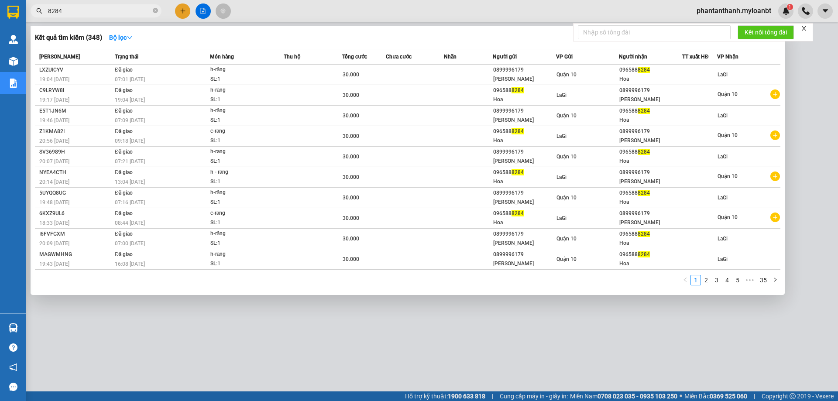
type input "8284"
click at [185, 10] on div at bounding box center [419, 200] width 838 height 401
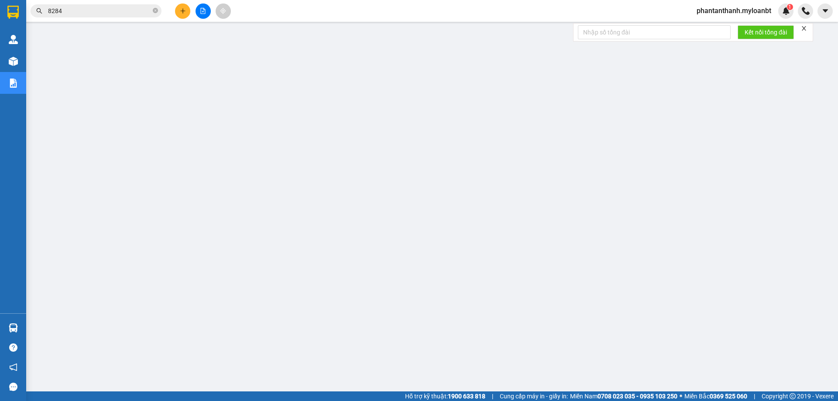
click at [185, 10] on icon "plus" at bounding box center [183, 11] width 6 height 6
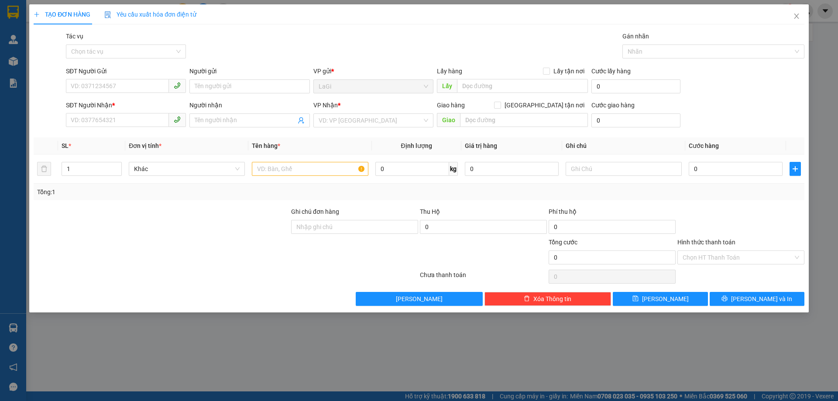
click at [118, 97] on form "SĐT Người Gửi VD: 0371234567 Người gửi Tên người gửi VP gửi * LaGi Lấy hàng Lấy…" at bounding box center [419, 98] width 771 height 65
click at [132, 89] on input "SĐT Người Gửi" at bounding box center [117, 86] width 103 height 14
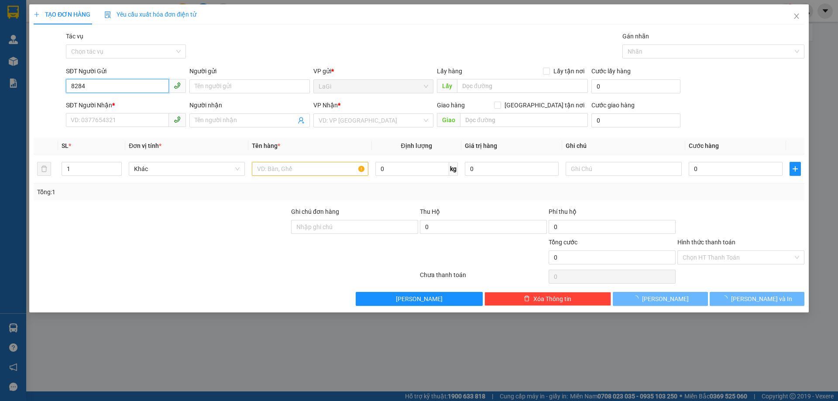
click at [133, 89] on input "8284" at bounding box center [117, 86] width 103 height 14
click at [136, 85] on input "8284" at bounding box center [117, 86] width 103 height 14
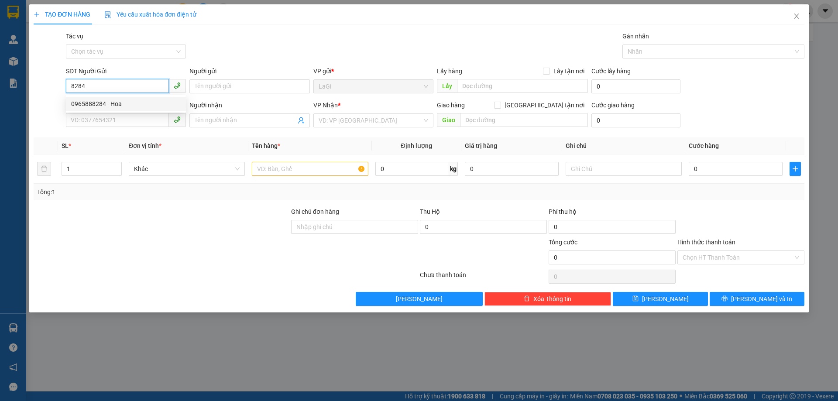
click at [140, 103] on div "0965888284 - Hoa" at bounding box center [126, 104] width 110 height 10
type input "0965888284"
type input "Hoa"
type input "0899996179"
type input "[PERSON_NAME]"
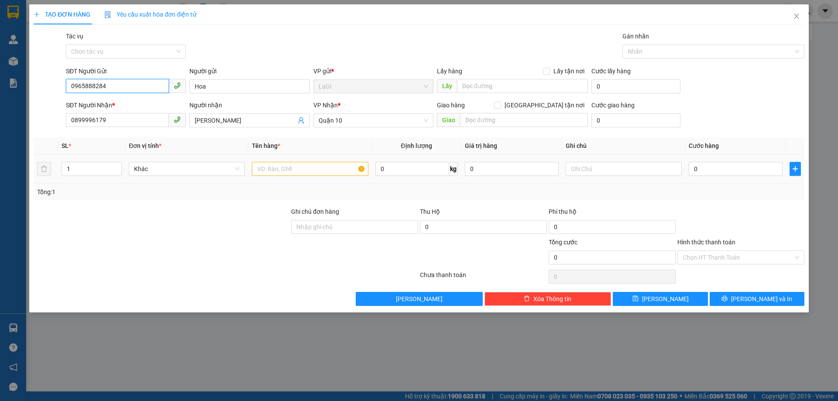
type input "0965888284"
click at [285, 169] on input "text" at bounding box center [310, 169] width 116 height 14
type input "h-răng"
click at [716, 172] on input "0" at bounding box center [736, 169] width 94 height 14
type input "3"
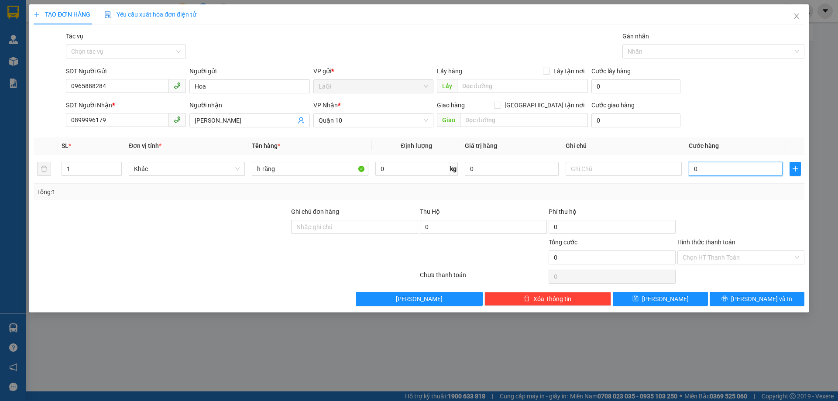
type input "3"
type input "30"
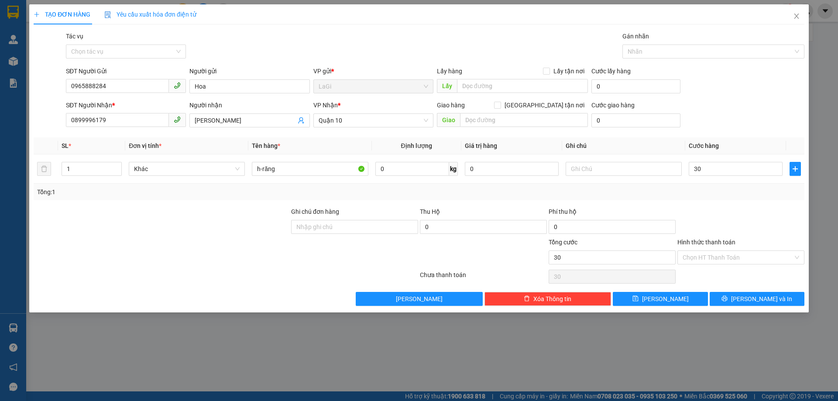
type input "30.000"
click at [726, 186] on div "Tổng: 1" at bounding box center [419, 192] width 771 height 17
click at [739, 300] on button "[PERSON_NAME] và In" at bounding box center [757, 299] width 95 height 14
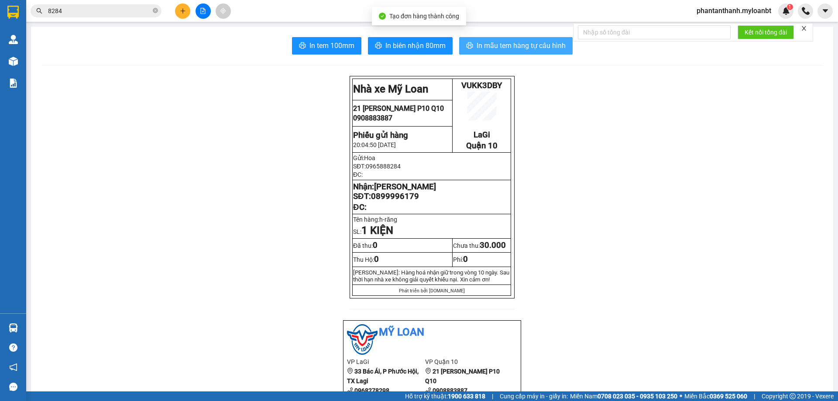
click at [477, 45] on span "In mẫu tem hàng tự cấu hình" at bounding box center [521, 45] width 89 height 11
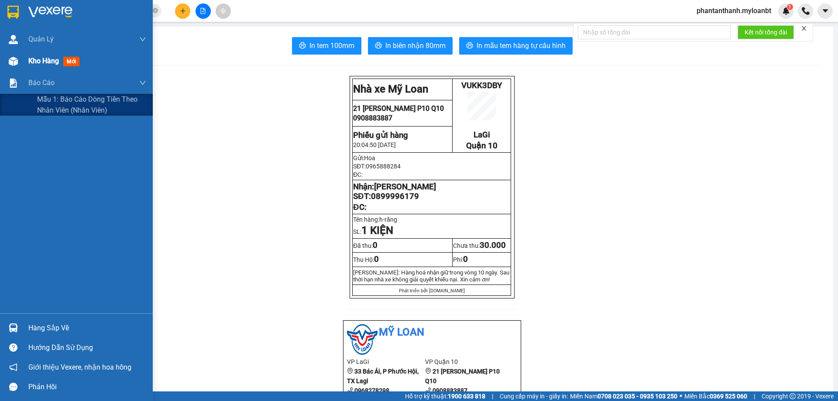
click at [11, 65] on img at bounding box center [13, 61] width 9 height 9
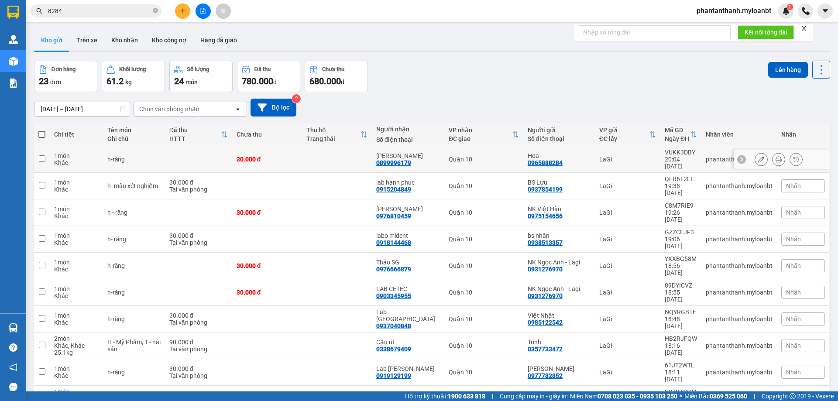
scroll to position [40, 0]
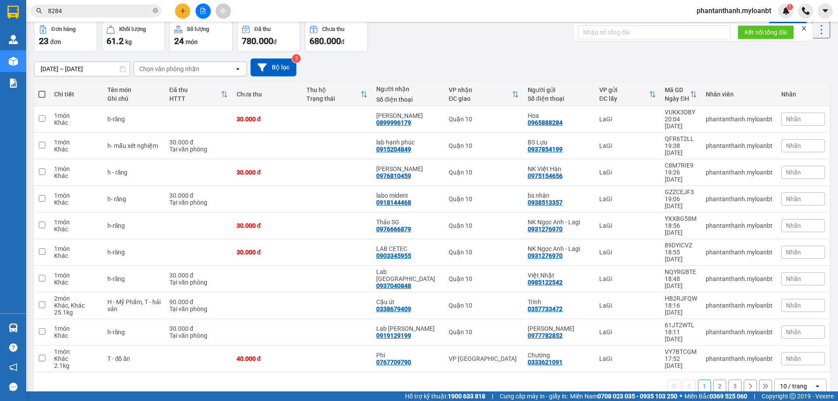
click at [782, 379] on div "10 / trang" at bounding box center [794, 386] width 39 height 14
click at [786, 312] on span "100 / trang" at bounding box center [790, 311] width 31 height 9
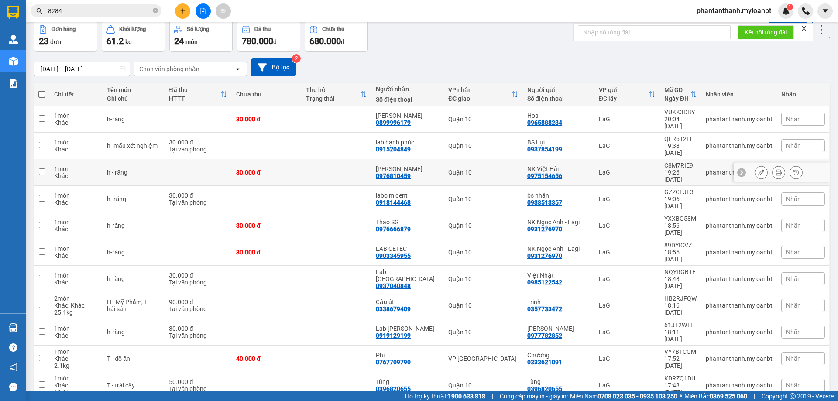
scroll to position [127, 0]
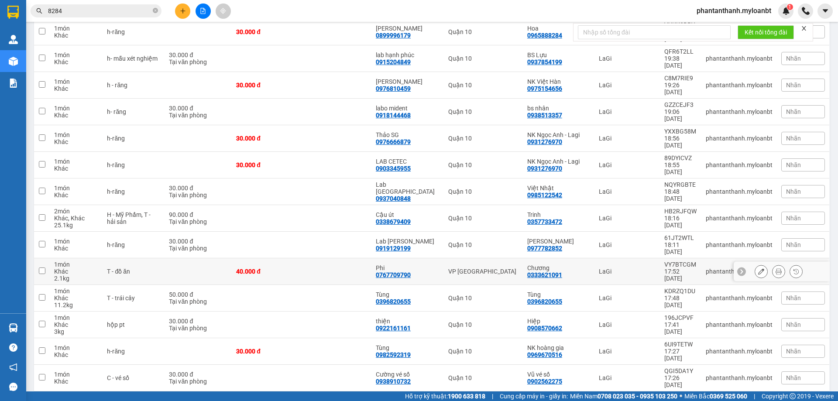
click at [480, 258] on td "VP [GEOGRAPHIC_DATA]" at bounding box center [483, 271] width 79 height 27
checkbox input "true"
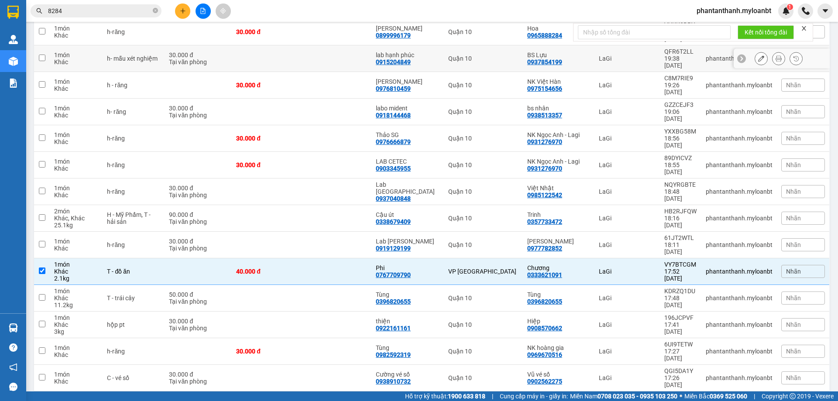
scroll to position [0, 0]
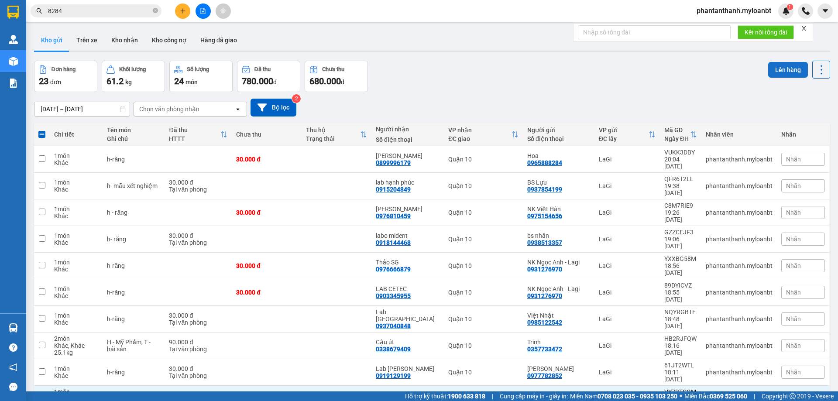
click at [777, 68] on button "Lên hàng" at bounding box center [788, 70] width 40 height 16
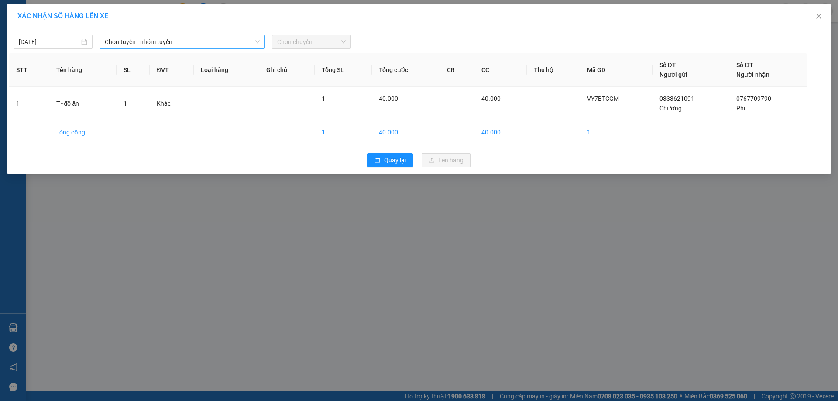
click at [154, 41] on span "Chọn tuyến - nhóm tuyến" at bounding box center [182, 41] width 155 height 13
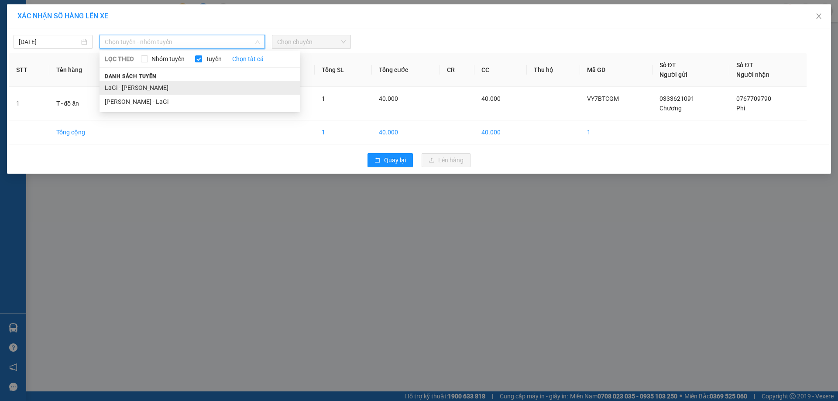
click at [125, 86] on li "LaGi - [PERSON_NAME]" at bounding box center [199, 88] width 201 height 14
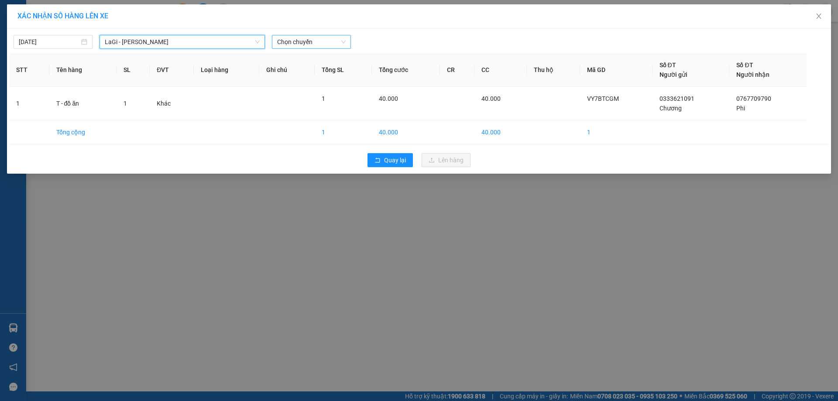
click at [326, 42] on span "Chọn chuyến" at bounding box center [311, 41] width 69 height 13
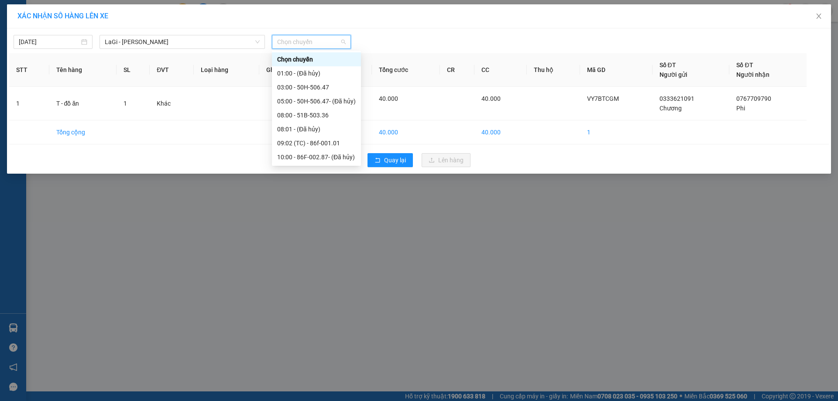
scroll to position [70, 0]
click at [306, 139] on div "19:00 - 86F-002.87" at bounding box center [316, 143] width 79 height 10
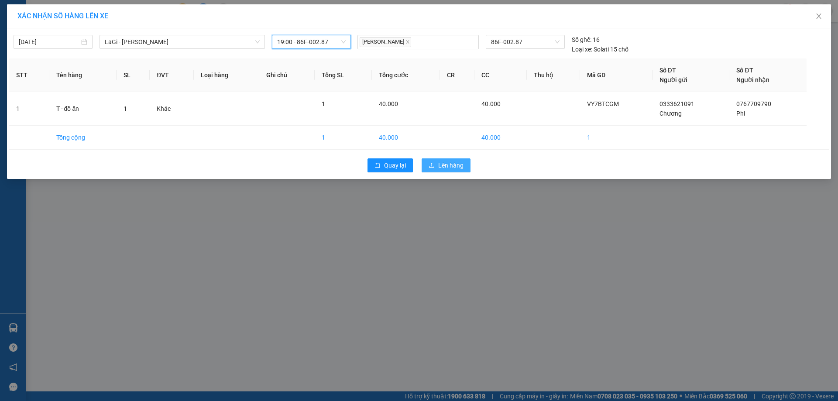
click at [446, 166] on span "Lên hàng" at bounding box center [450, 166] width 25 height 10
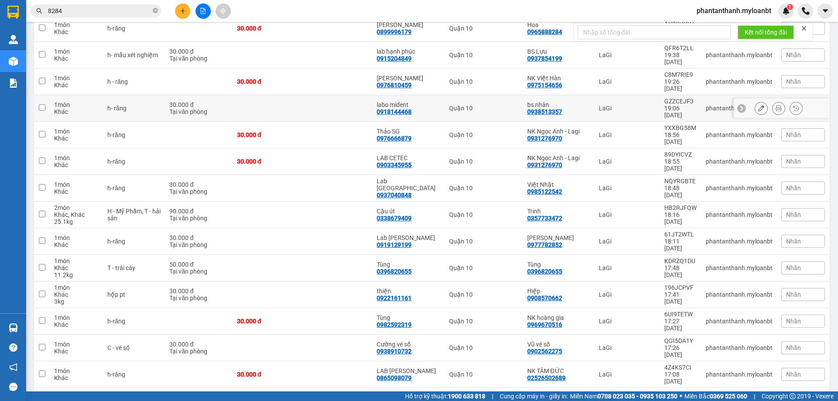
scroll to position [278, 0]
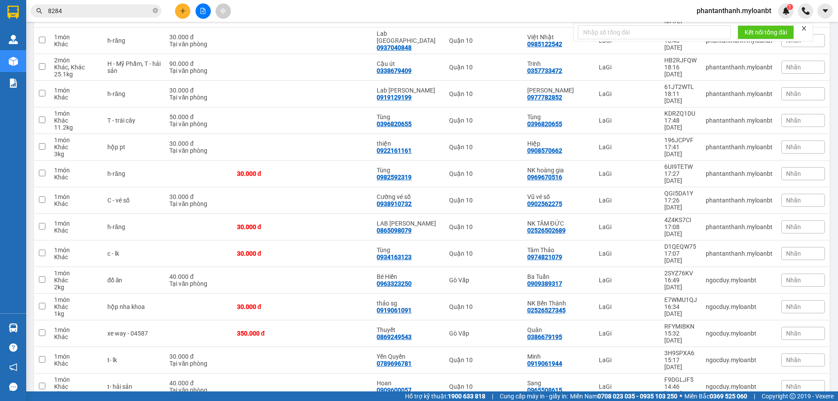
click at [616, 383] on div "LaGi" at bounding box center [627, 386] width 57 height 7
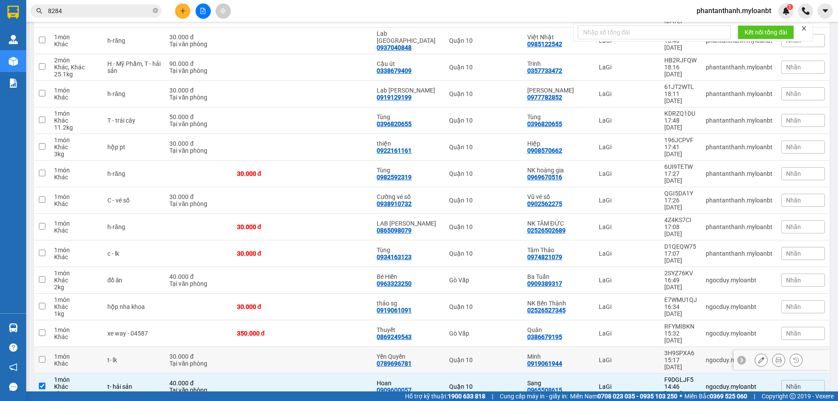
click at [626, 357] on div "LaGi" at bounding box center [627, 360] width 57 height 7
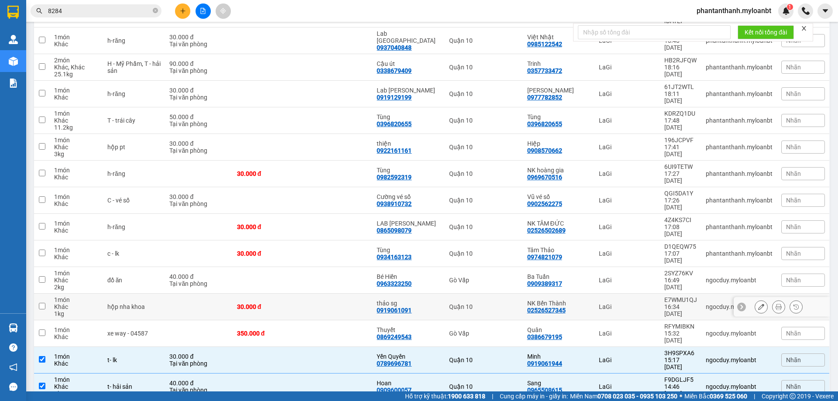
click at [634, 294] on td "LaGi" at bounding box center [626, 307] width 65 height 27
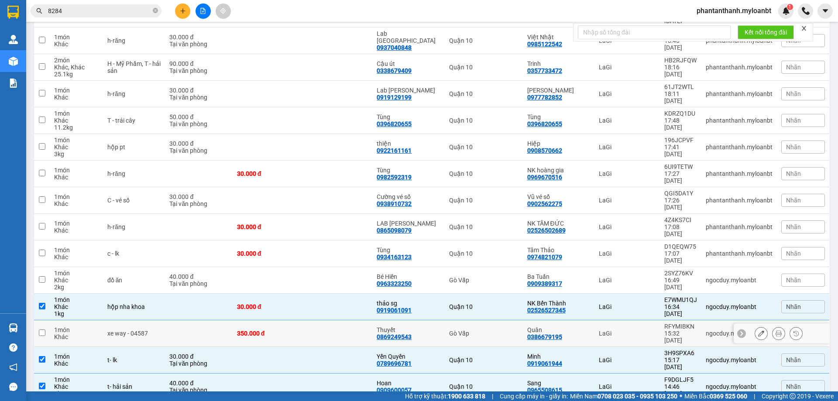
click at [627, 330] on div "LaGi" at bounding box center [627, 333] width 57 height 7
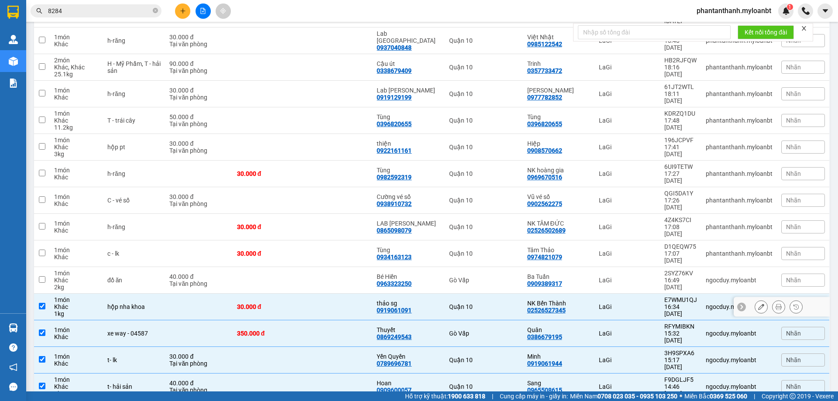
click at [637, 294] on td "LaGi" at bounding box center [626, 307] width 65 height 27
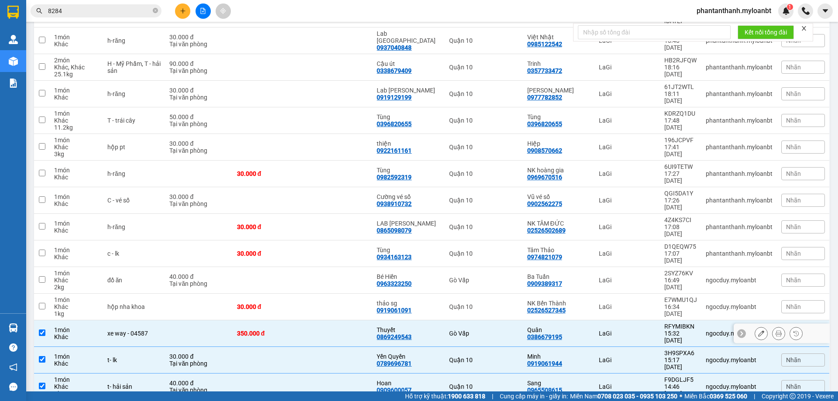
click at [144, 330] on div "xe way - 04587" at bounding box center [134, 333] width 54 height 7
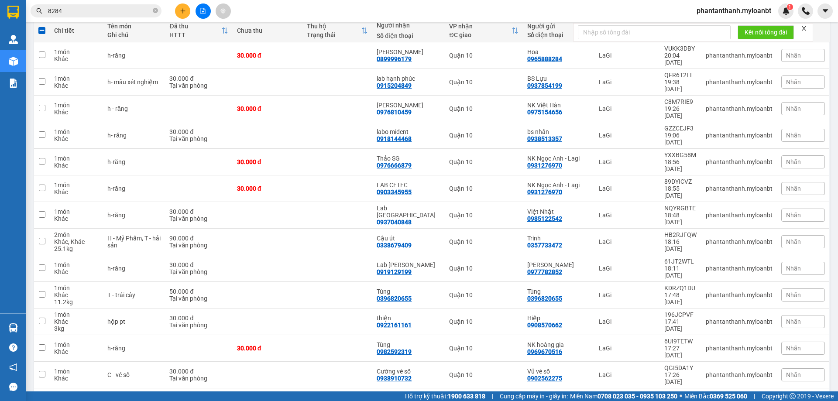
scroll to position [0, 0]
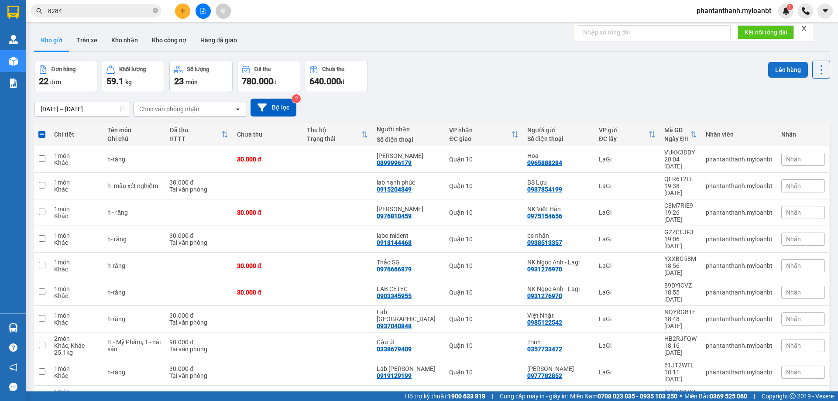
click at [777, 74] on button "Lên hàng" at bounding box center [788, 70] width 40 height 16
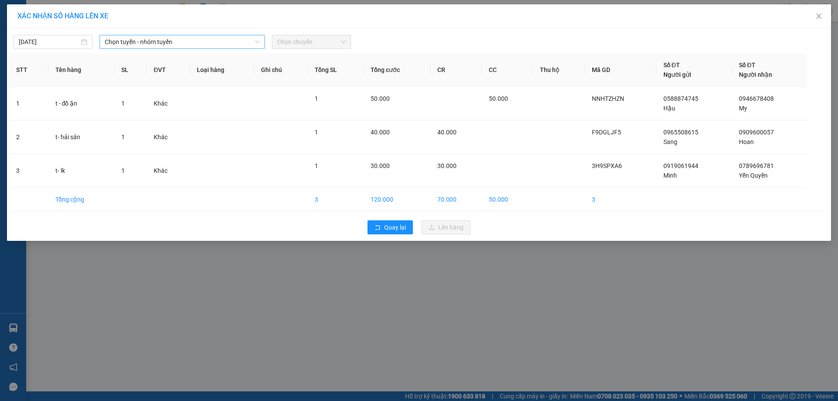
click at [221, 43] on span "Chọn tuyến - nhóm tuyến" at bounding box center [182, 41] width 155 height 13
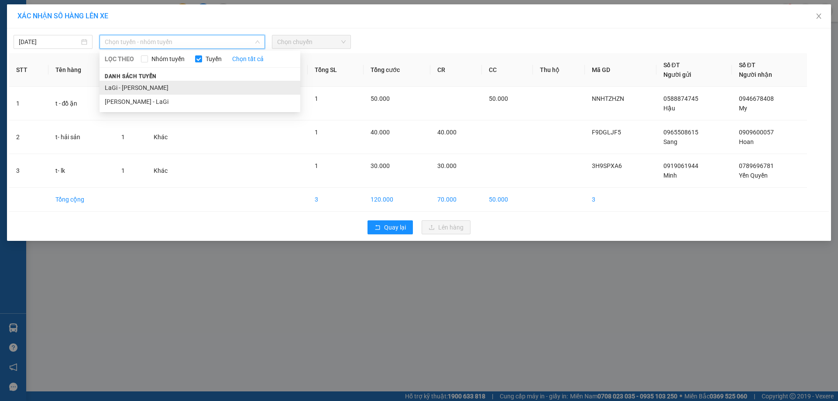
click at [137, 88] on li "LaGi - [PERSON_NAME]" at bounding box center [199, 88] width 201 height 14
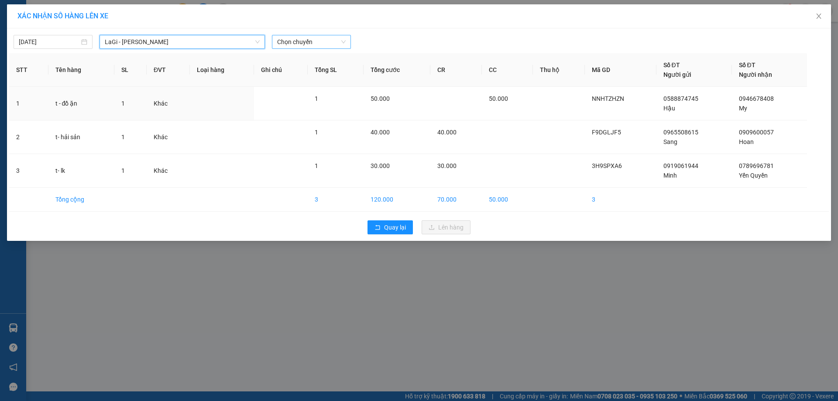
click at [325, 36] on span "Chọn chuyến" at bounding box center [311, 41] width 69 height 13
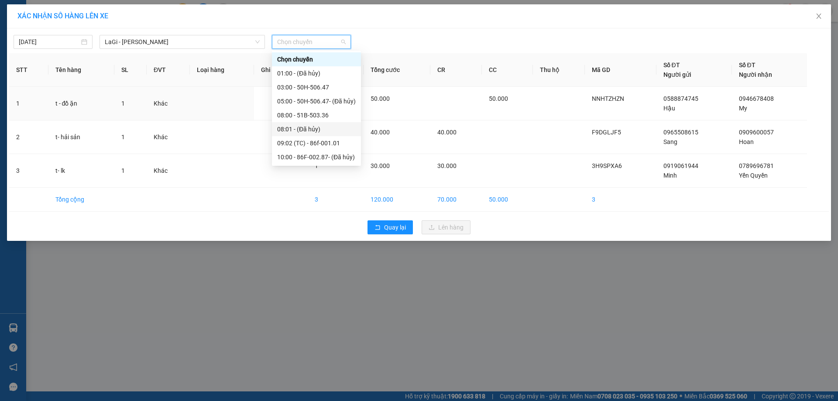
scroll to position [70, 0]
click at [314, 132] on div "16:00 - 50H-638.35" at bounding box center [316, 129] width 79 height 10
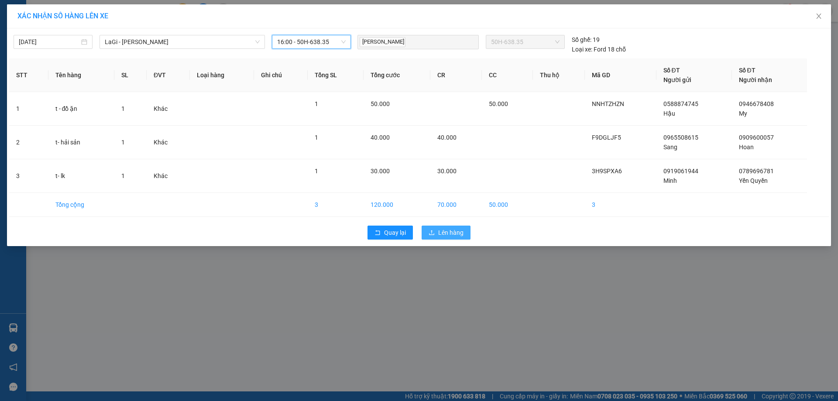
click at [461, 229] on span "Lên hàng" at bounding box center [450, 233] width 25 height 10
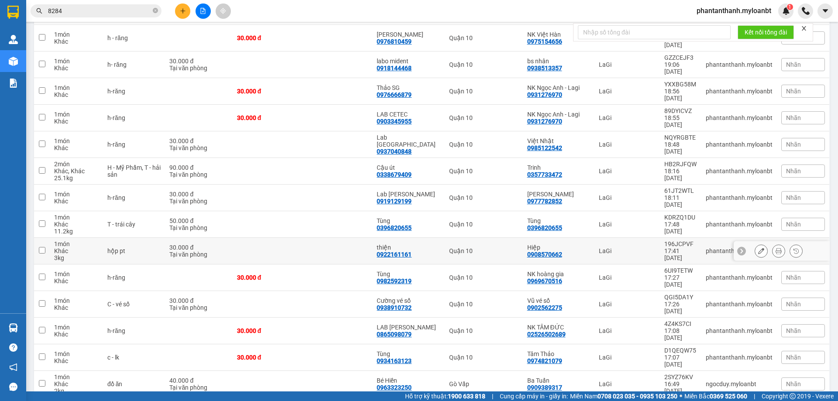
scroll to position [206, 0]
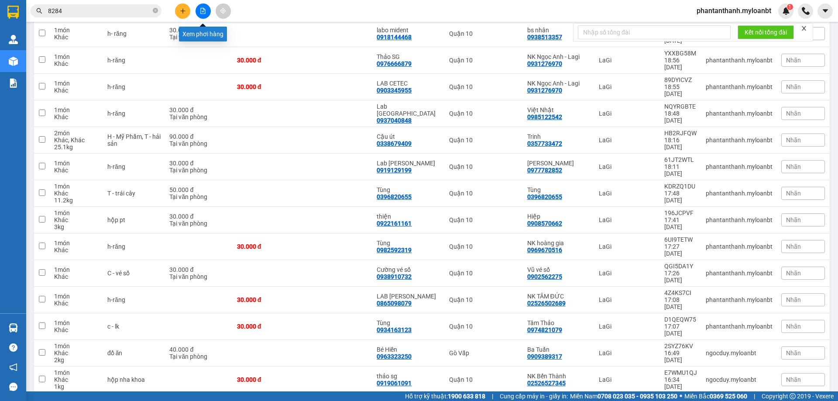
click at [199, 14] on button at bounding box center [202, 10] width 15 height 15
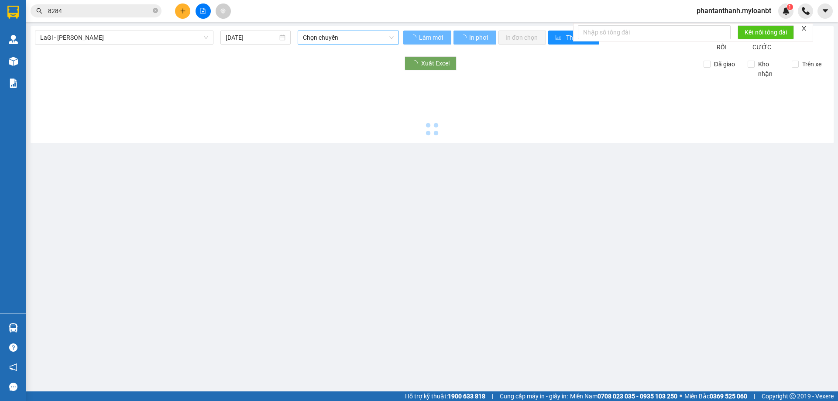
click at [343, 43] on span "Chọn chuyến" at bounding box center [348, 37] width 91 height 13
click at [349, 40] on span "Chọn chuyến" at bounding box center [348, 37] width 91 height 13
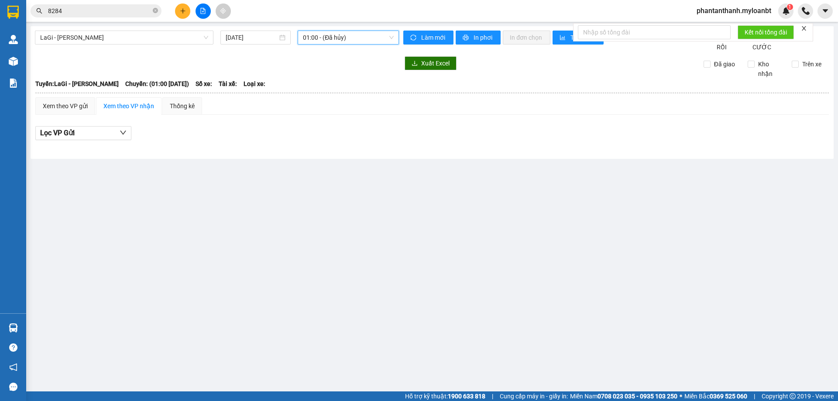
click at [364, 37] on span "01:00 - (Đã hủy)" at bounding box center [348, 37] width 91 height 13
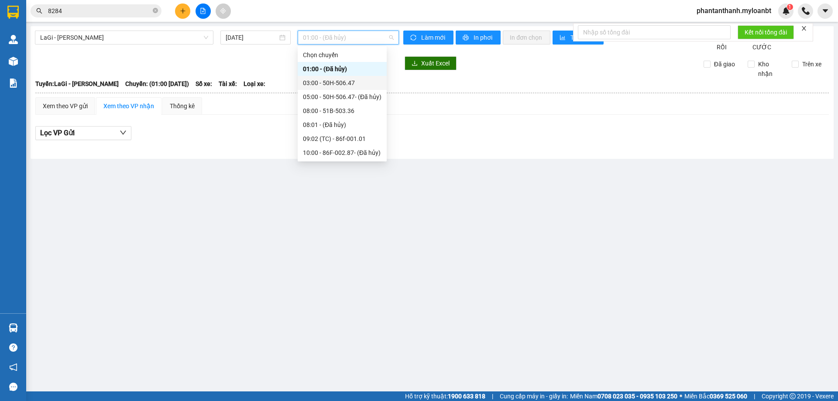
scroll to position [44, 0]
click at [329, 149] on div "16:00 - 50H-638.35" at bounding box center [342, 151] width 79 height 10
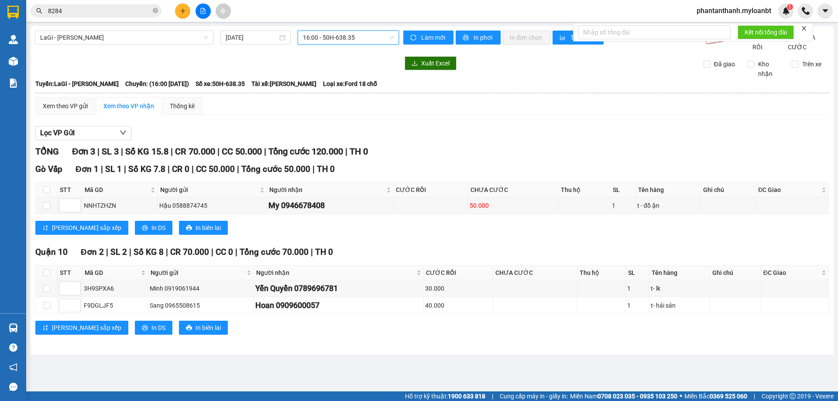
click at [432, 115] on div "Xem theo VP gửi Xem theo VP nhận Thống kê" at bounding box center [431, 105] width 793 height 17
drag, startPoint x: 182, startPoint y: 9, endPoint x: 184, endPoint y: 14, distance: 5.4
click at [184, 14] on button at bounding box center [182, 10] width 15 height 15
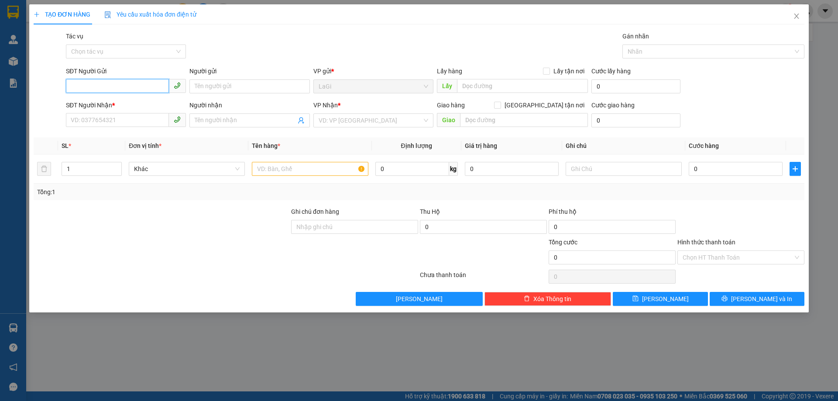
click at [148, 89] on input "SĐT Người Gửi" at bounding box center [117, 86] width 103 height 14
click at [141, 99] on div "0898180890 - anh Trí" at bounding box center [126, 104] width 120 height 14
click at [141, 122] on input "0913527089" at bounding box center [117, 120] width 103 height 14
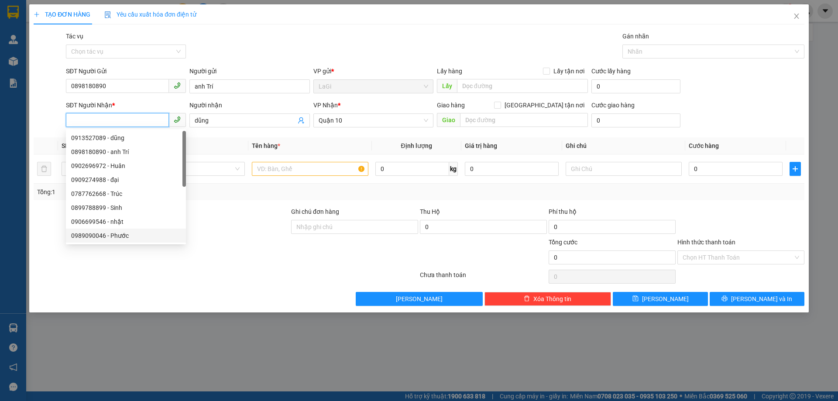
click at [123, 234] on div "0989090046 - Phước" at bounding box center [126, 236] width 110 height 10
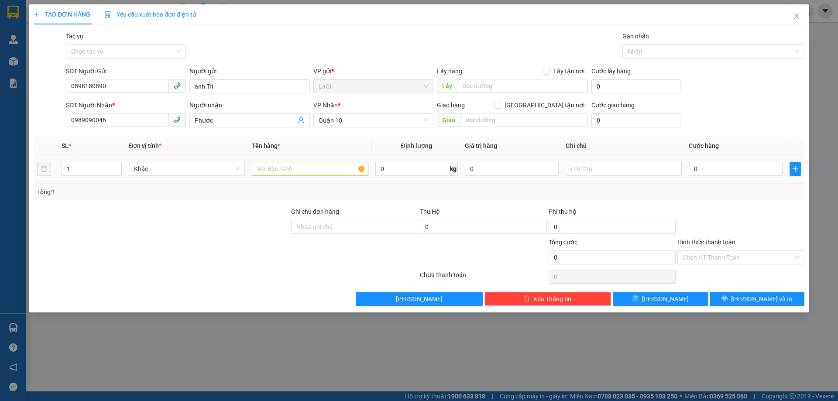
click at [315, 177] on div at bounding box center [310, 168] width 116 height 17
click at [315, 173] on input "text" at bounding box center [310, 169] width 116 height 14
click at [400, 168] on input "0" at bounding box center [412, 169] width 74 height 14
click at [783, 177] on tr "1 Khác T - hải sản 6 kg 0 0" at bounding box center [419, 168] width 771 height 29
click at [772, 180] on td "0" at bounding box center [735, 168] width 101 height 29
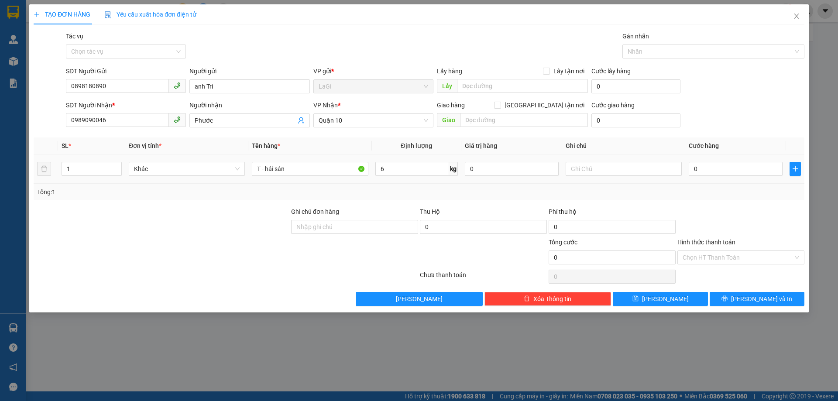
click at [752, 178] on td "0" at bounding box center [735, 168] width 101 height 29
click at [751, 178] on td "0" at bounding box center [735, 168] width 101 height 29
click at [749, 174] on input "0" at bounding box center [736, 169] width 94 height 14
drag, startPoint x: 748, startPoint y: 192, endPoint x: 747, endPoint y: 205, distance: 13.6
click at [747, 203] on div "Transit Pickup Surcharge Ids Transit Deliver Surcharge Ids Transit Deliver Surc…" at bounding box center [419, 168] width 771 height 274
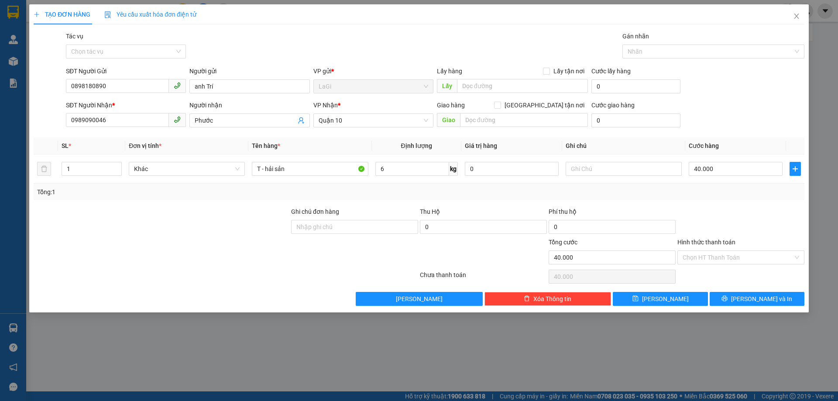
click at [666, 238] on div "Tổng cước" at bounding box center [612, 243] width 127 height 13
click at [705, 255] on input "Hình thức thanh toán" at bounding box center [737, 257] width 110 height 13
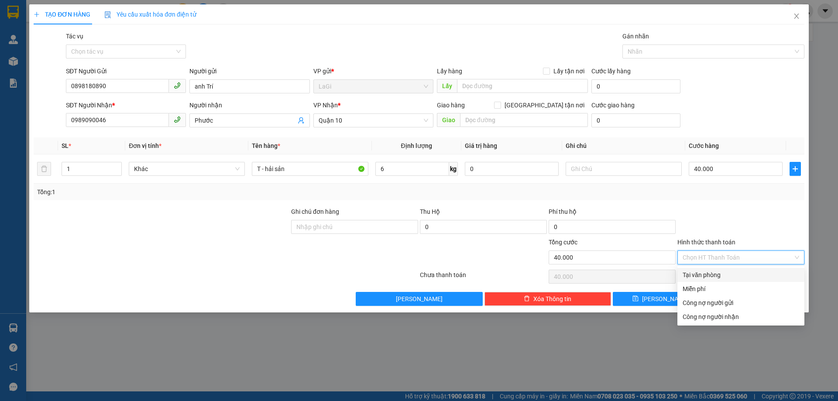
click at [698, 273] on div "Tại văn phòng" at bounding box center [740, 275] width 117 height 10
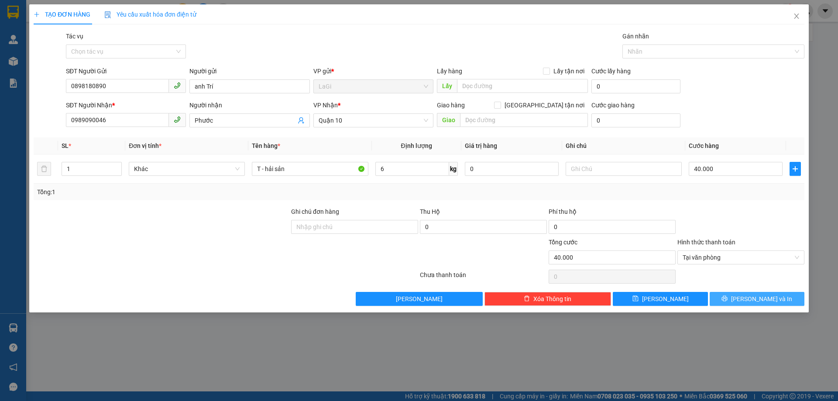
click at [756, 304] on button "[PERSON_NAME] và In" at bounding box center [757, 299] width 95 height 14
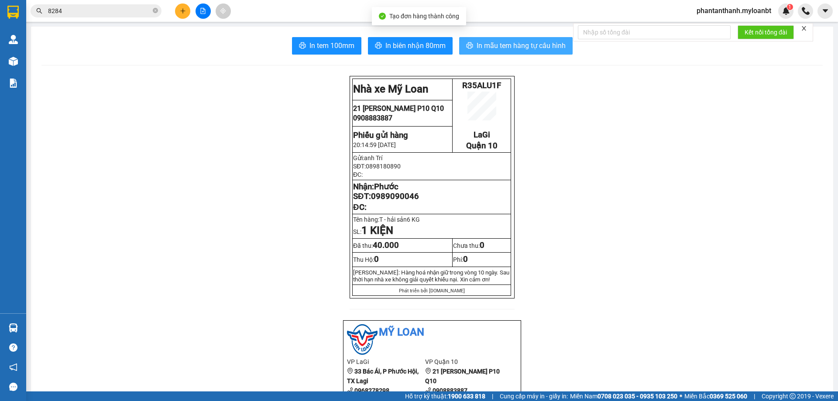
click at [490, 42] on span "In mẫu tem hàng tự cấu hình" at bounding box center [521, 45] width 89 height 11
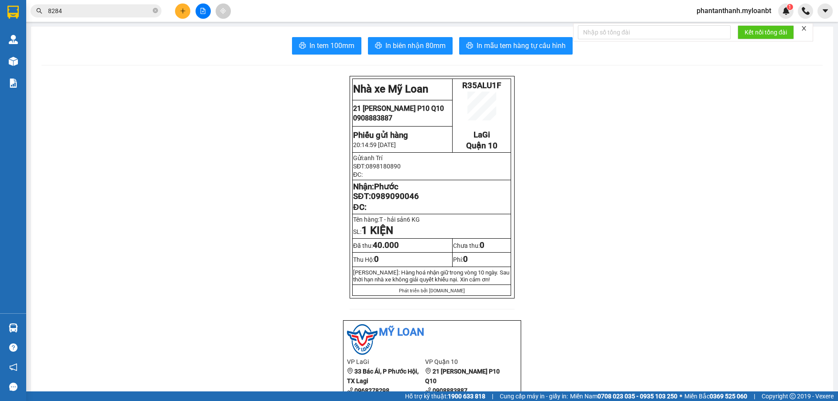
click at [155, 11] on icon "close-circle" at bounding box center [155, 10] width 5 height 5
click at [130, 13] on input "text" at bounding box center [99, 11] width 103 height 10
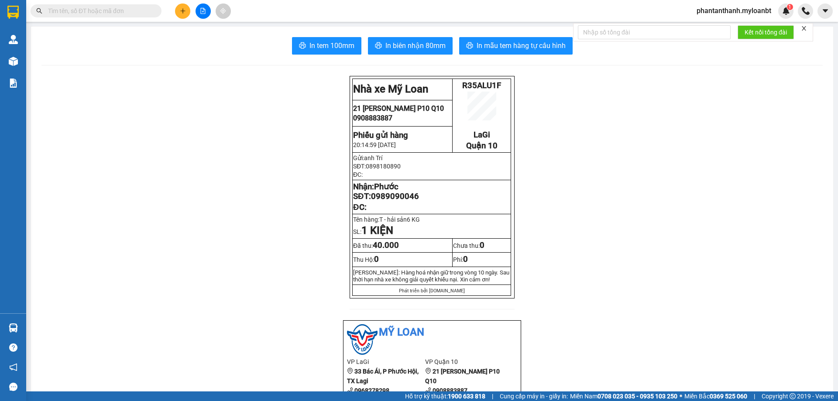
click at [130, 13] on input "text" at bounding box center [99, 11] width 103 height 10
click at [189, 13] on button at bounding box center [182, 10] width 15 height 15
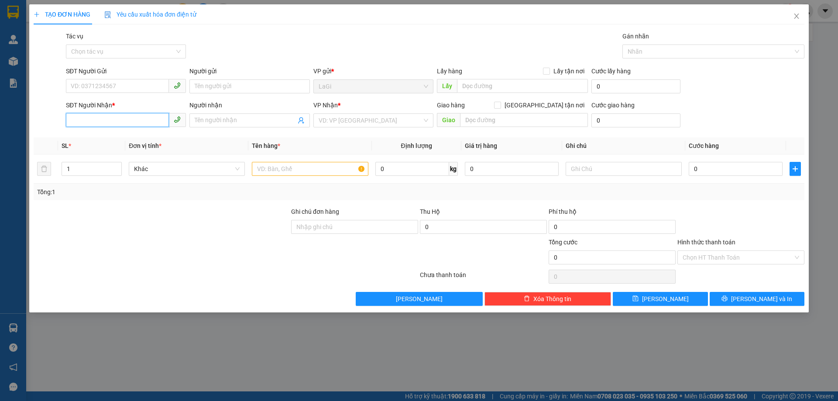
click at [164, 126] on input "SĐT Người Nhận *" at bounding box center [117, 120] width 103 height 14
click at [119, 150] on div "0916628085 - Phi" at bounding box center [126, 152] width 110 height 10
click at [137, 80] on input "SĐT Người Gửi" at bounding box center [117, 86] width 103 height 14
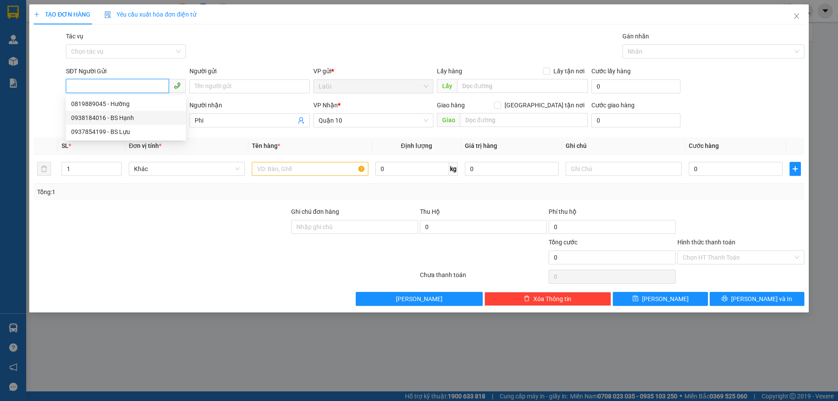
click at [135, 117] on div "0938184016 - BS Hạnh" at bounding box center [126, 118] width 110 height 10
drag, startPoint x: 277, startPoint y: 167, endPoint x: 268, endPoint y: 173, distance: 10.4
click at [277, 168] on input "text" at bounding box center [310, 169] width 116 height 14
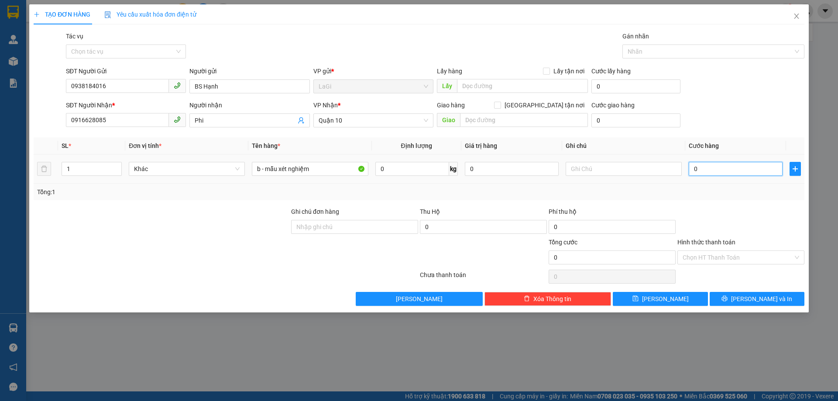
click at [724, 171] on input "0" at bounding box center [736, 169] width 94 height 14
click at [736, 186] on div "Tổng: 1" at bounding box center [419, 192] width 771 height 17
click at [753, 302] on span "[PERSON_NAME] và In" at bounding box center [761, 299] width 61 height 10
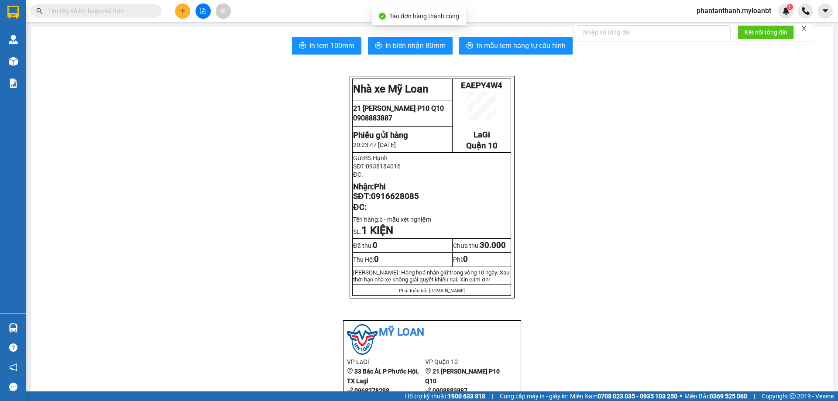
click at [495, 47] on span "In mẫu tem hàng tự cấu hình" at bounding box center [521, 45] width 89 height 11
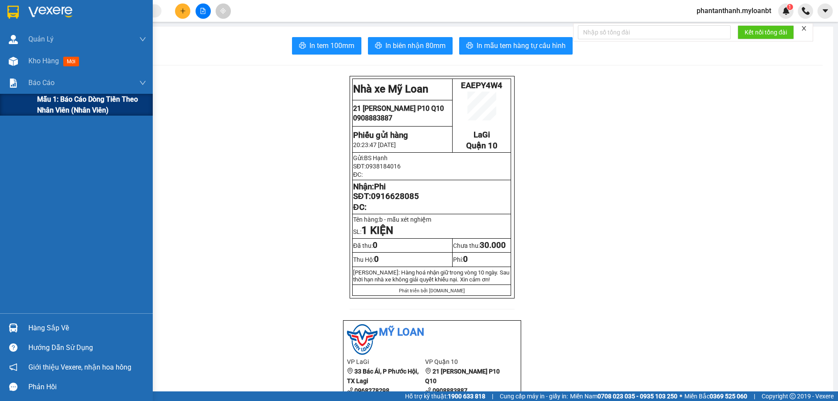
click at [65, 96] on span "Mẫu 1: Báo cáo dòng tiền theo nhân viên (Nhân viên)" at bounding box center [91, 105] width 109 height 22
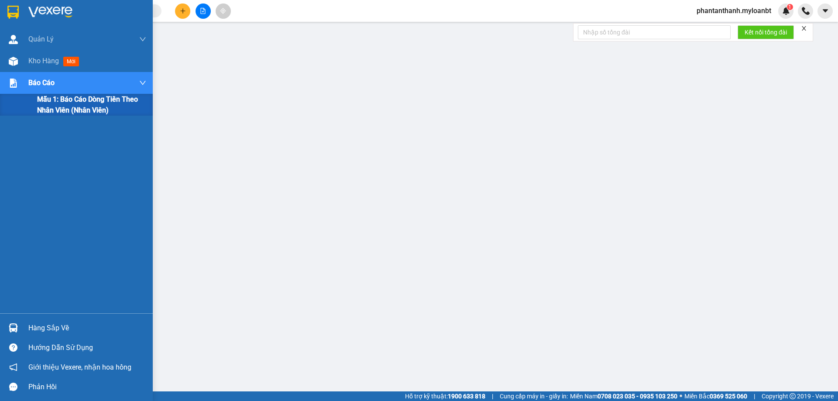
click at [68, 106] on span "Mẫu 1: Báo cáo dòng tiền theo nhân viên (Nhân viên)" at bounding box center [91, 105] width 109 height 22
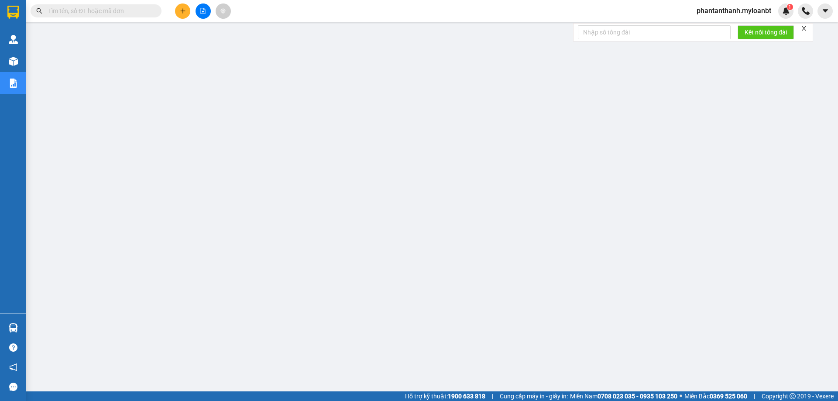
click at [483, 14] on div "Kết quả tìm kiếm ( 348 ) Bộ lọc Mã ĐH Trạng thái Món hàng Thu hộ Tổng cước Chưa…" at bounding box center [419, 11] width 838 height 22
click at [485, 8] on div "Kết quả tìm kiếm ( 348 ) Bộ lọc Mã ĐH Trạng thái Món hàng Thu hộ Tổng cước Chưa…" at bounding box center [419, 11] width 838 height 22
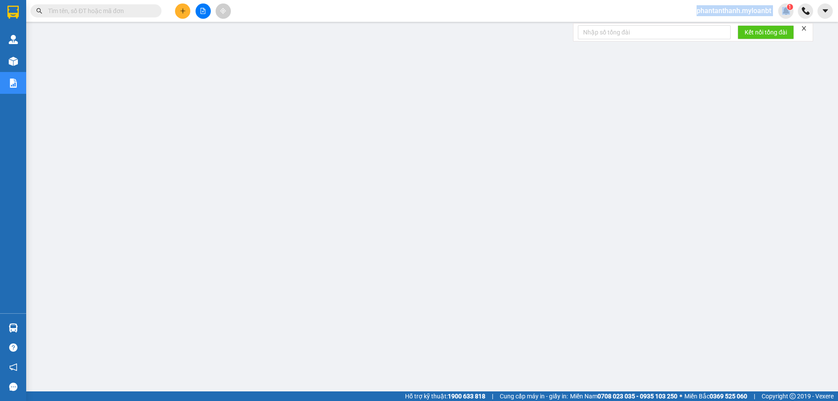
click at [483, 12] on div "Kết quả tìm kiếm ( 348 ) Bộ lọc Mã ĐH Trạng thái Món hàng Thu hộ Tổng cước Chưa…" at bounding box center [419, 11] width 838 height 22
click at [501, 18] on div "Kết quả tìm kiếm ( 348 ) Bộ lọc Mã ĐH Trạng thái Món hàng Thu hộ Tổng cước Chưa…" at bounding box center [419, 11] width 838 height 22
click at [503, 14] on div "Kết quả tìm kiếm ( 348 ) Bộ lọc Mã ĐH Trạng thái Món hàng Thu hộ Tổng cước Chưa…" at bounding box center [419, 11] width 838 height 22
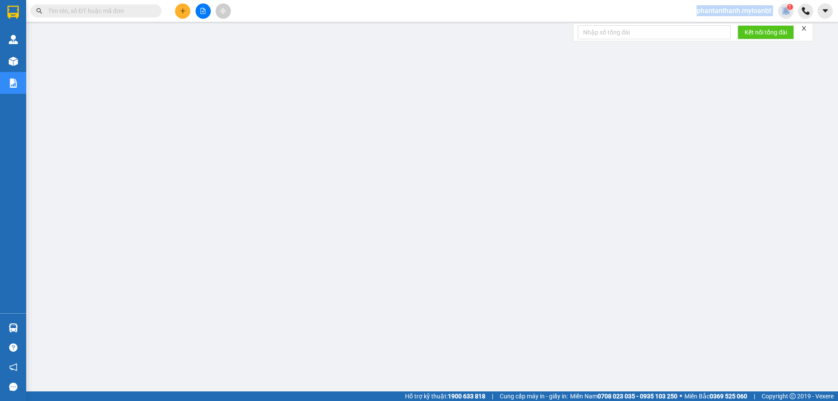
click at [502, 14] on div "Kết quả tìm kiếm ( 348 ) Bộ lọc Mã ĐH Trạng thái Món hàng Thu hộ Tổng cước Chưa…" at bounding box center [419, 11] width 838 height 22
click at [503, 11] on div "Kết quả tìm kiếm ( 348 ) Bộ lọc Mã ĐH Trạng thái Món hàng Thu hộ Tổng cước Chưa…" at bounding box center [419, 11] width 838 height 22
click at [502, 13] on div "Kết quả tìm kiếm ( 348 ) Bộ lọc Mã ĐH Trạng thái Món hàng Thu hộ Tổng cước Chưa…" at bounding box center [419, 11] width 838 height 22
click at [498, 13] on div "Kết quả tìm kiếm ( 348 ) Bộ lọc Mã ĐH Trạng thái Món hàng Thu hộ Tổng cước Chưa…" at bounding box center [419, 11] width 838 height 22
click at [497, 15] on div "Kết quả tìm kiếm ( 348 ) Bộ lọc Mã ĐH Trạng thái Món hàng Thu hộ Tổng cước Chưa…" at bounding box center [419, 11] width 838 height 22
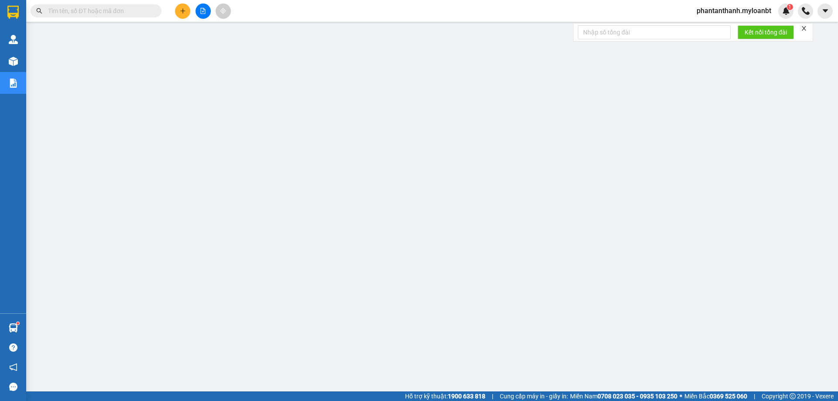
click at [126, 14] on input "text" at bounding box center [99, 11] width 103 height 10
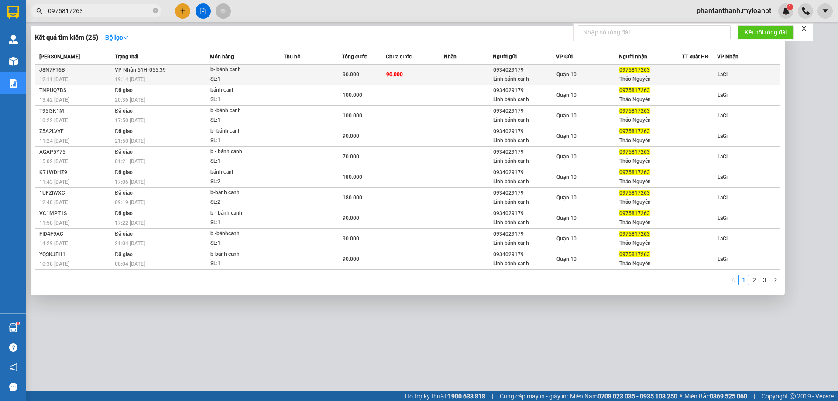
click at [283, 75] on span "b- bánh canh SL: 1" at bounding box center [246, 74] width 73 height 19
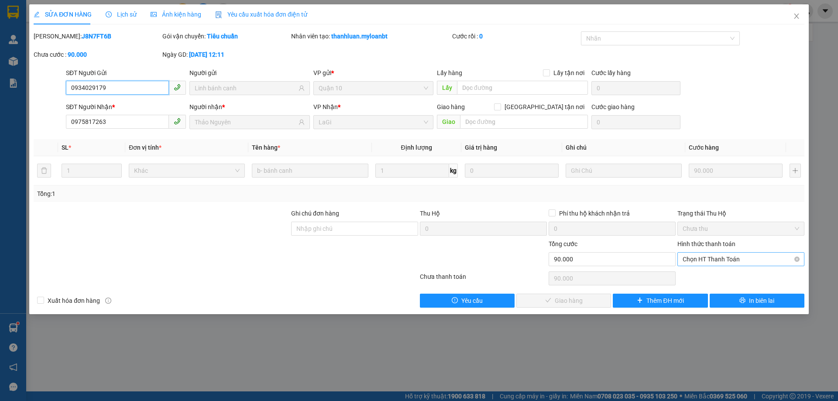
click at [722, 262] on span "Chọn HT Thanh Toán" at bounding box center [740, 259] width 117 height 13
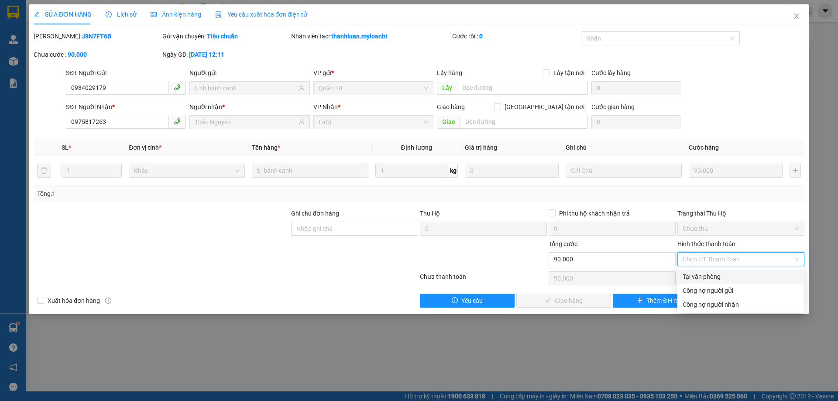
click at [711, 274] on div "Tại văn phòng" at bounding box center [740, 277] width 117 height 10
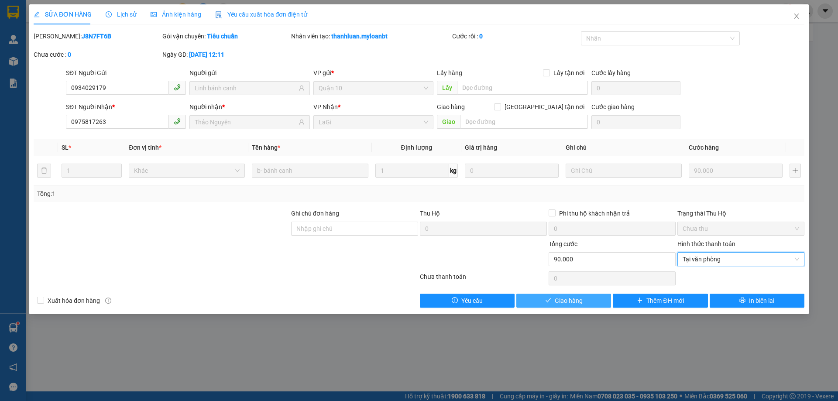
click at [580, 295] on button "Giao hàng" at bounding box center [563, 301] width 95 height 14
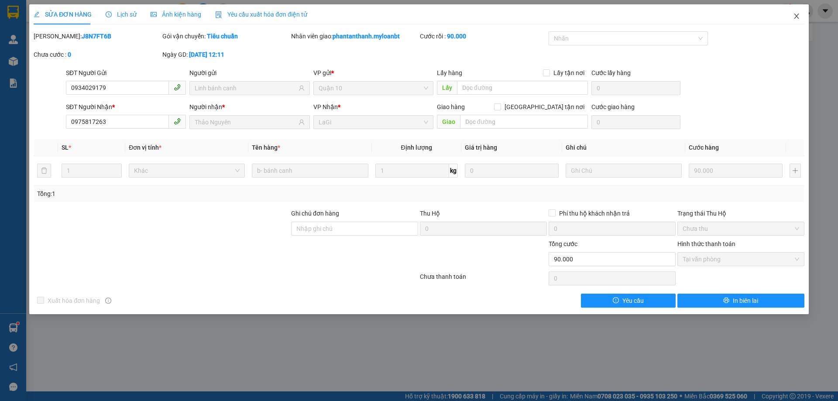
click at [793, 16] on icon "close" at bounding box center [796, 16] width 7 height 7
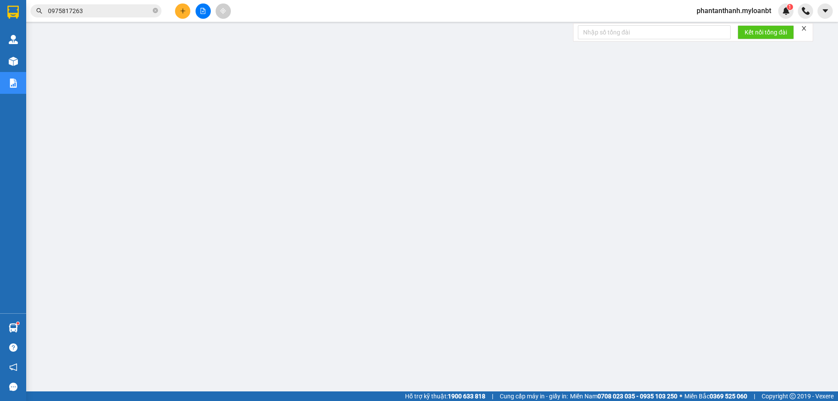
click at [123, 12] on input "0975817263" at bounding box center [99, 11] width 103 height 10
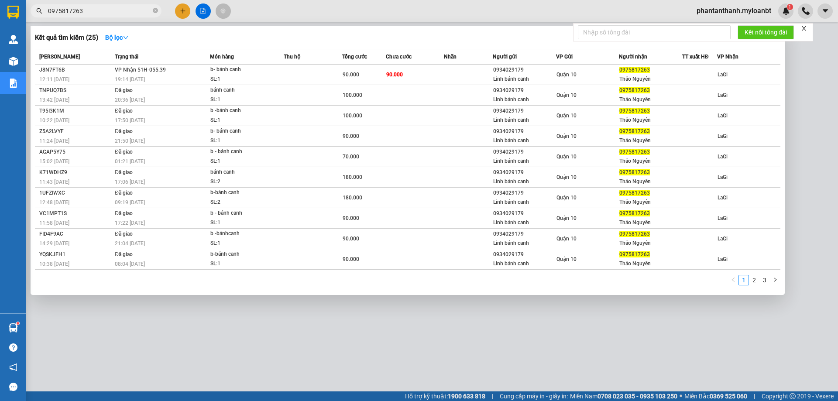
click at [123, 12] on input "0975817263" at bounding box center [99, 11] width 103 height 10
click at [135, 13] on input "0975817263" at bounding box center [99, 11] width 103 height 10
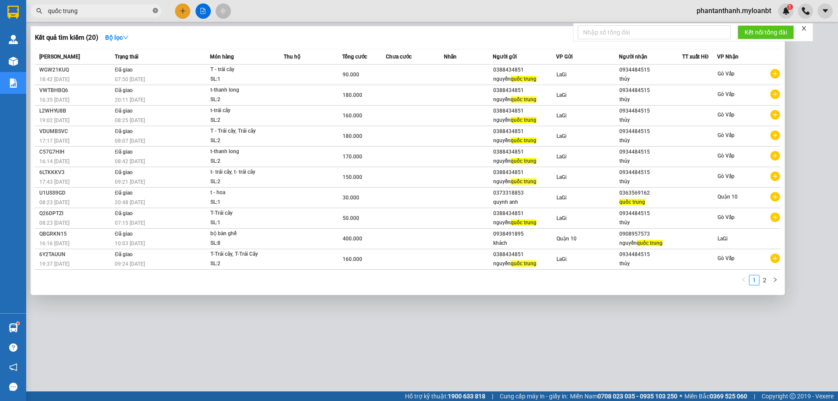
click at [157, 13] on icon "close-circle" at bounding box center [155, 10] width 5 height 5
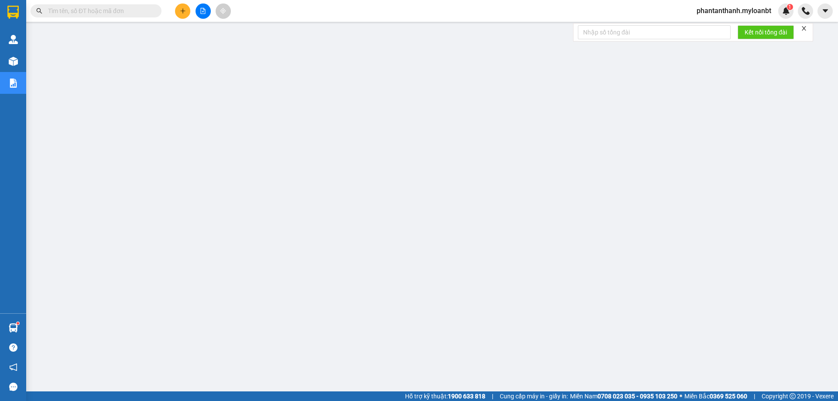
click at [256, 3] on div "Kết quả tìm kiếm ( 20 ) Bộ lọc Mã ĐH Trạng thái Món hàng Thu hộ Tổng cước Chưa …" at bounding box center [419, 11] width 838 height 22
click at [102, 10] on input "text" at bounding box center [99, 11] width 103 height 10
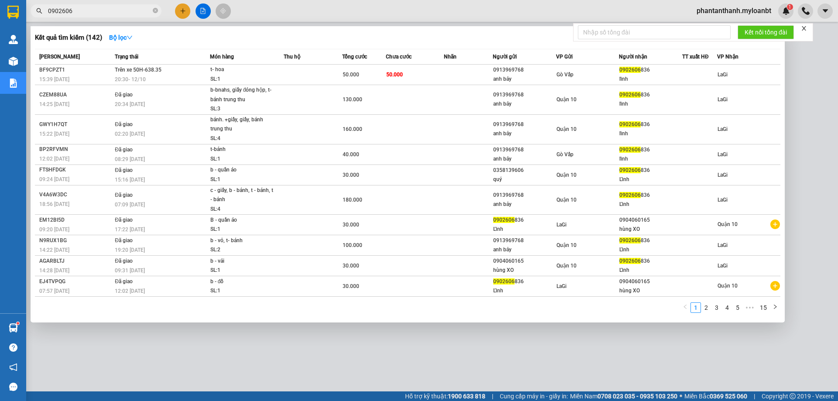
click at [82, 3] on div at bounding box center [419, 200] width 838 height 401
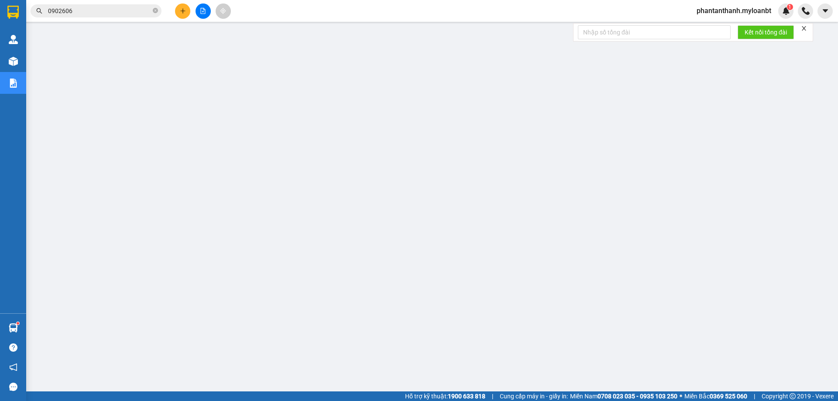
click at [75, 11] on input "0902606" at bounding box center [99, 11] width 103 height 10
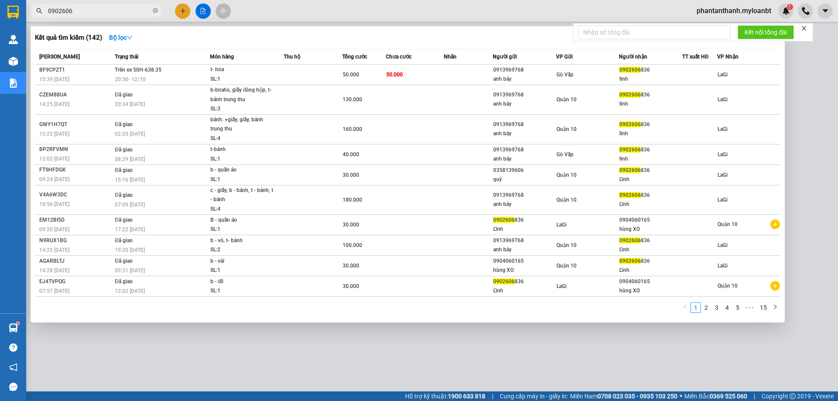
click at [75, 11] on input "0902606" at bounding box center [99, 11] width 103 height 10
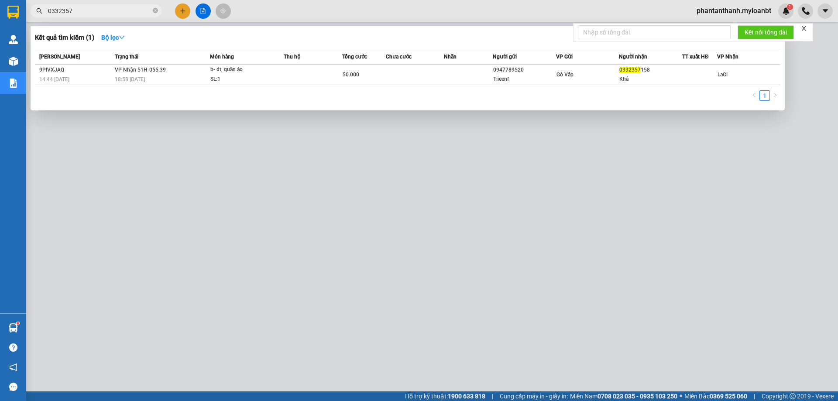
click at [566, 274] on div at bounding box center [419, 200] width 838 height 401
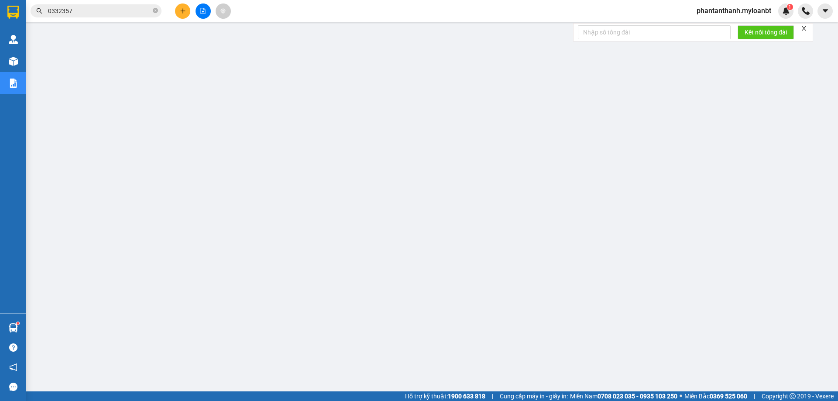
click at [130, 13] on input "0332357" at bounding box center [99, 11] width 103 height 10
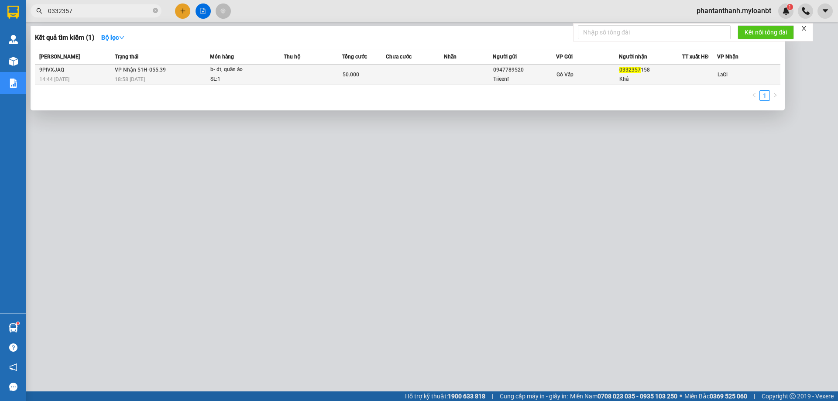
click at [323, 78] on td at bounding box center [313, 75] width 58 height 21
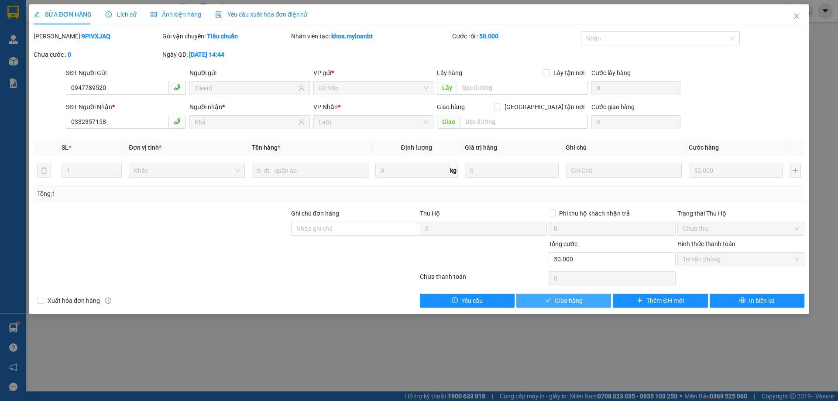
click at [572, 304] on span "Giao hàng" at bounding box center [569, 301] width 28 height 10
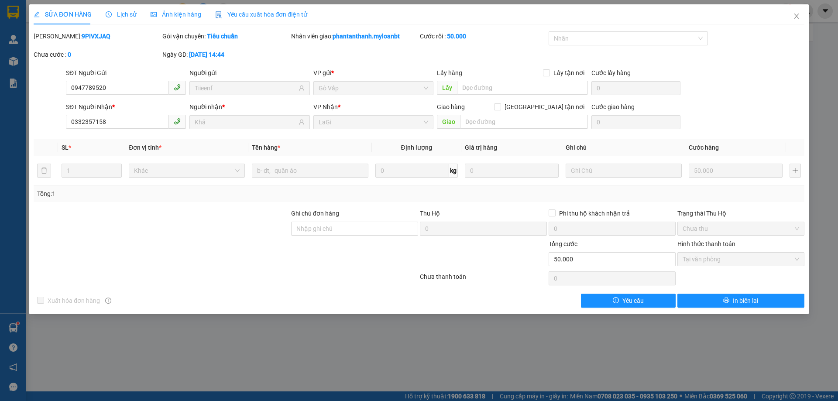
click at [696, 368] on div "SỬA ĐƠN HÀNG Lịch sử Ảnh kiện hàng Yêu cầu xuất hóa đơn điện tử Total Paid Fee …" at bounding box center [419, 200] width 838 height 401
click at [794, 21] on span "Close" at bounding box center [796, 16] width 24 height 24
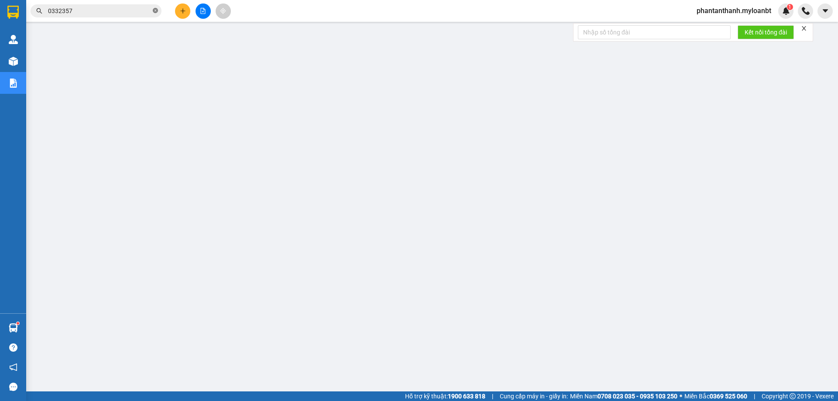
click at [156, 10] on icon "close-circle" at bounding box center [155, 10] width 5 height 5
click at [84, 13] on input "text" at bounding box center [99, 11] width 103 height 10
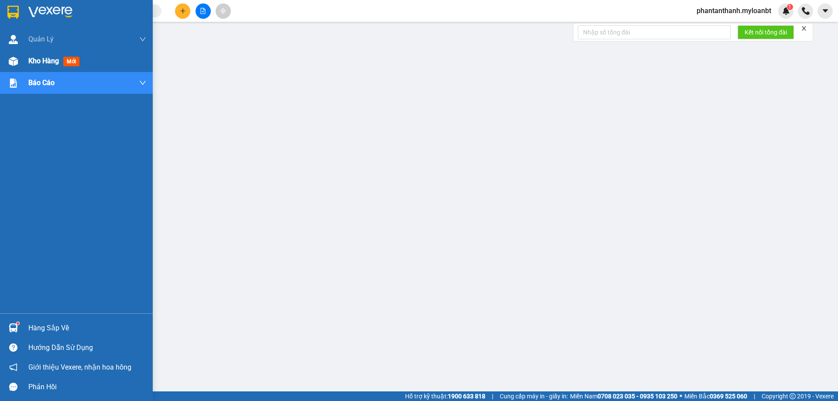
click at [17, 58] on img at bounding box center [13, 61] width 9 height 9
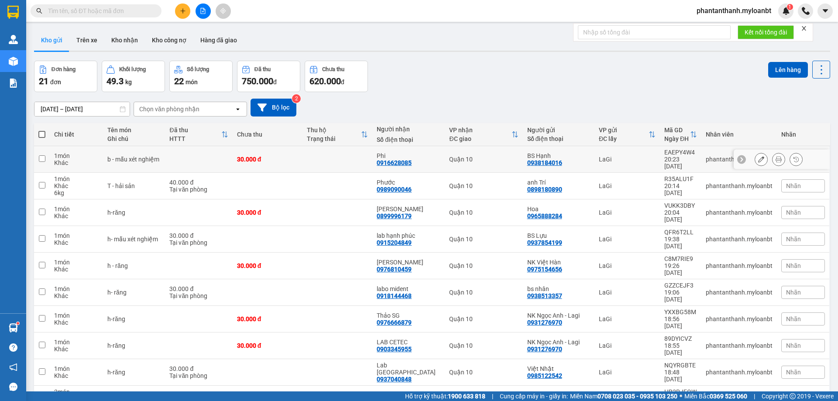
click at [772, 157] on div at bounding box center [778, 159] width 13 height 13
click at [772, 157] on button at bounding box center [778, 159] width 12 height 15
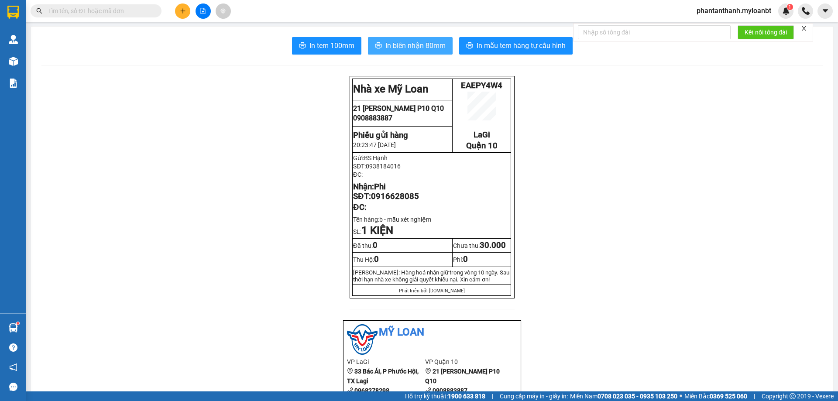
click at [391, 40] on button "In biên nhận 80mm" at bounding box center [410, 45] width 85 height 17
click at [391, 44] on span "In biên nhận 80mm" at bounding box center [415, 45] width 60 height 11
click at [433, 45] on span "In biên nhận 80mm" at bounding box center [415, 45] width 60 height 11
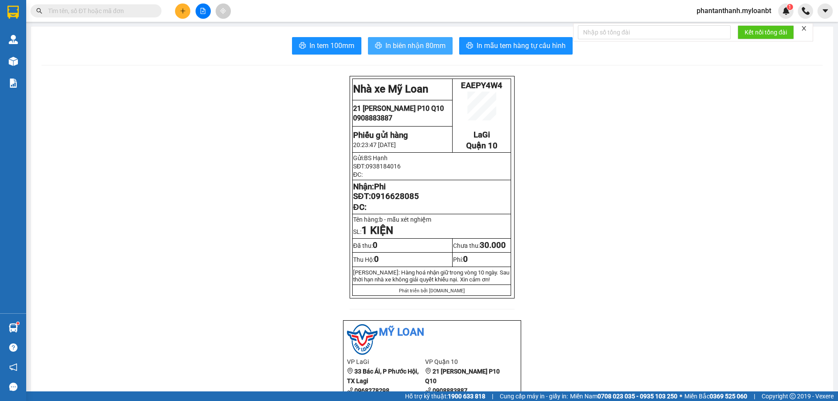
click at [399, 40] on span "In biên nhận 80mm" at bounding box center [415, 45] width 60 height 11
click at [425, 46] on span "In biên nhận 80mm" at bounding box center [415, 45] width 60 height 11
click at [395, 48] on span "In biên nhận 80mm" at bounding box center [415, 45] width 60 height 11
click at [129, 12] on input "text" at bounding box center [99, 11] width 103 height 10
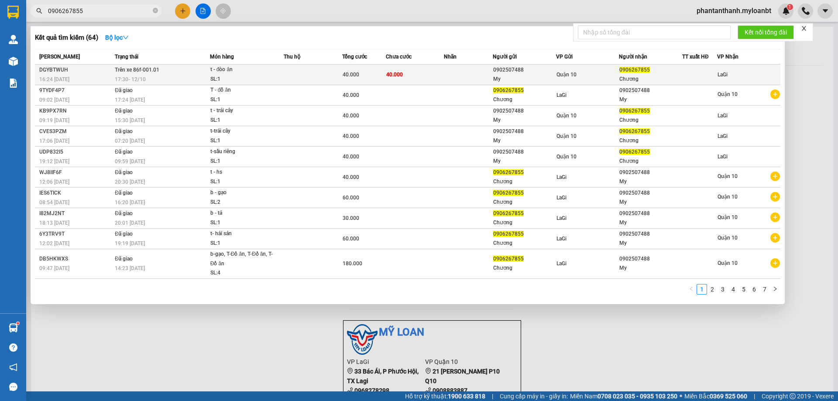
click at [232, 73] on div "t - đòo ăn" at bounding box center [242, 70] width 65 height 10
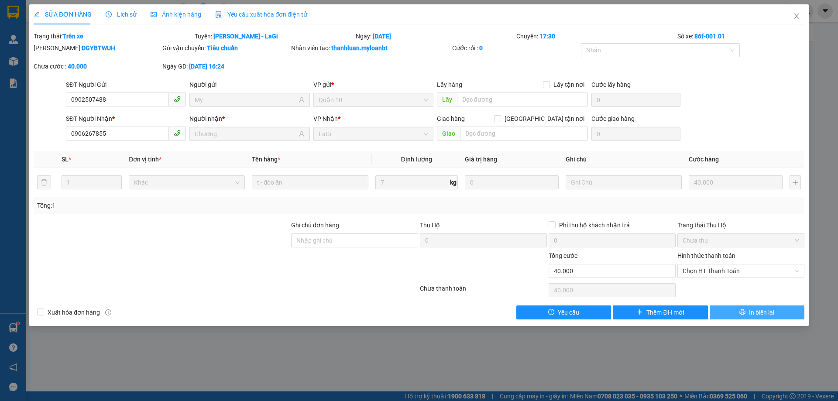
click at [736, 318] on button "In biên lai" at bounding box center [757, 312] width 95 height 14
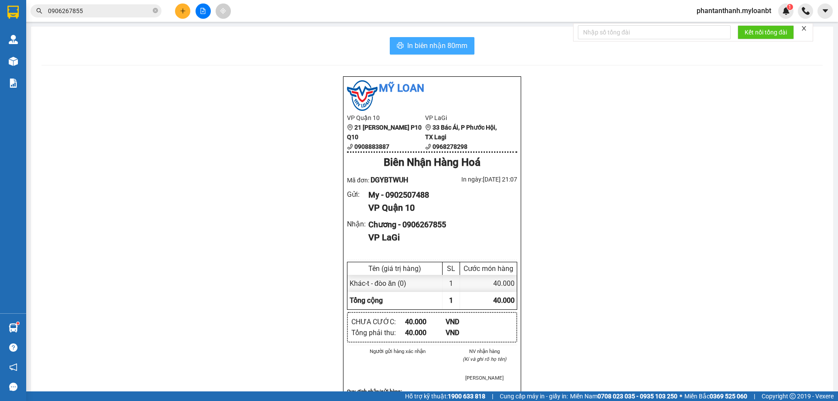
click at [438, 48] on span "In biên nhận 80mm" at bounding box center [437, 45] width 60 height 11
click at [133, 11] on input "0906267855" at bounding box center [99, 11] width 103 height 10
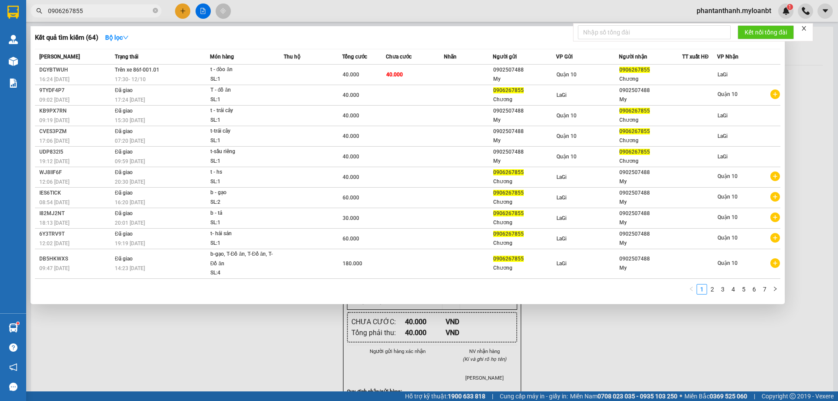
click at [133, 11] on input "0906267855" at bounding box center [99, 11] width 103 height 10
click at [133, 10] on input "0906267855" at bounding box center [99, 11] width 103 height 10
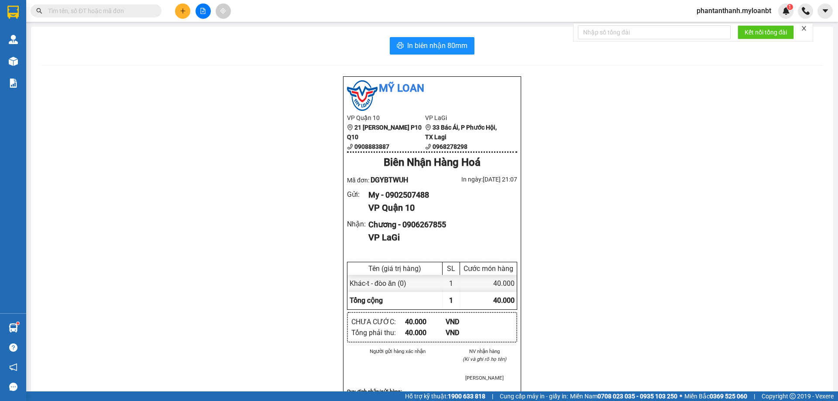
click at [109, 11] on input "text" at bounding box center [99, 11] width 103 height 10
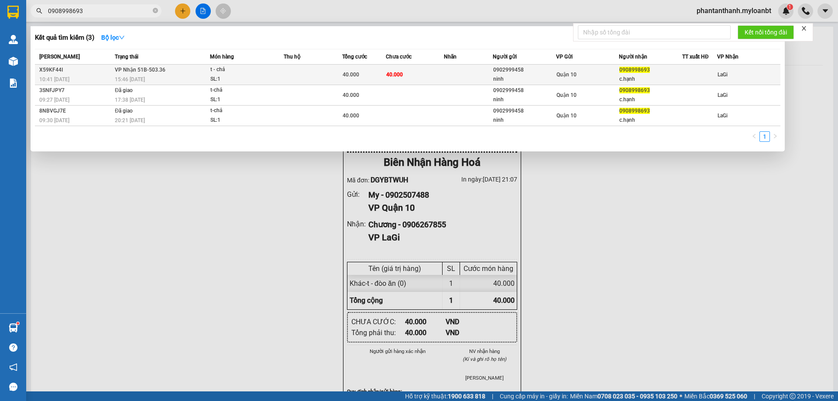
click at [331, 81] on td at bounding box center [313, 75] width 58 height 21
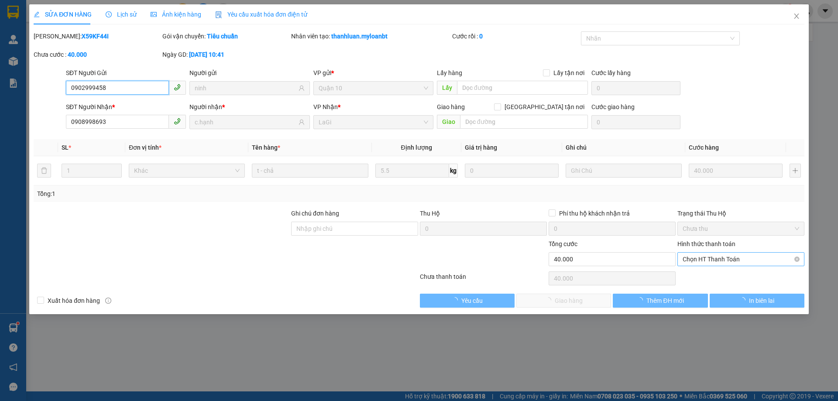
click at [715, 259] on span "Chọn HT Thanh Toán" at bounding box center [740, 259] width 117 height 13
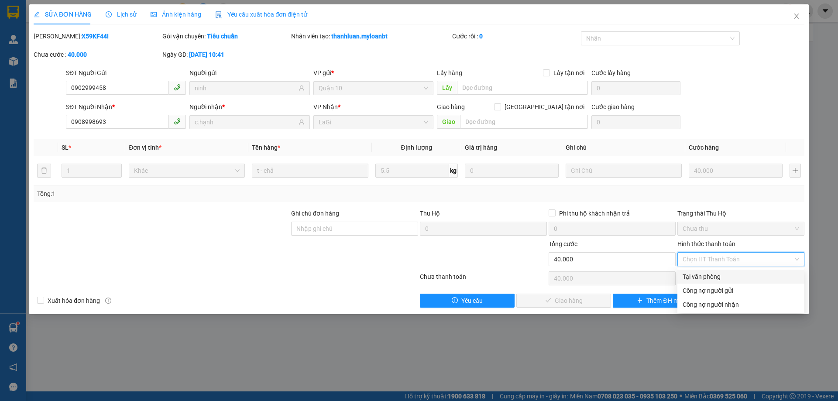
click at [708, 271] on div "Tại văn phòng" at bounding box center [740, 277] width 127 height 14
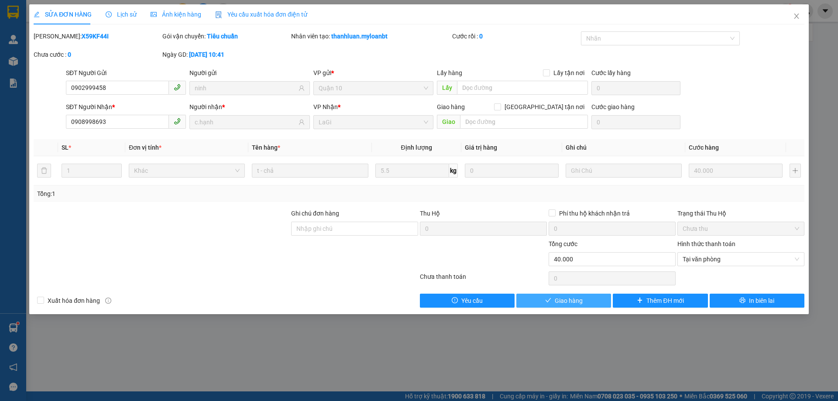
click at [549, 296] on button "Giao hàng" at bounding box center [563, 301] width 95 height 14
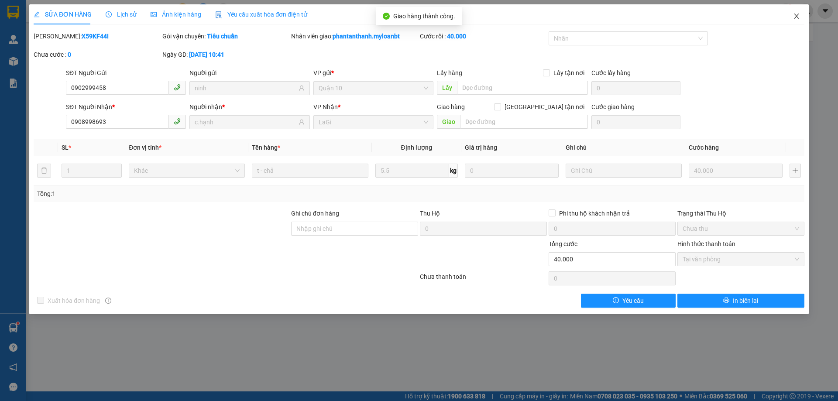
click at [800, 22] on span "Close" at bounding box center [796, 16] width 24 height 24
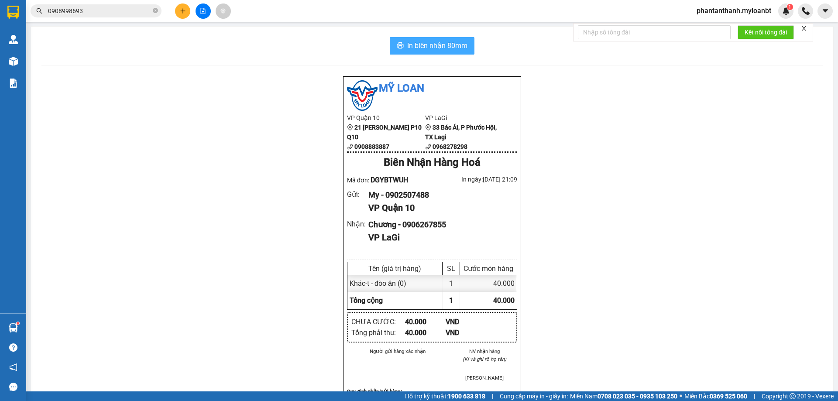
click at [422, 43] on span "In biên nhận 80mm" at bounding box center [437, 45] width 60 height 11
click at [154, 11] on icon "close-circle" at bounding box center [155, 10] width 5 height 5
click at [286, 203] on div "Mỹ Loan VP Quận 10 21 [PERSON_NAME] P10 Q10 0908883887 VP LaGi 33 Bác Ái, P Phư…" at bounding box center [431, 381] width 781 height 610
click at [111, 6] on span at bounding box center [96, 10] width 131 height 13
click at [109, 7] on input "text" at bounding box center [99, 11] width 103 height 10
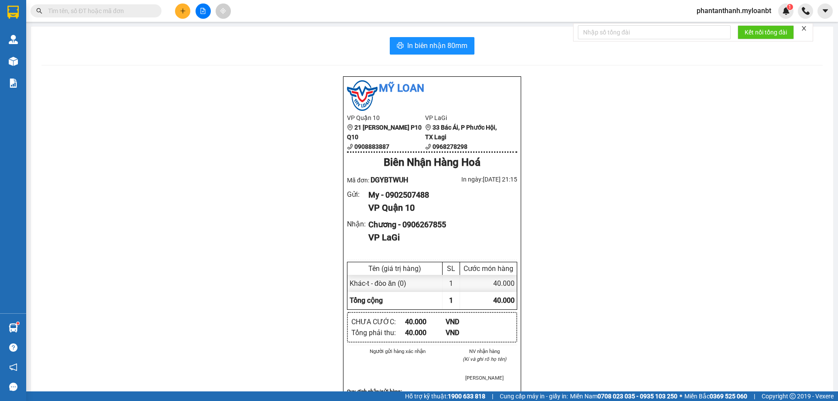
drag, startPoint x: 214, startPoint y: 77, endPoint x: 161, endPoint y: 137, distance: 79.8
click at [214, 77] on div "Mỹ Loan VP Quận 10 21 [PERSON_NAME] P10 Q10 0908883887 VP LaGi 33 Bác Ái, P Phư…" at bounding box center [431, 381] width 781 height 610
click at [192, 132] on div "Mỹ Loan VP Quận 10 21 [PERSON_NAME] P10 Q10 0908883887 VP LaGi 33 Bác Ái, P Phư…" at bounding box center [431, 381] width 781 height 610
click at [427, 45] on span "In biên nhận 80mm" at bounding box center [437, 45] width 60 height 11
click at [449, 42] on span "In biên nhận 80mm" at bounding box center [437, 45] width 60 height 11
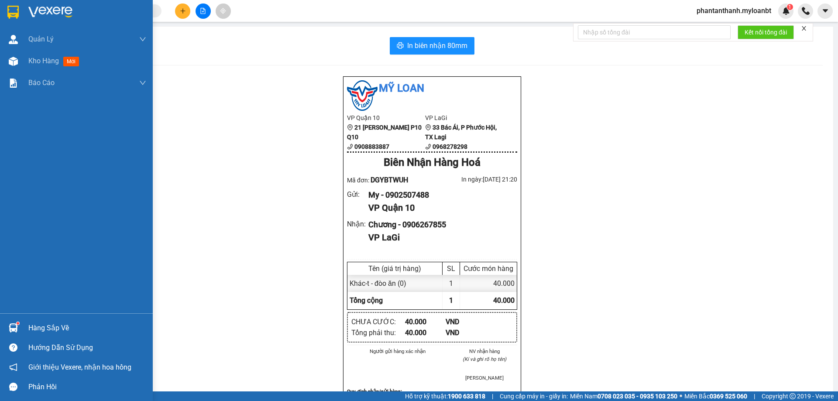
click at [38, 400] on div "Quản [PERSON_NAME] lý giao nhận mới Kho hàng mới Báo cáo Mẫu 1: Báo cáo dòng ti…" at bounding box center [76, 200] width 153 height 401
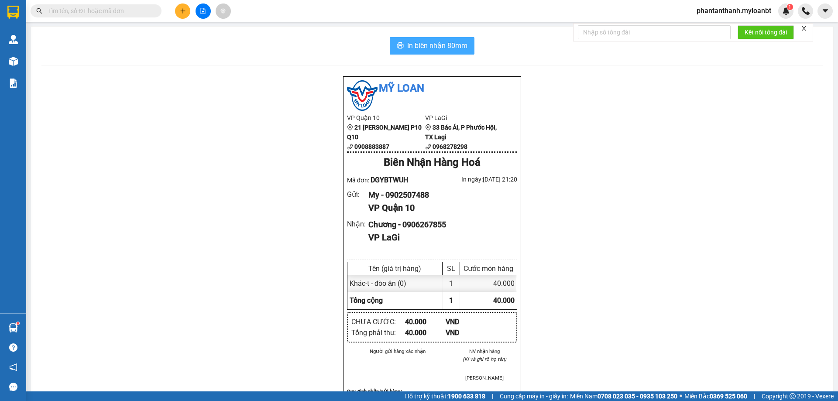
click at [453, 41] on span "In biên nhận 80mm" at bounding box center [437, 45] width 60 height 11
click at [397, 43] on icon "printer" at bounding box center [400, 45] width 7 height 7
